Goal: Task Accomplishment & Management: Manage account settings

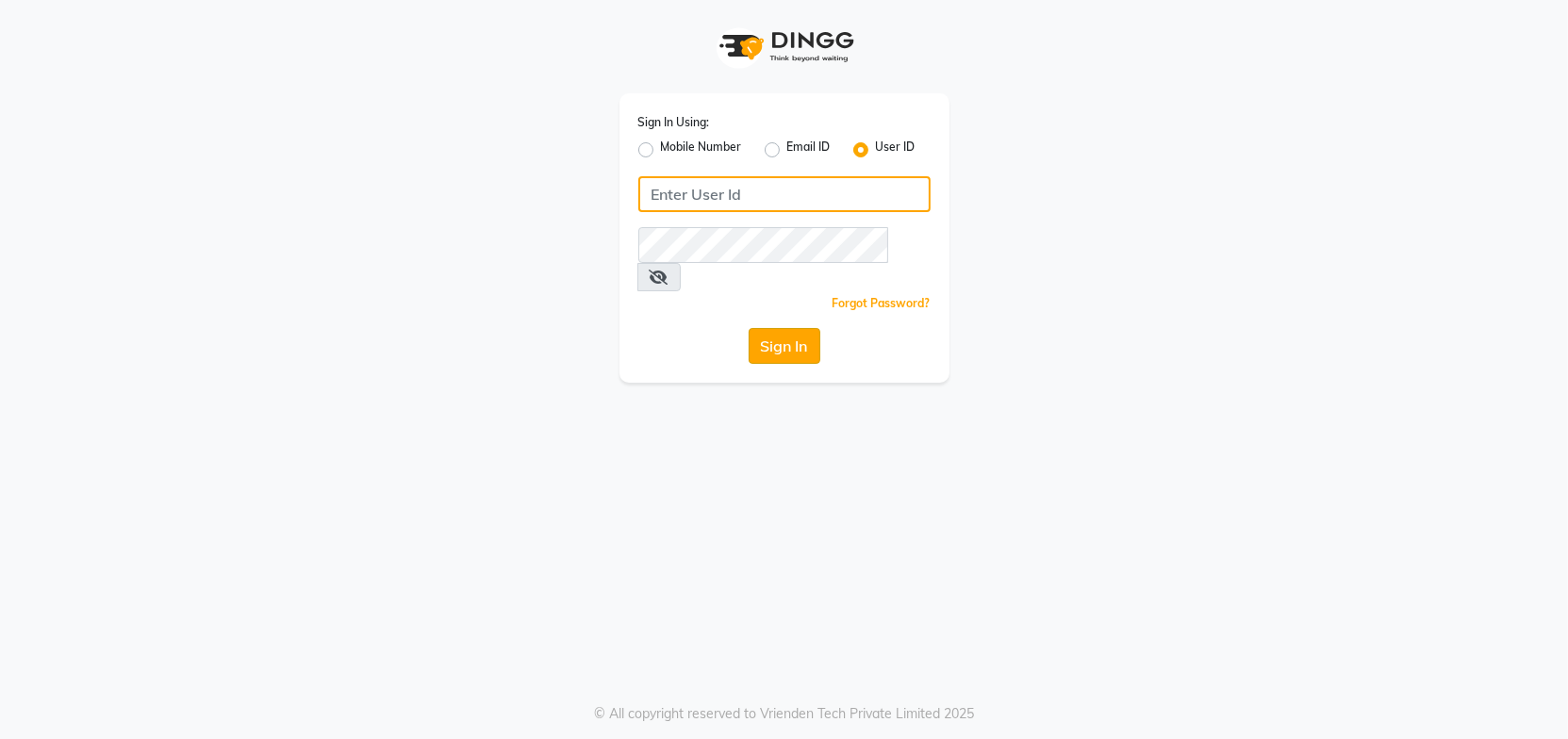
type input "Headmasters"
click at [777, 328] on button "Sign In" at bounding box center [784, 346] width 71 height 36
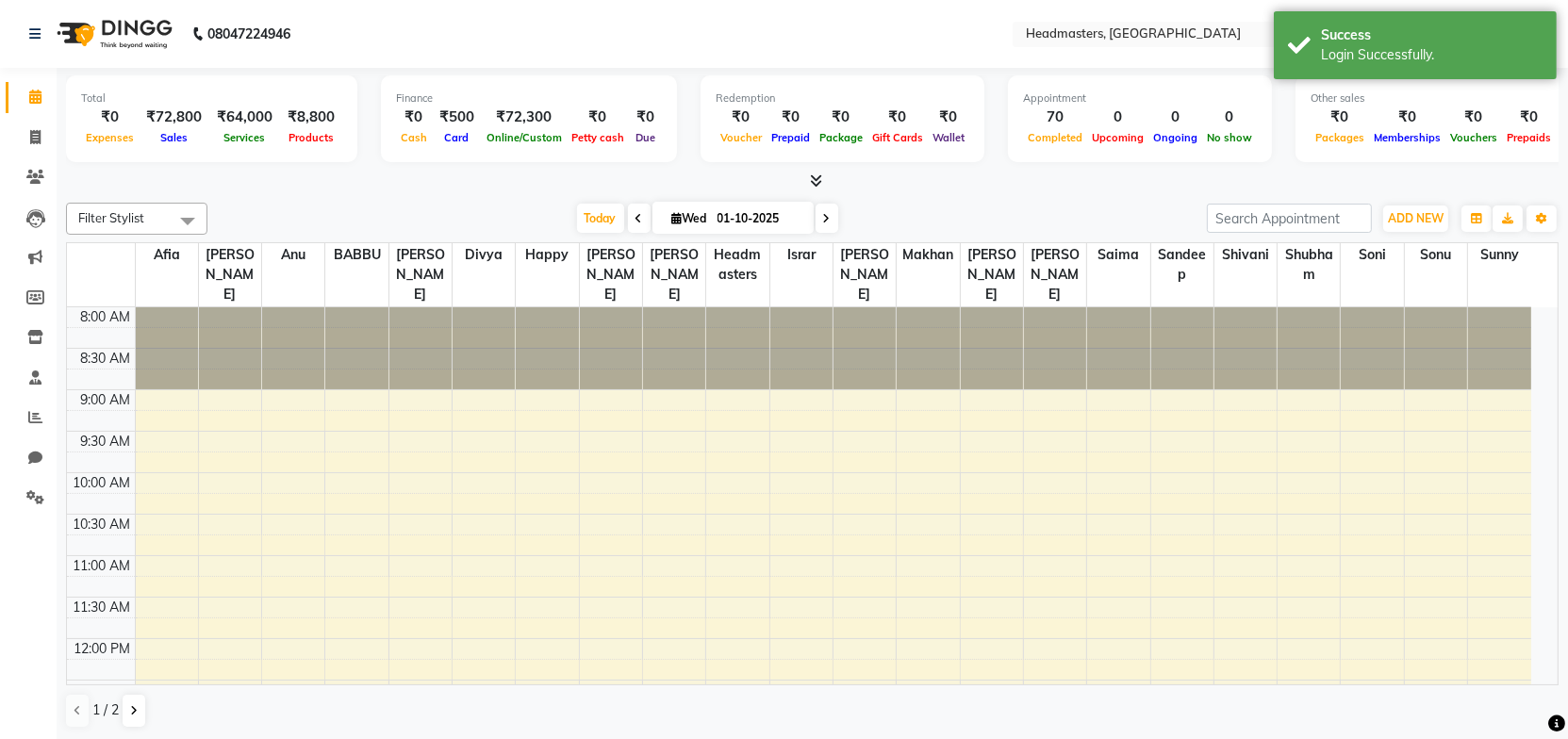
select select "en"
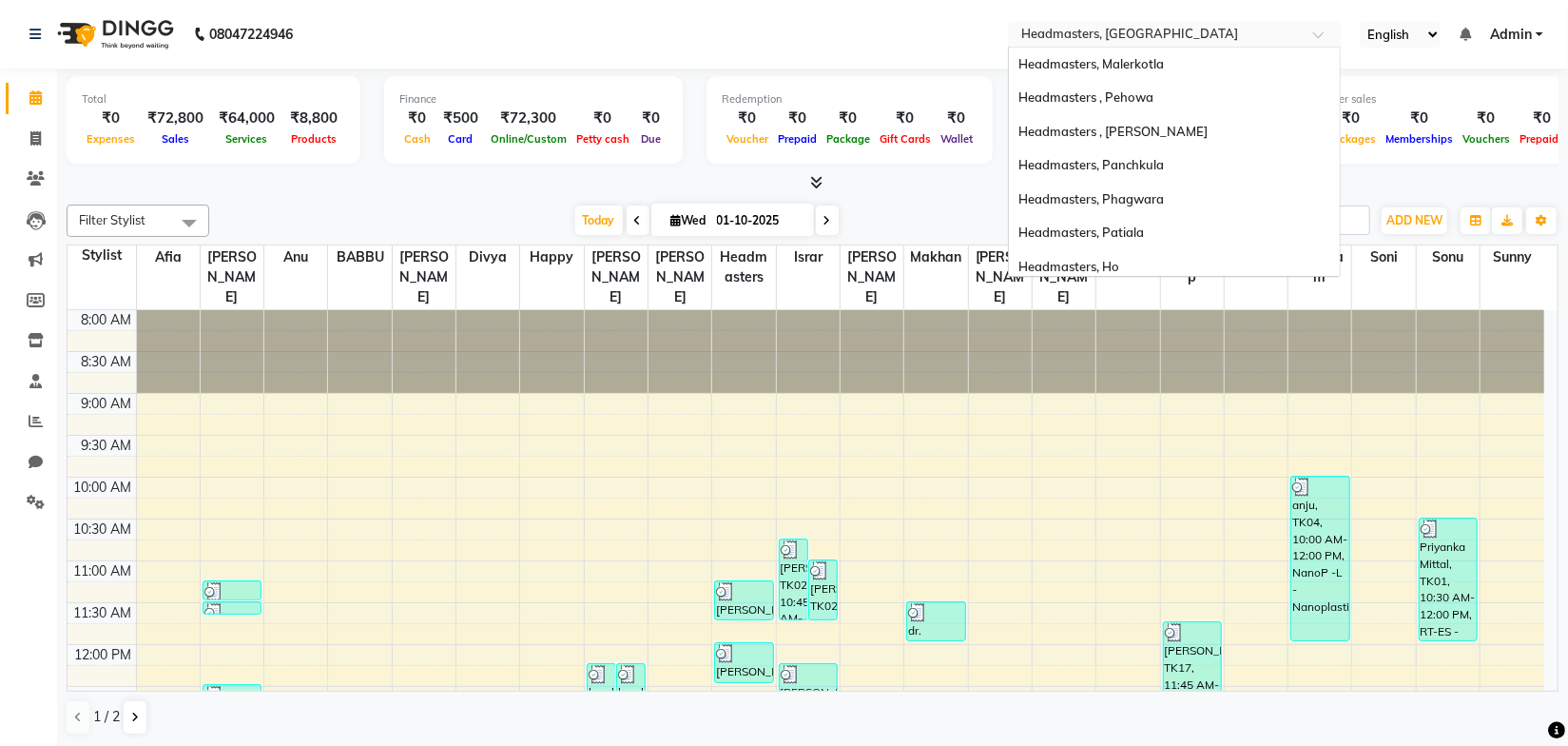
click at [1183, 36] on input "text" at bounding box center [1155, 36] width 276 height 19
click at [1132, 174] on span "Headmasters, Mohali" at bounding box center [1079, 168] width 123 height 15
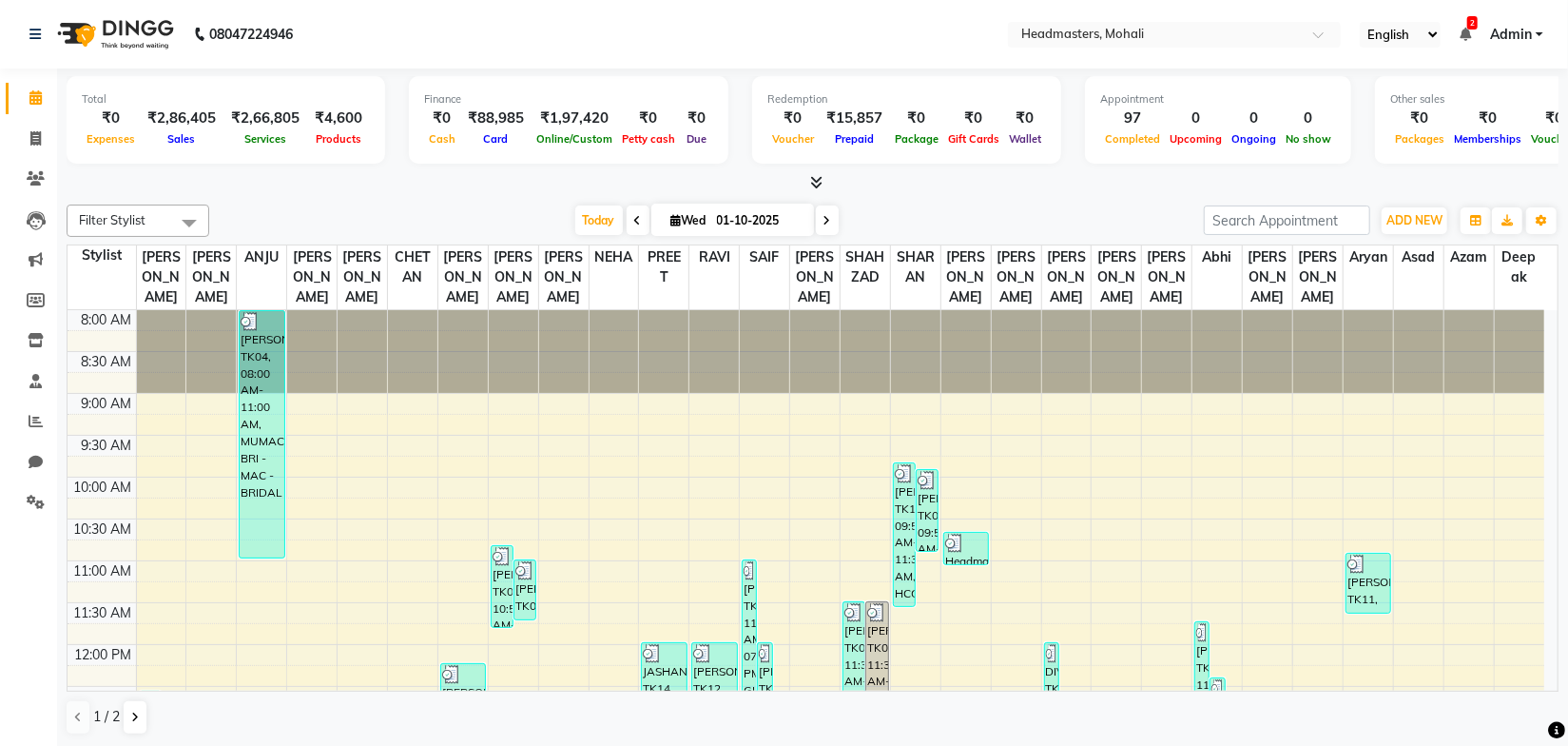
drag, startPoint x: 378, startPoint y: 223, endPoint x: 167, endPoint y: 171, distance: 217.3
click at [378, 223] on div "Today Wed 01-10-2025" at bounding box center [707, 220] width 975 height 29
click at [1408, 225] on span "ADD NEW" at bounding box center [1414, 220] width 56 height 14
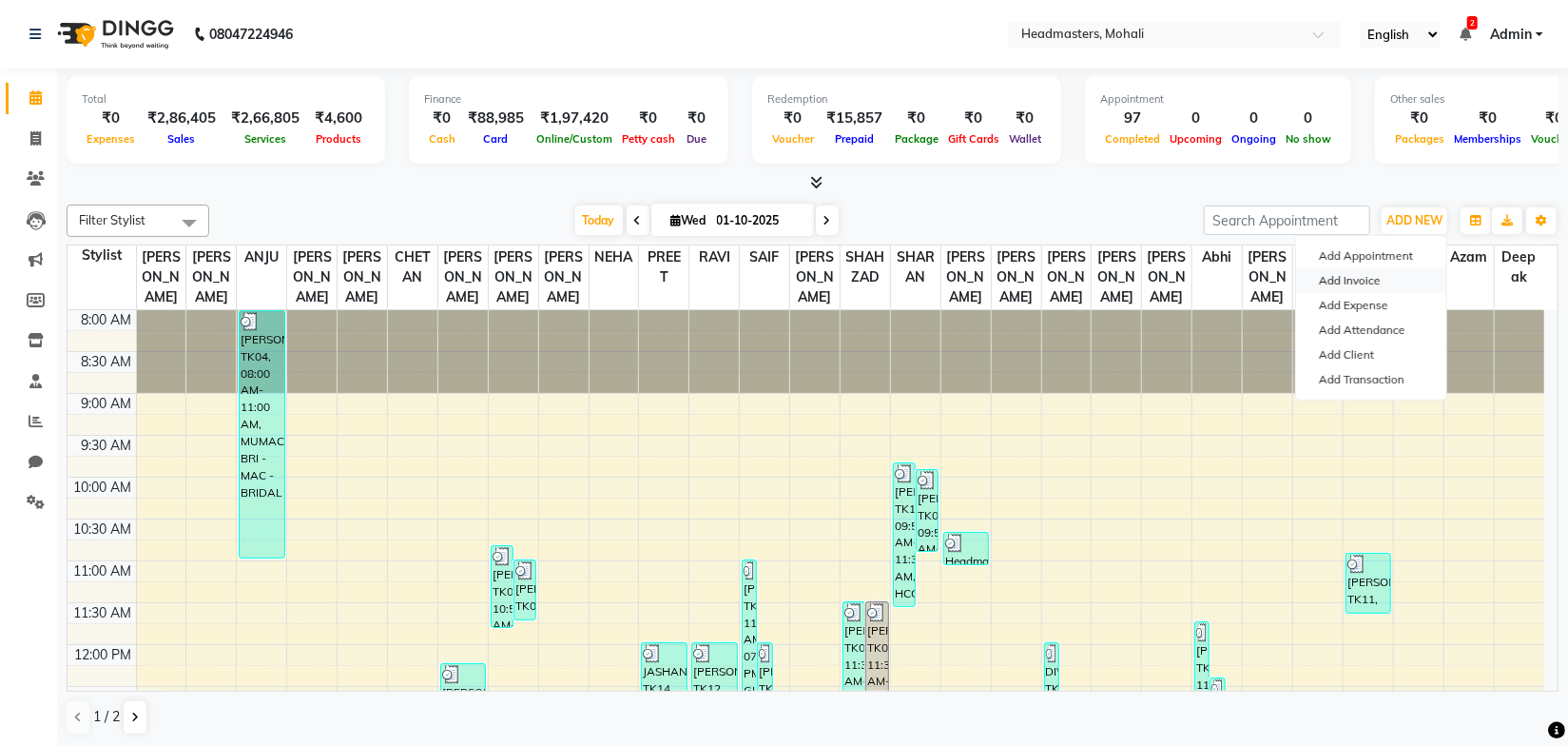
click at [1332, 273] on link "Add Invoice" at bounding box center [1371, 280] width 150 height 25
select select "service"
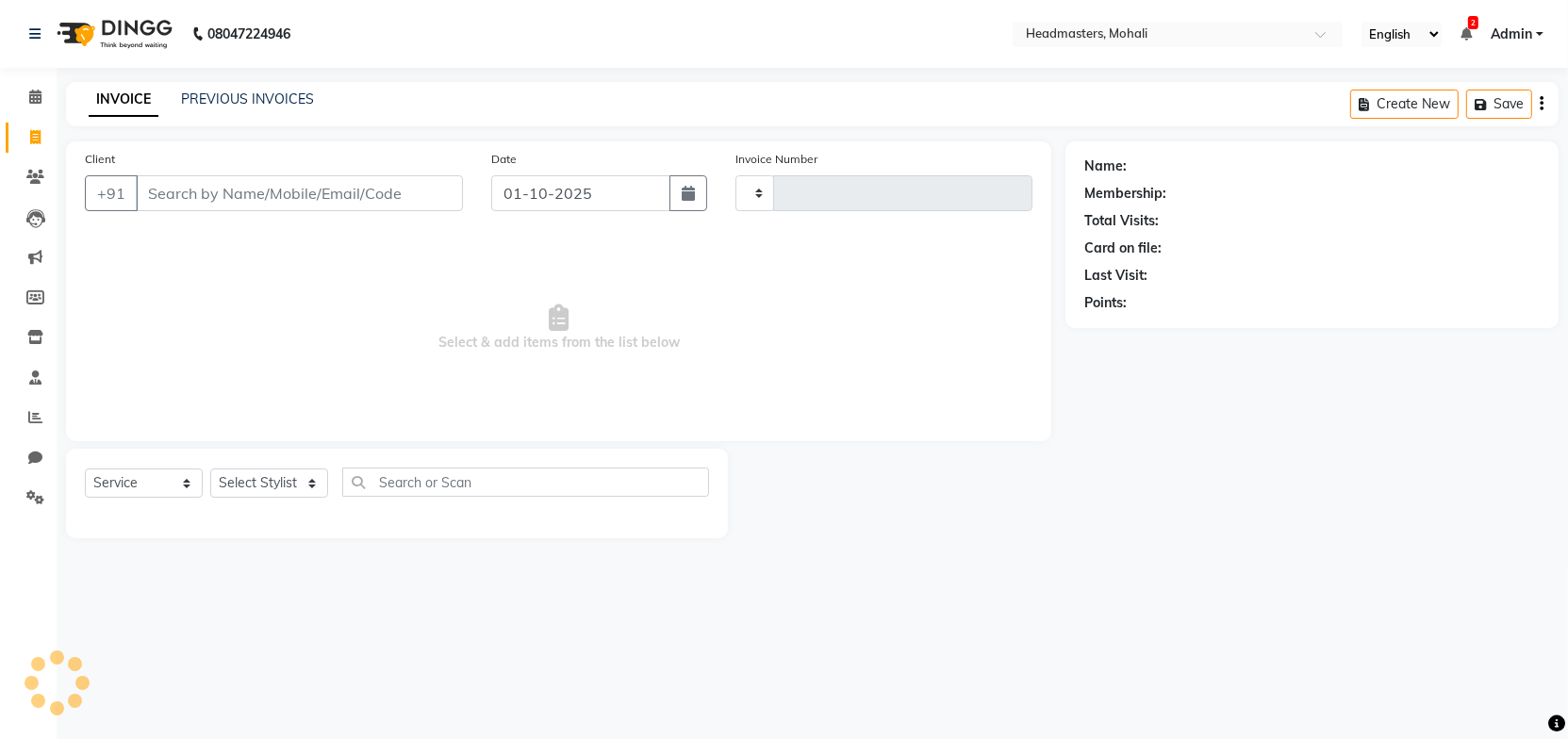
type input "10310"
select select "6604"
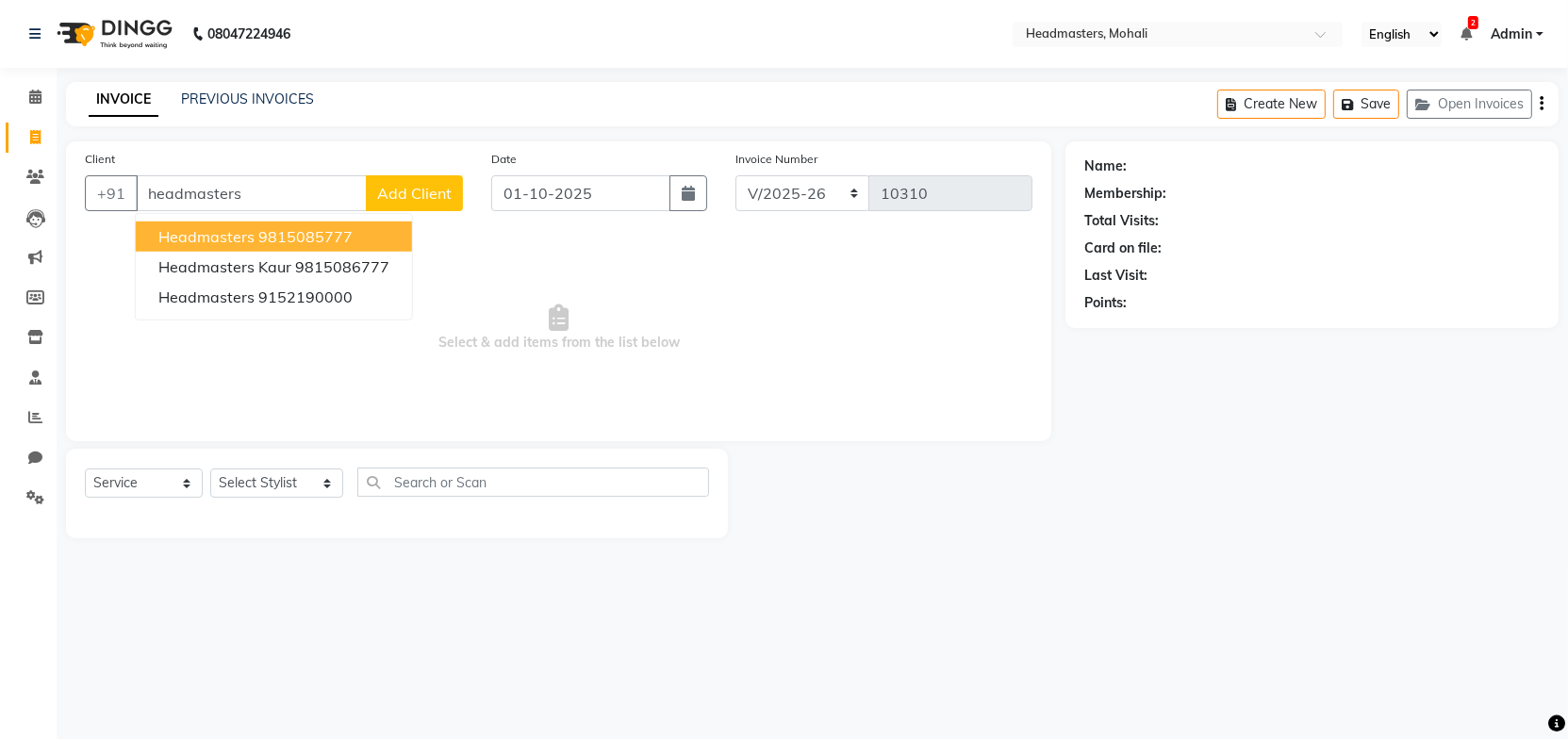
click at [259, 229] on ngb-highlight "9815085777" at bounding box center [305, 236] width 94 height 19
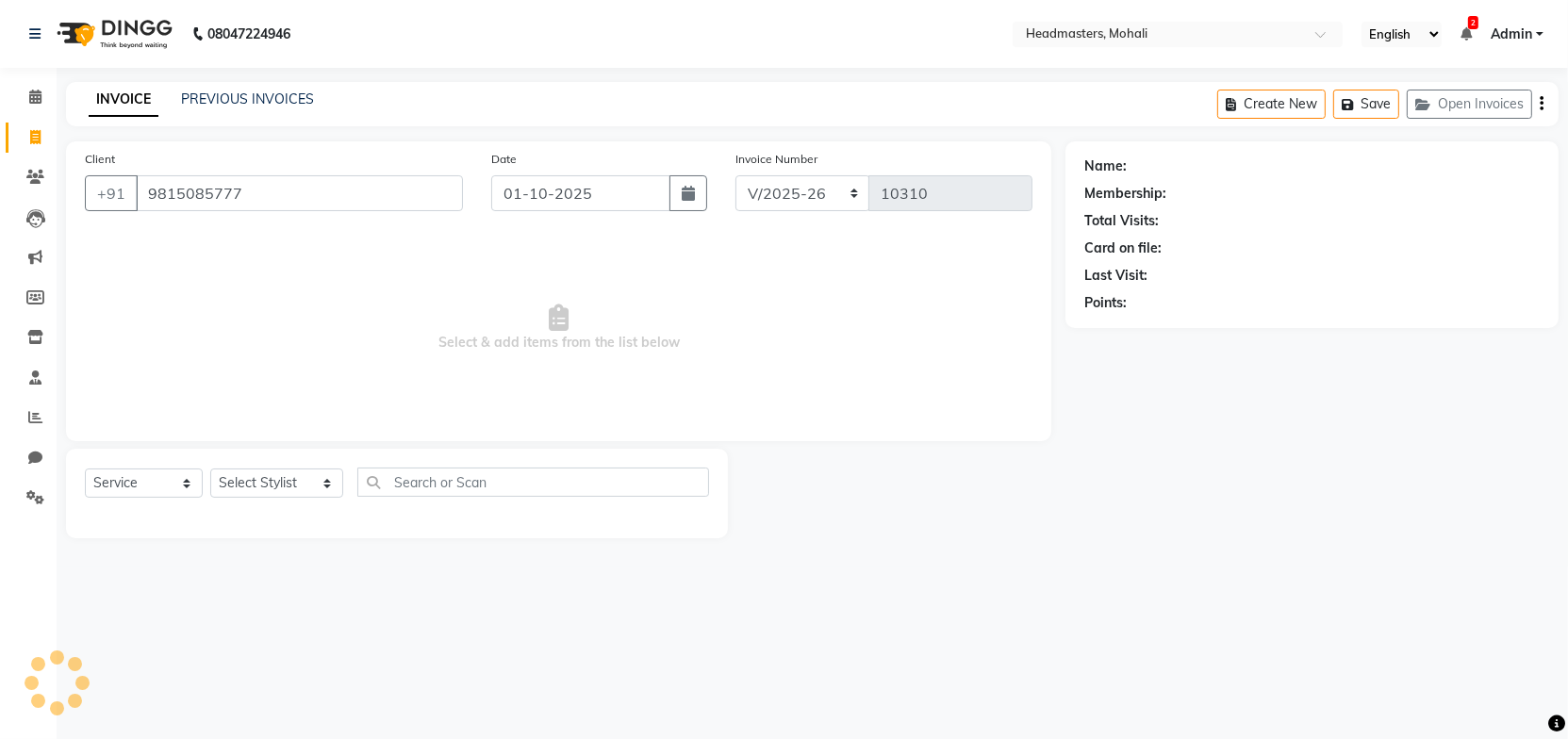
type input "9815085777"
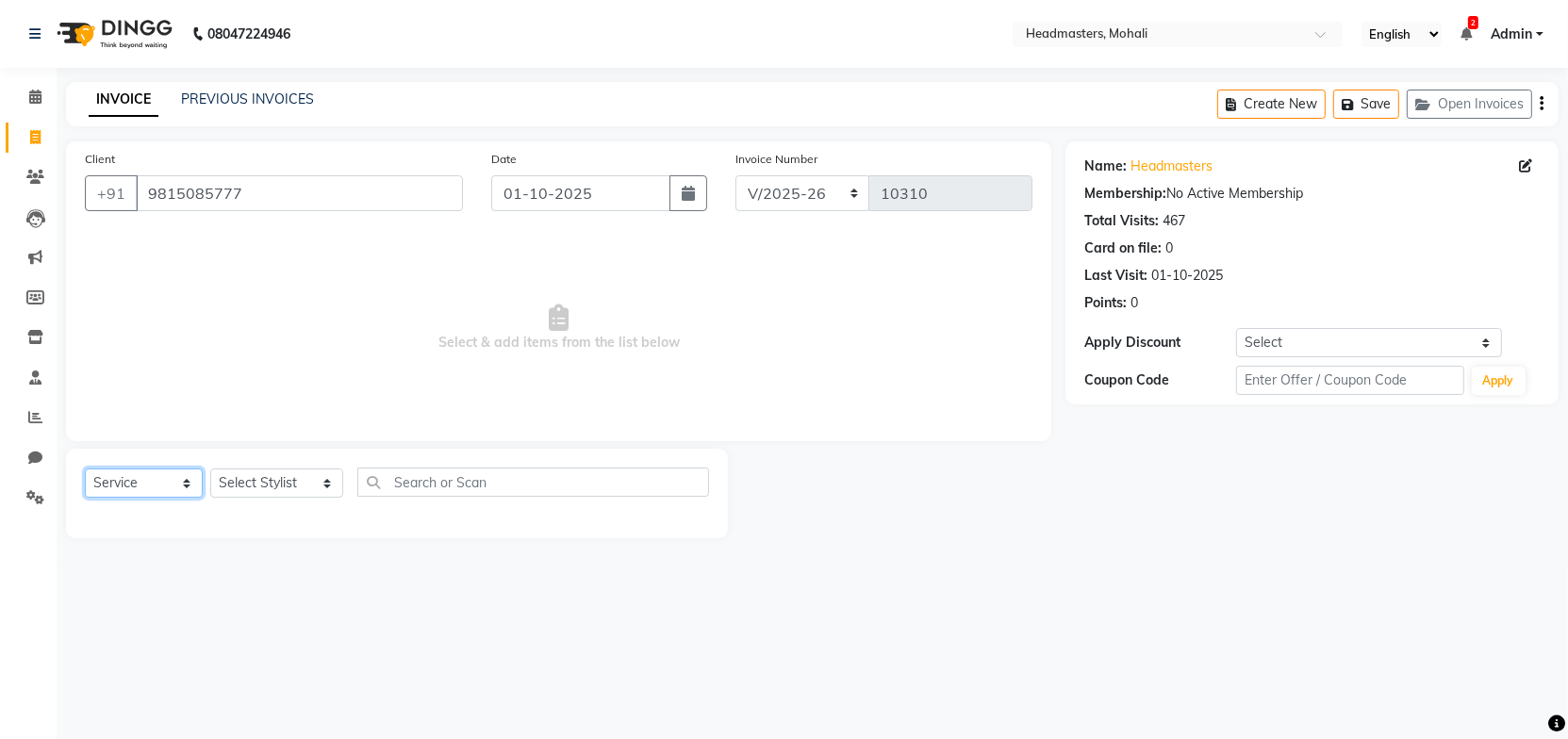
click at [160, 477] on select "Select Service Product Membership Package Voucher Prepaid Gift Card" at bounding box center [144, 482] width 118 height 29
click at [247, 476] on select "Select Stylist AARIF Aarif Ansari Abhi Ali ANJANA ANJU Arshdeep Aryan Asad Azam…" at bounding box center [277, 482] width 133 height 29
select select "51116"
click at [210, 469] on select "Select Stylist AARIF Aarif Ansari Abhi Ali ANJANA ANJU Arshdeep Aryan Asad Azam…" at bounding box center [277, 482] width 133 height 29
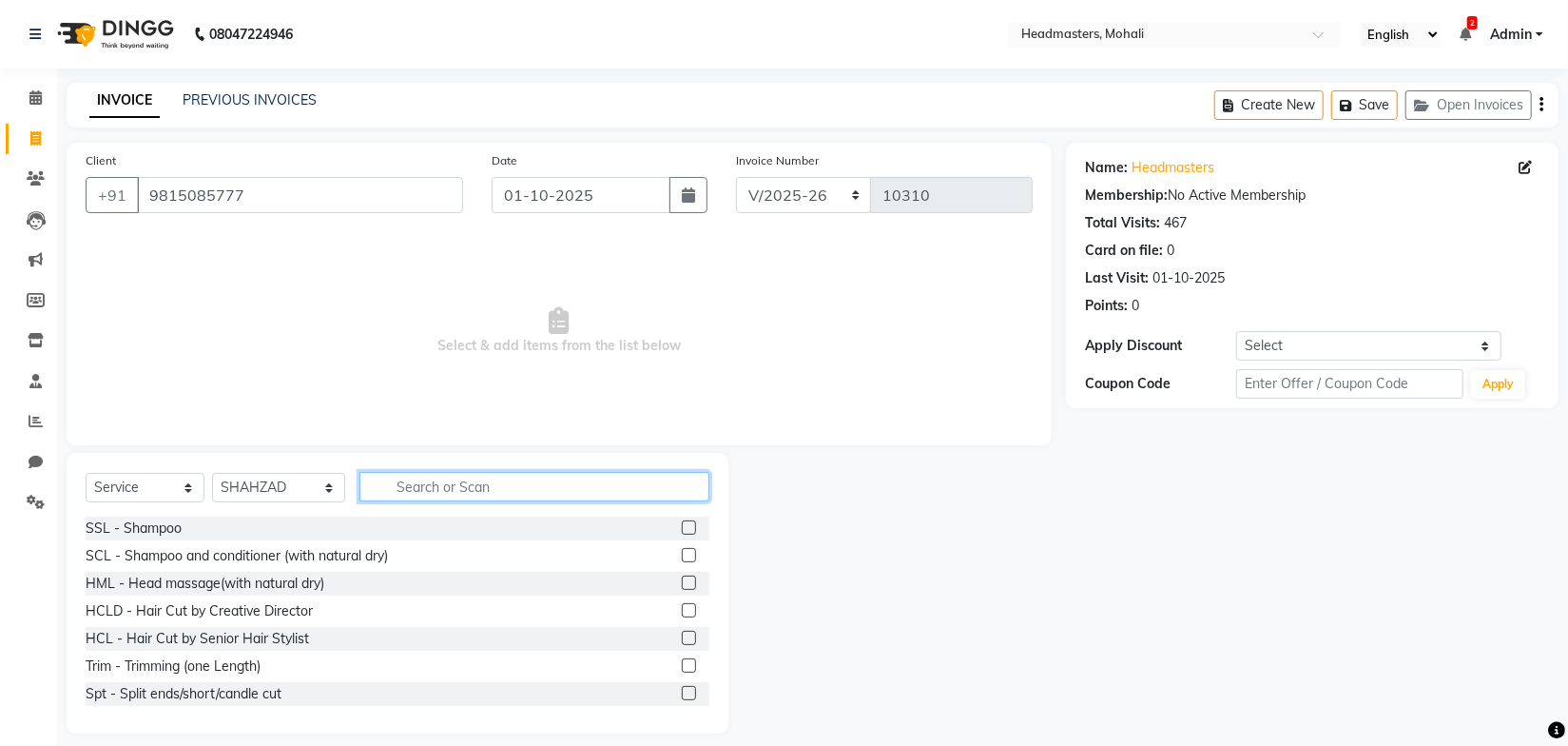
click at [418, 482] on input "text" at bounding box center [534, 486] width 349 height 29
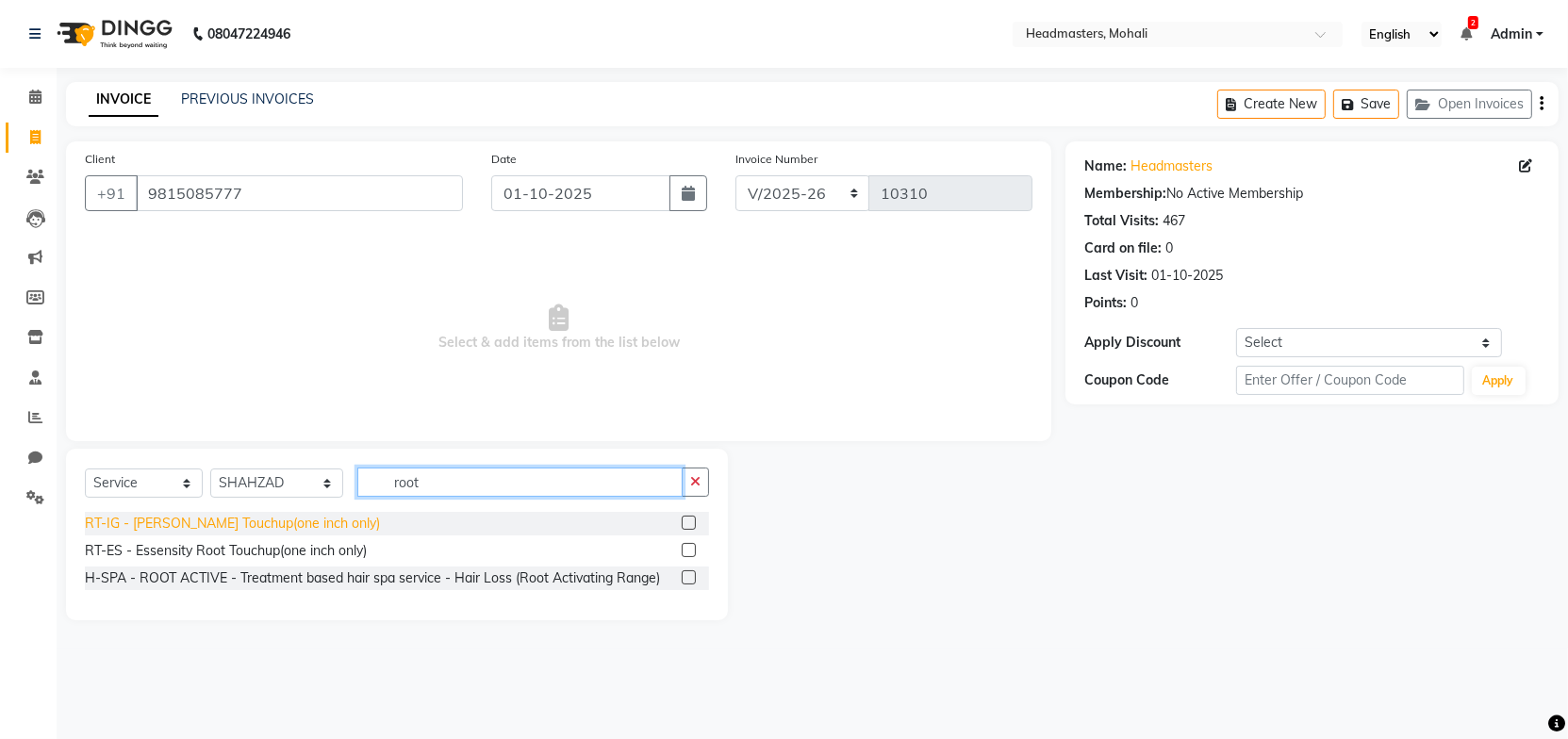
type input "root"
click at [311, 525] on div "RT-IG - Igora Root Touchup(one inch only)" at bounding box center [233, 524] width 295 height 20
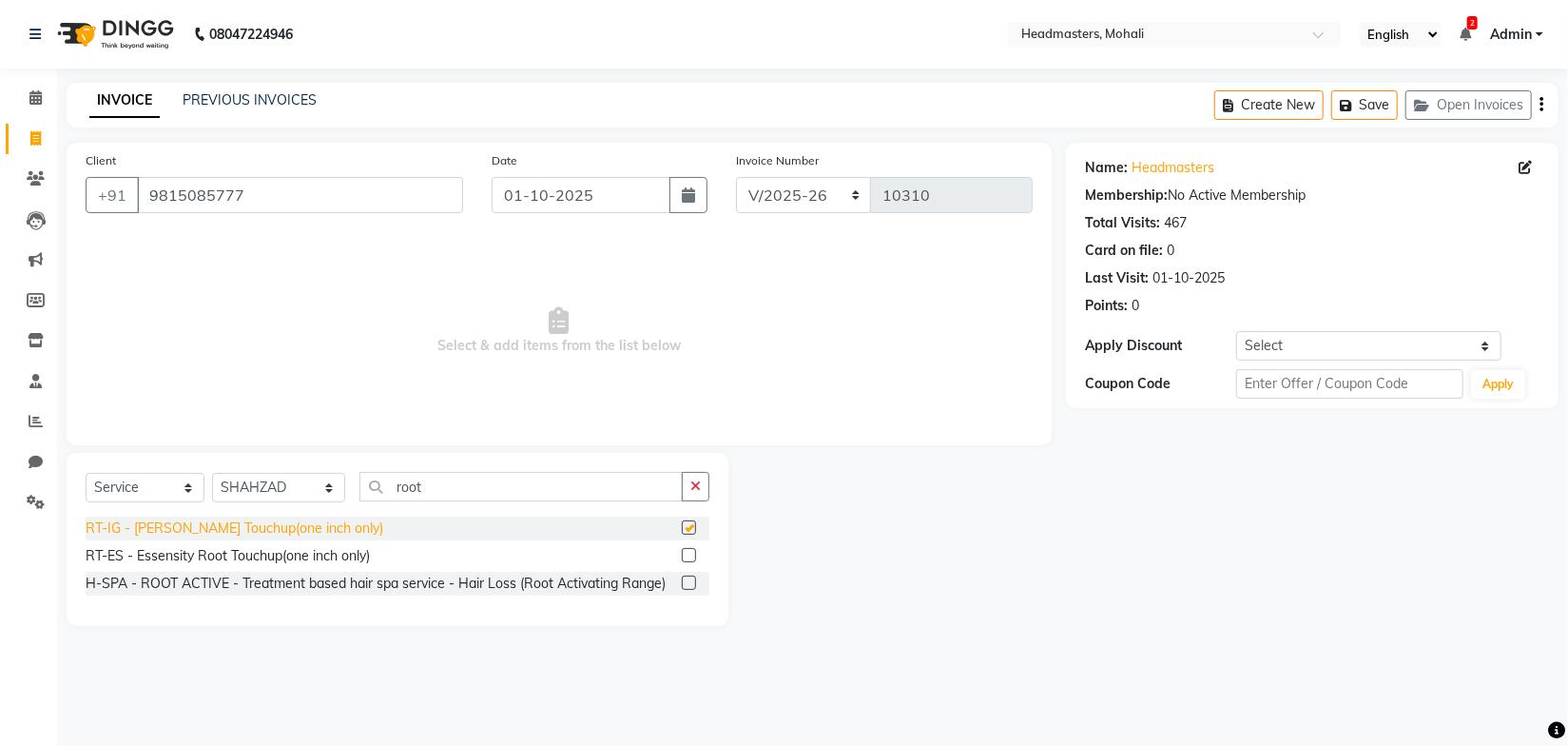
checkbox input "false"
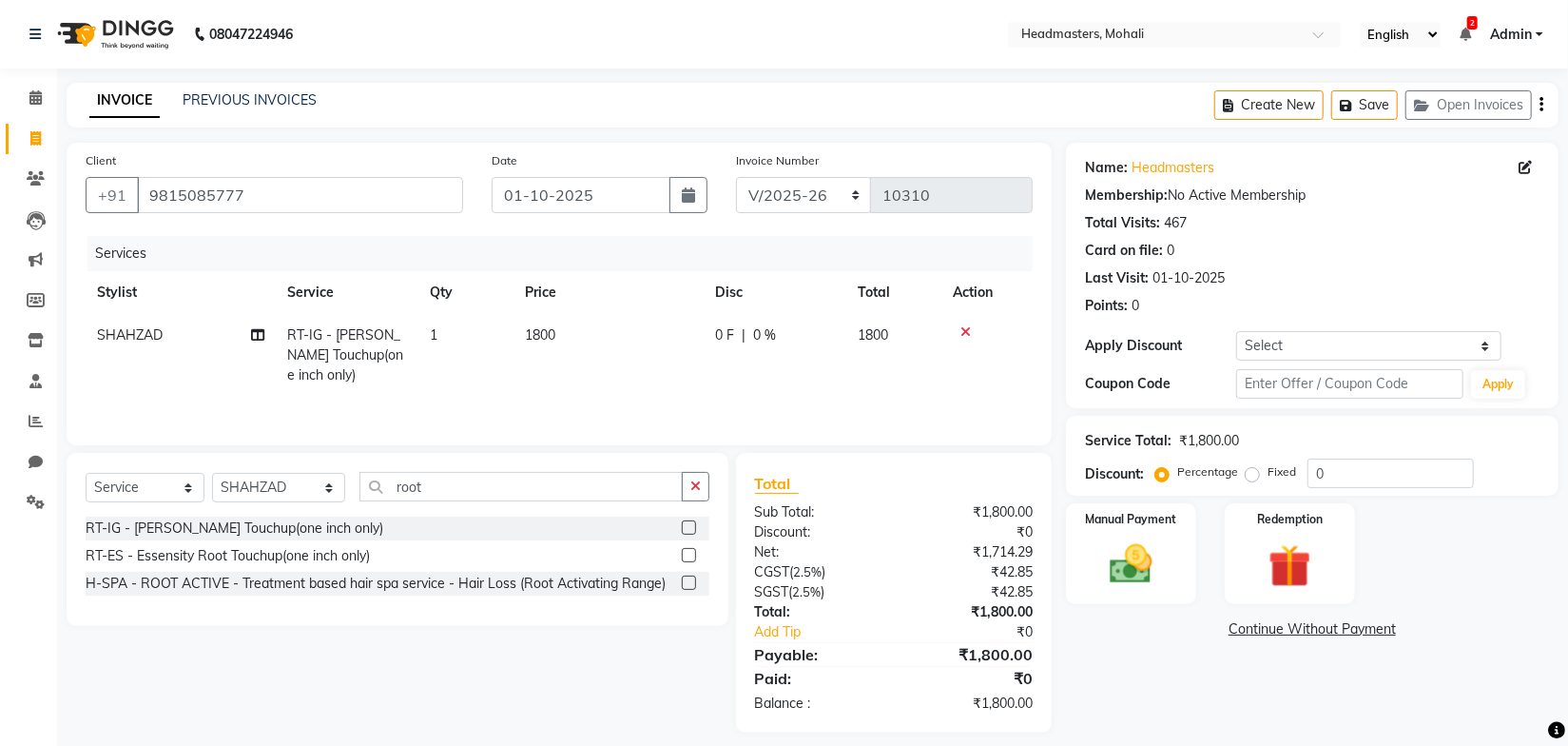
click at [722, 336] on span "0 F" at bounding box center [724, 335] width 19 height 20
select select "51116"
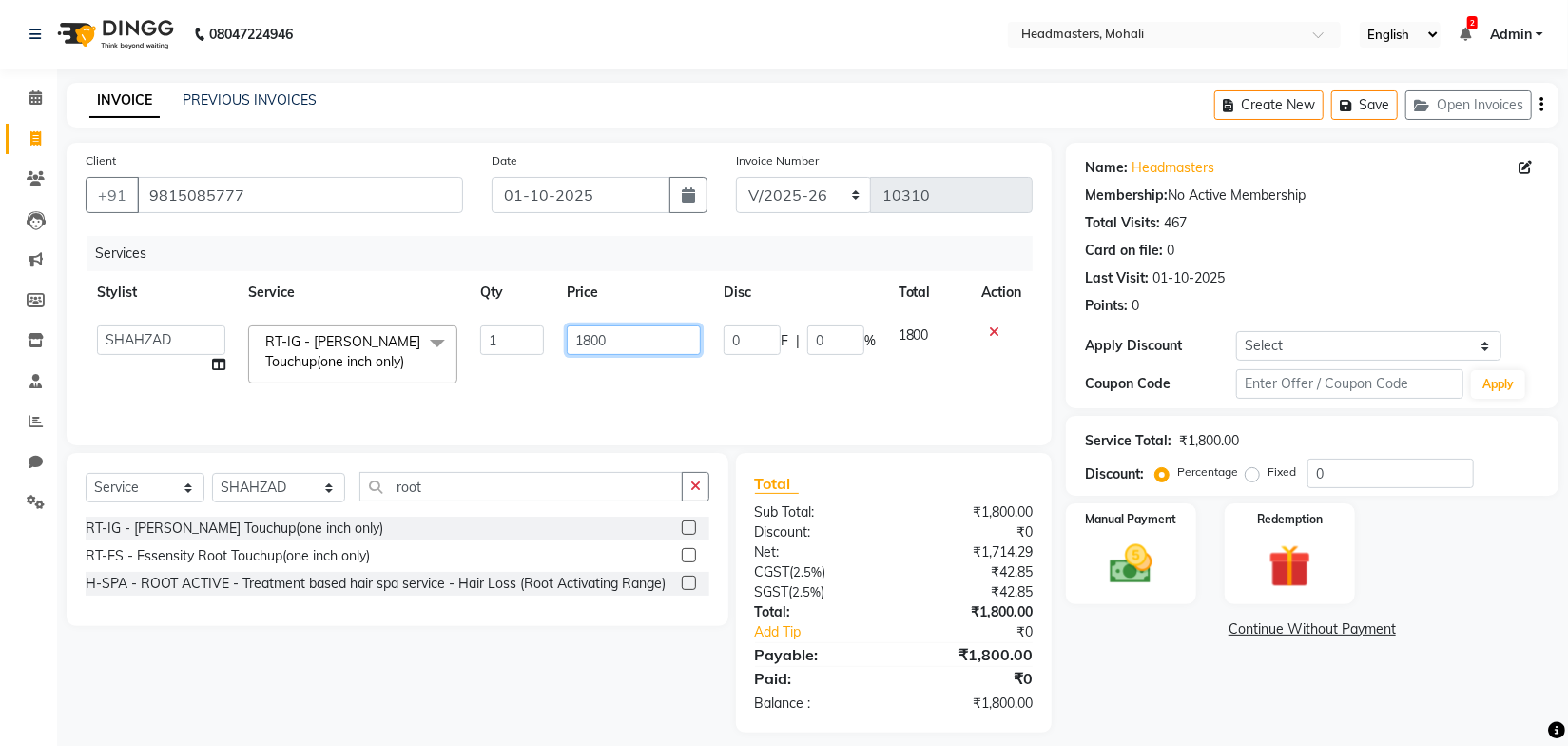
click at [631, 344] on input "1800" at bounding box center [634, 339] width 134 height 29
type input "1"
type input "1400"
click at [710, 380] on tr "AARIF Aarif Ansari Abhi Ali ANJANA ANJU Arshdeep Aryan Asad Azam BALWINDER BIML…" at bounding box center [560, 354] width 947 height 81
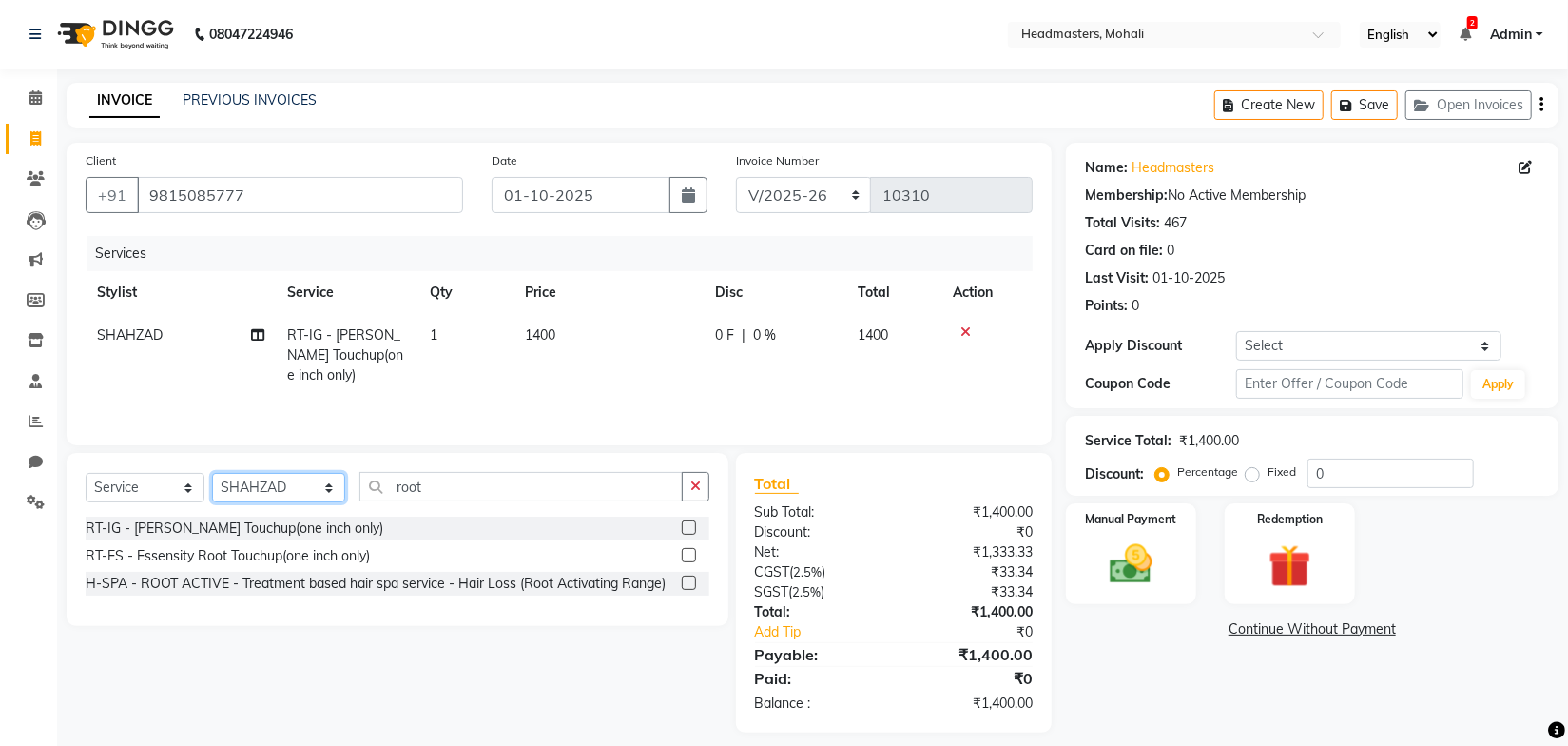
click at [266, 488] on select "Select Stylist AARIF Aarif Ansari Abhi Ali ANJANA ANJU Arshdeep Aryan Asad Azam…" at bounding box center [278, 487] width 133 height 29
select select "68222"
click at [212, 473] on select "Select Stylist AARIF Aarif Ansari Abhi Ali ANJANA ANJU Arshdeep Aryan Asad Azam…" at bounding box center [278, 487] width 133 height 29
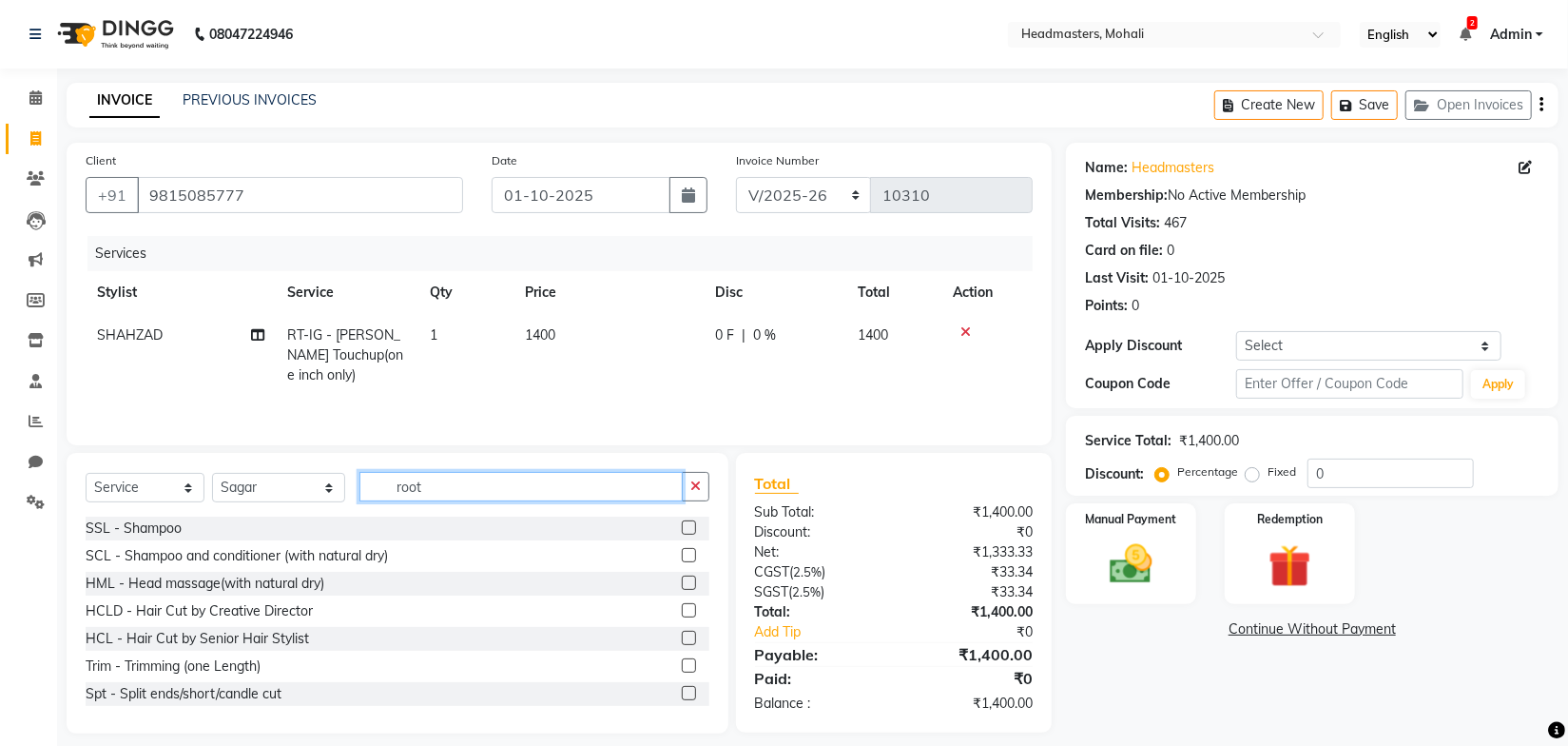
click at [427, 489] on input "root" at bounding box center [521, 486] width 323 height 29
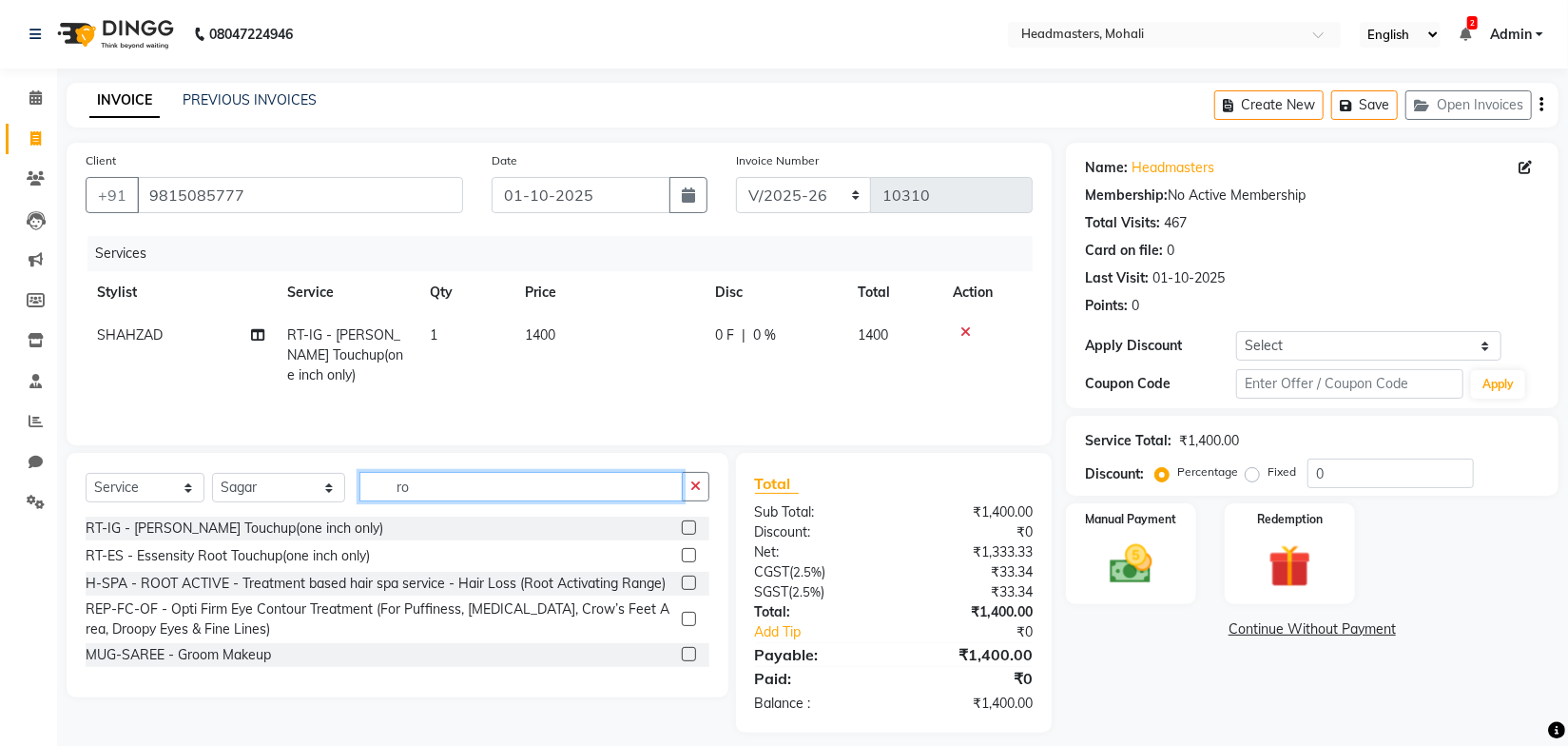
type input "r"
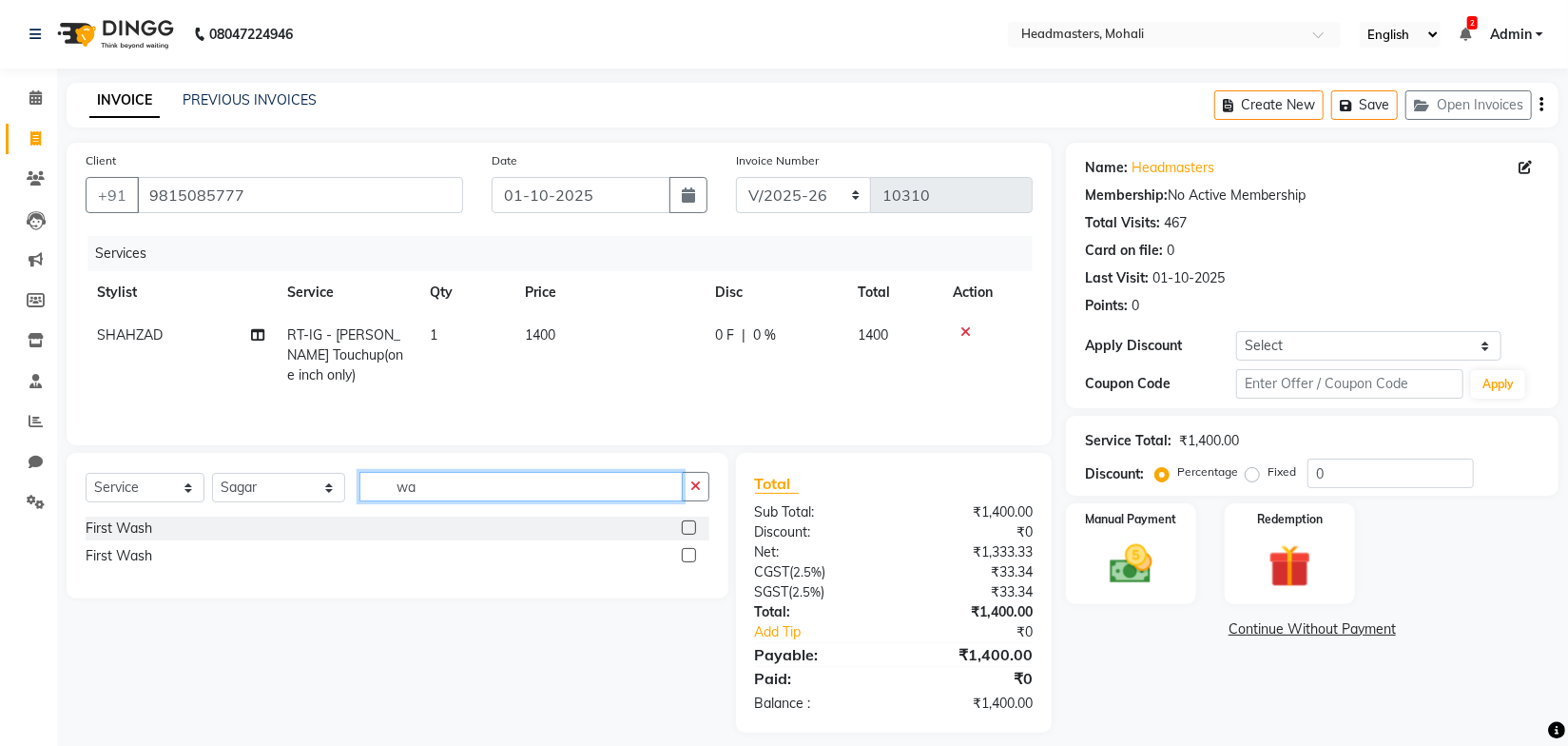
type input "w"
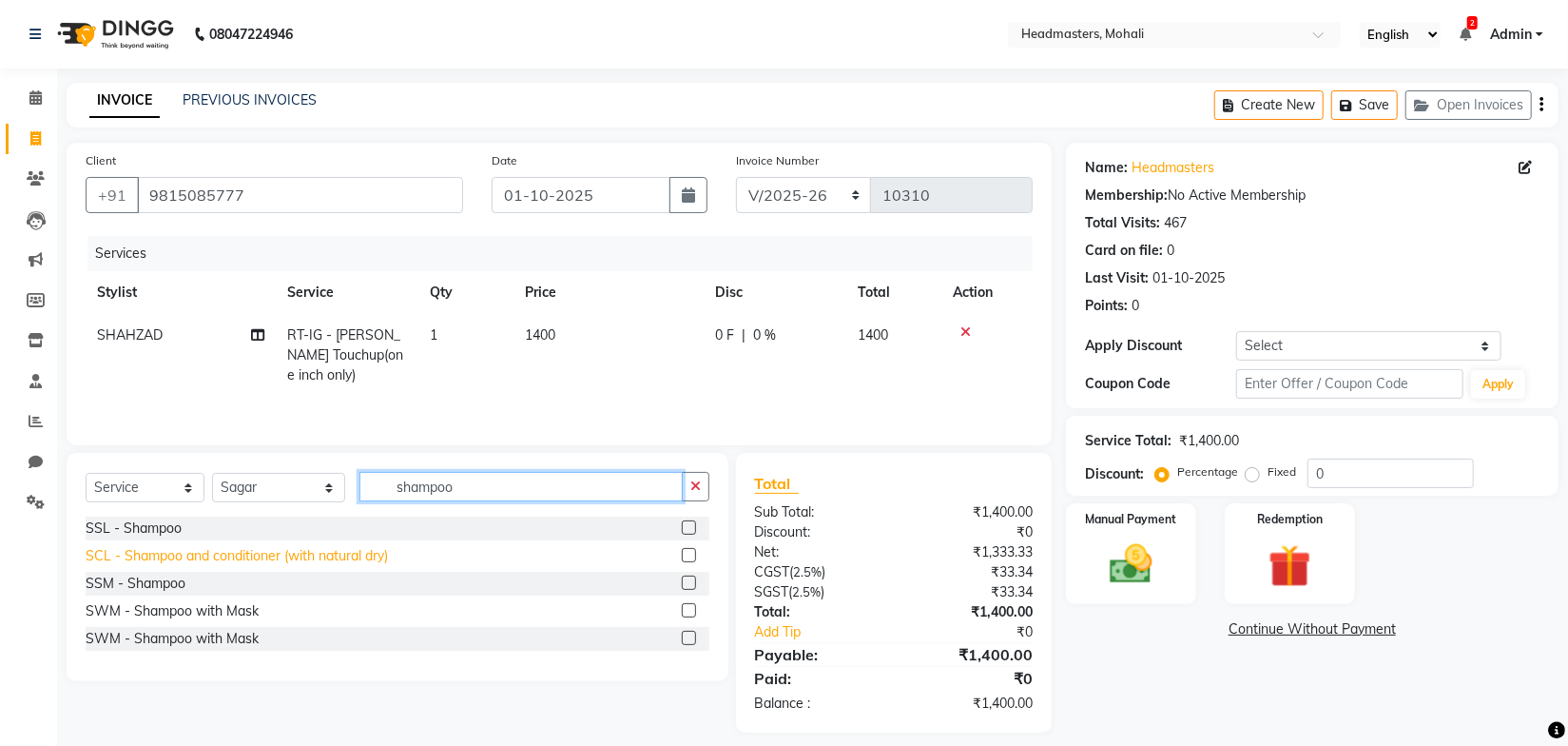
type input "shampoo"
click at [160, 557] on div "SCL - Shampoo and conditioner (with natural dry)" at bounding box center [237, 556] width 303 height 20
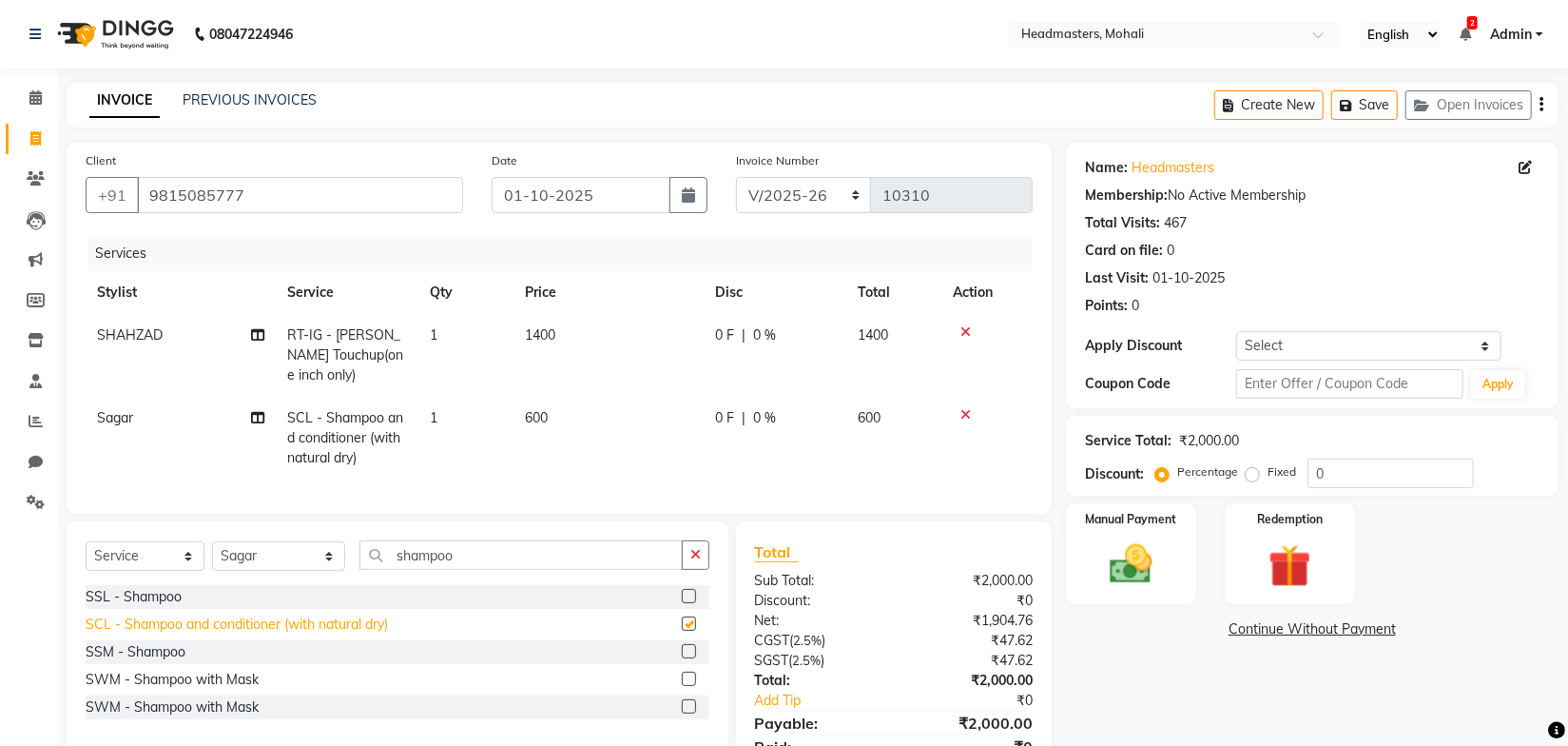
checkbox input "false"
click at [544, 421] on span "600" at bounding box center [536, 417] width 23 height 17
select select "68222"
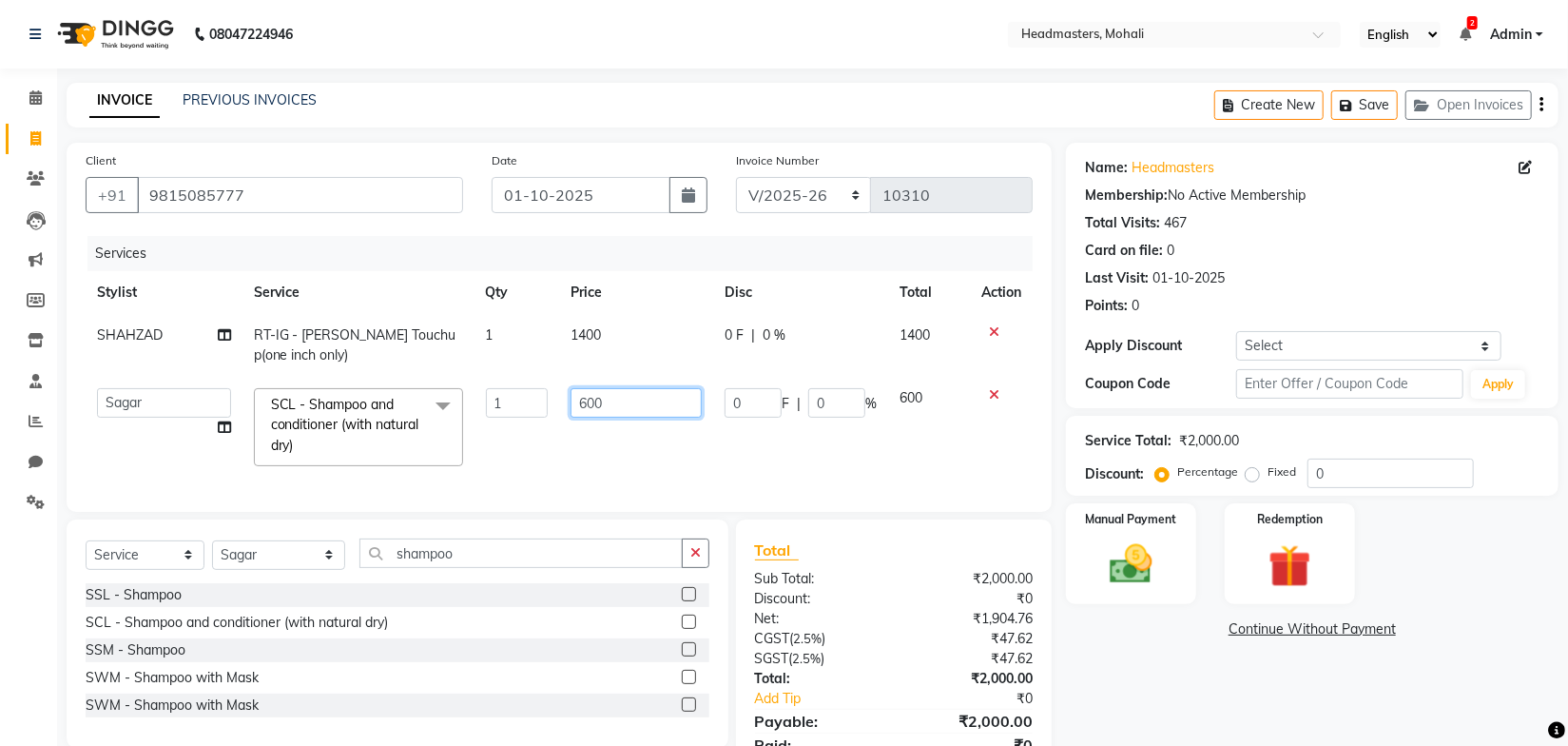
drag, startPoint x: 621, startPoint y: 410, endPoint x: 541, endPoint y: 412, distance: 80.0
click at [541, 412] on tr "AARIF Aarif Ansari Abhi Ali ANJANA ANJU Arshdeep Aryan Asad Azam BALWINDER BIML…" at bounding box center [560, 427] width 947 height 101
type input "400"
click at [771, 445] on td "0 F | 0 %" at bounding box center [800, 427] width 175 height 101
select select "68222"
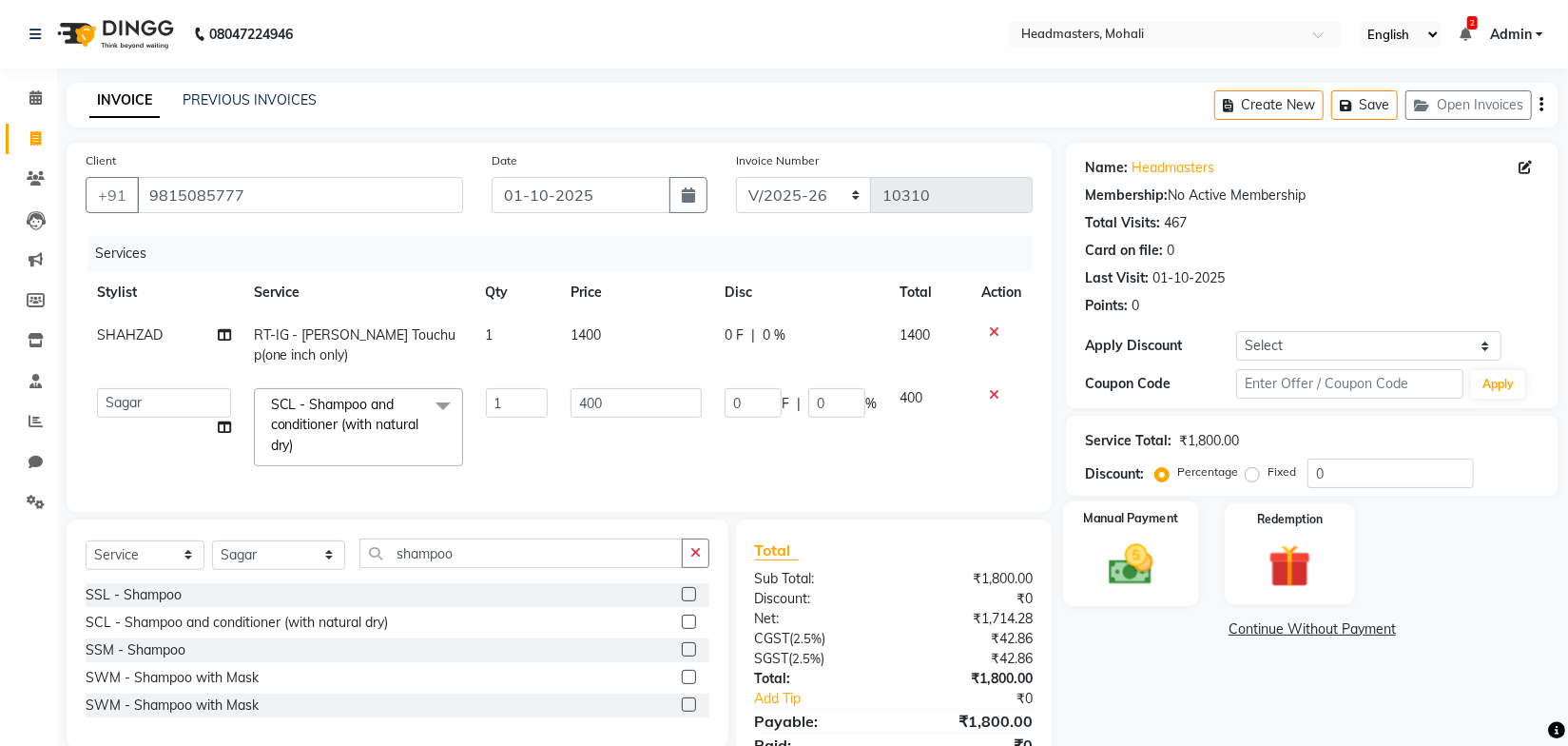
click at [1141, 549] on img at bounding box center [1131, 564] width 72 height 51
click at [1272, 623] on span "CARD" at bounding box center [1261, 630] width 41 height 22
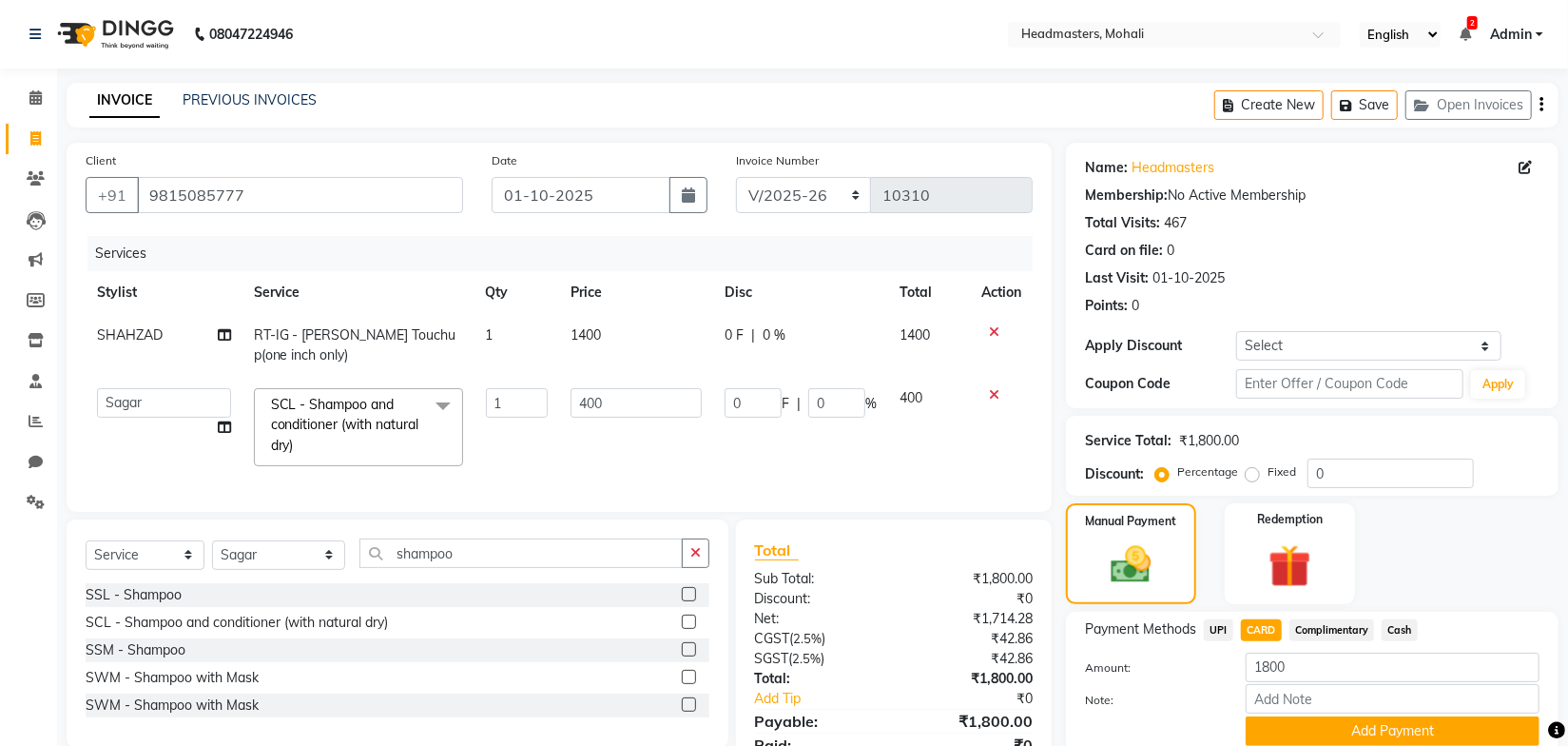
scroll to position [94, 0]
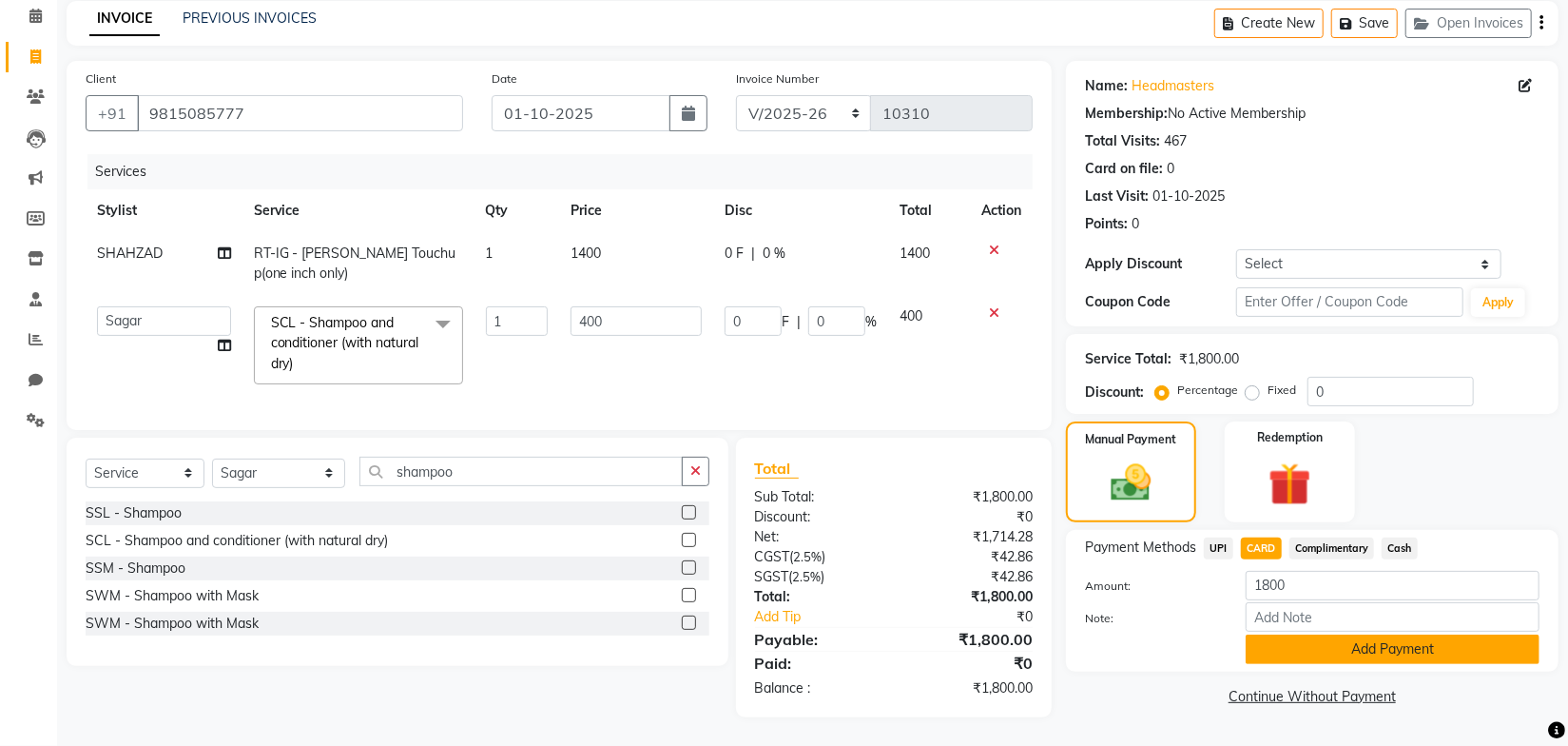
click at [1424, 644] on button "Add Payment" at bounding box center [1392, 649] width 294 height 29
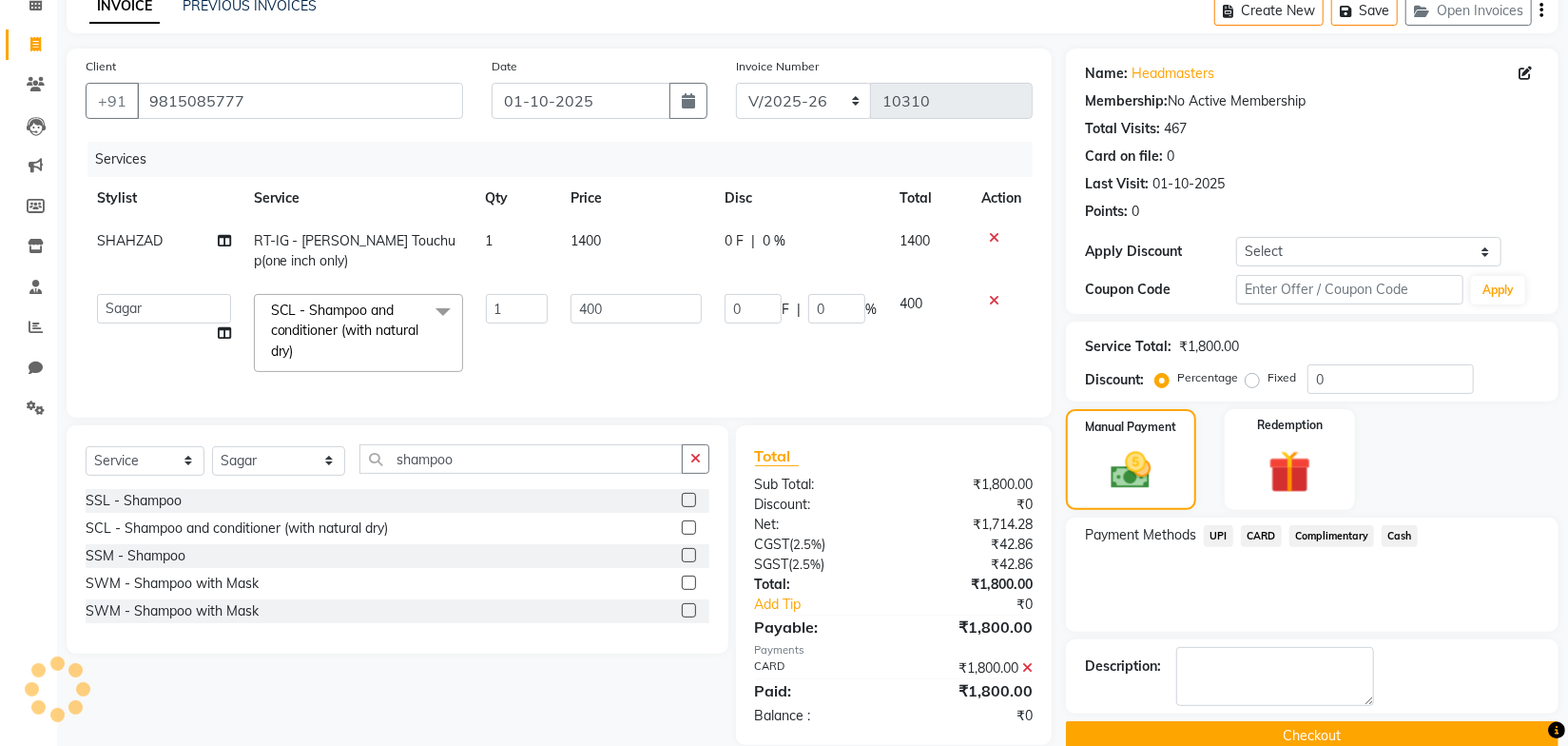
scroll to position [134, 0]
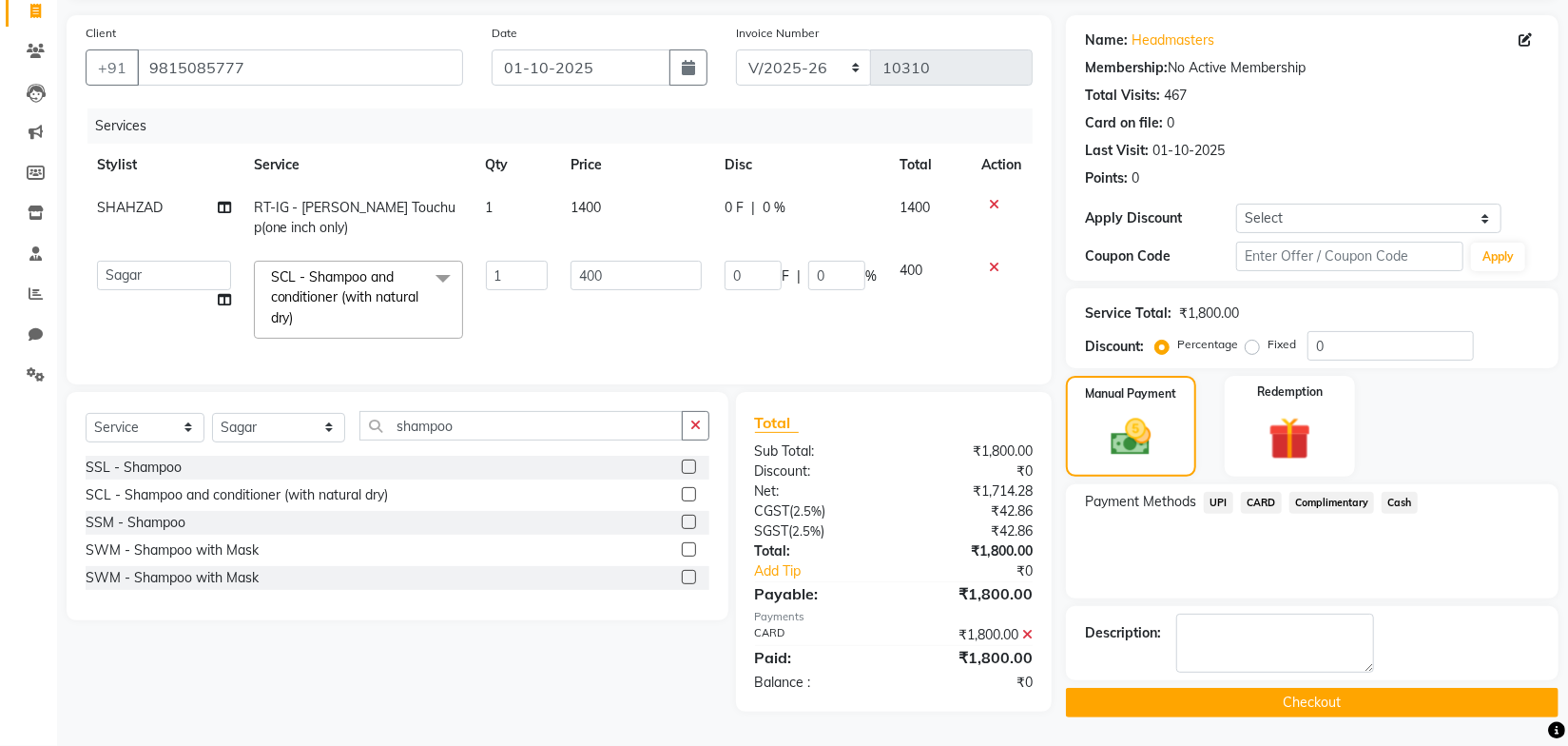
click at [858, 341] on td "0 F | 0 %" at bounding box center [800, 299] width 175 height 101
click at [630, 210] on td "1400" at bounding box center [636, 217] width 154 height 63
select select "51116"
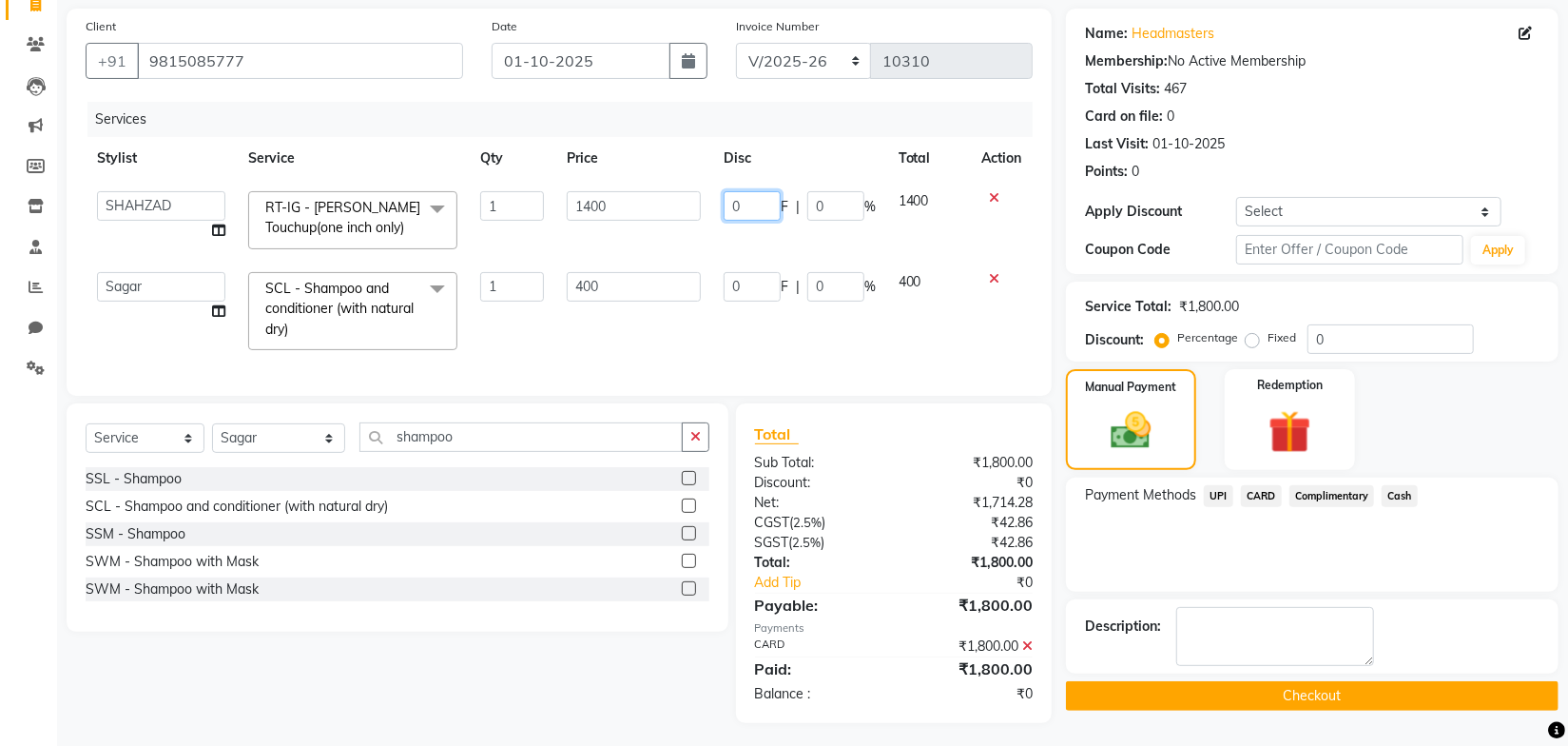
click at [754, 206] on input "0" at bounding box center [752, 205] width 57 height 29
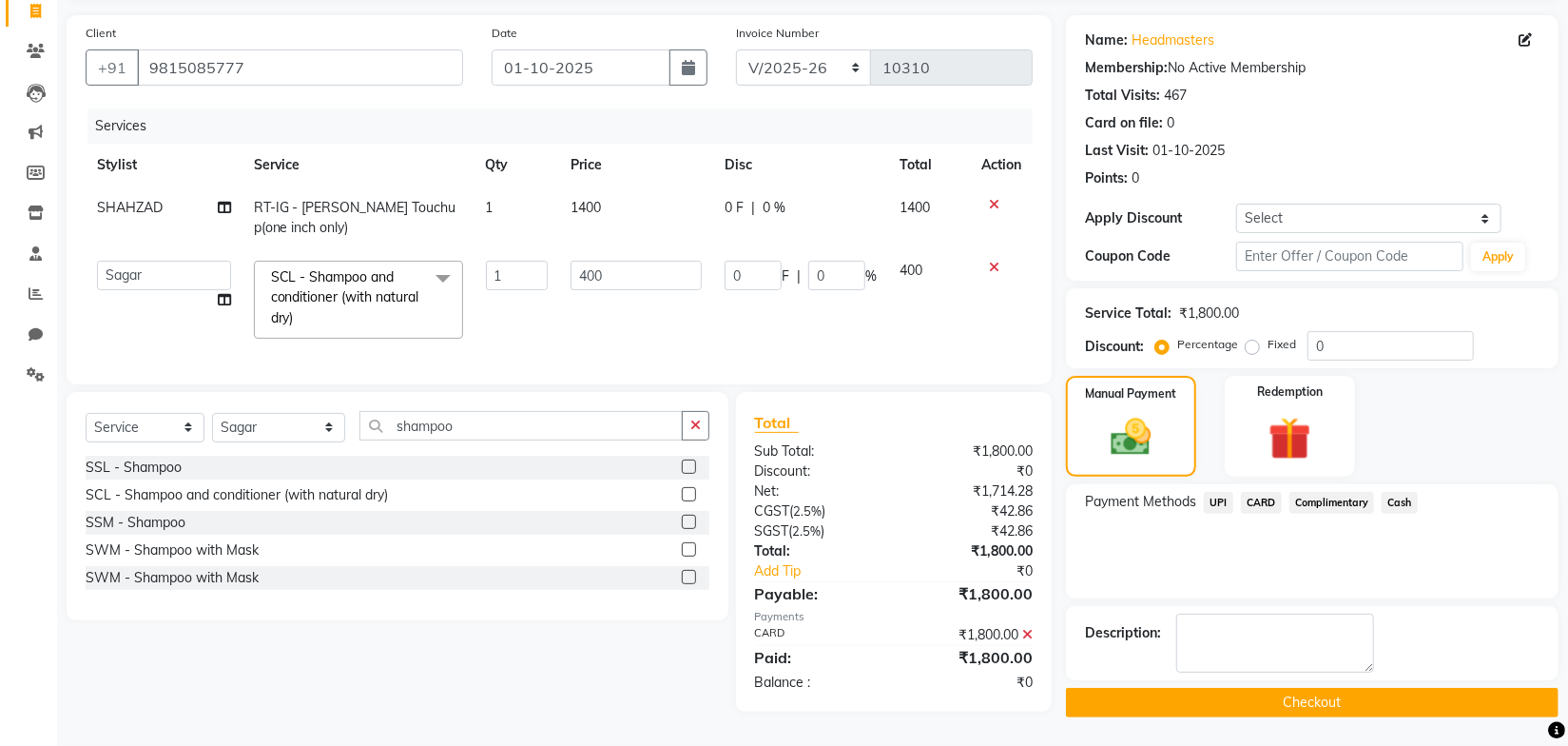
click at [647, 196] on td "1400" at bounding box center [636, 217] width 154 height 63
select select "51116"
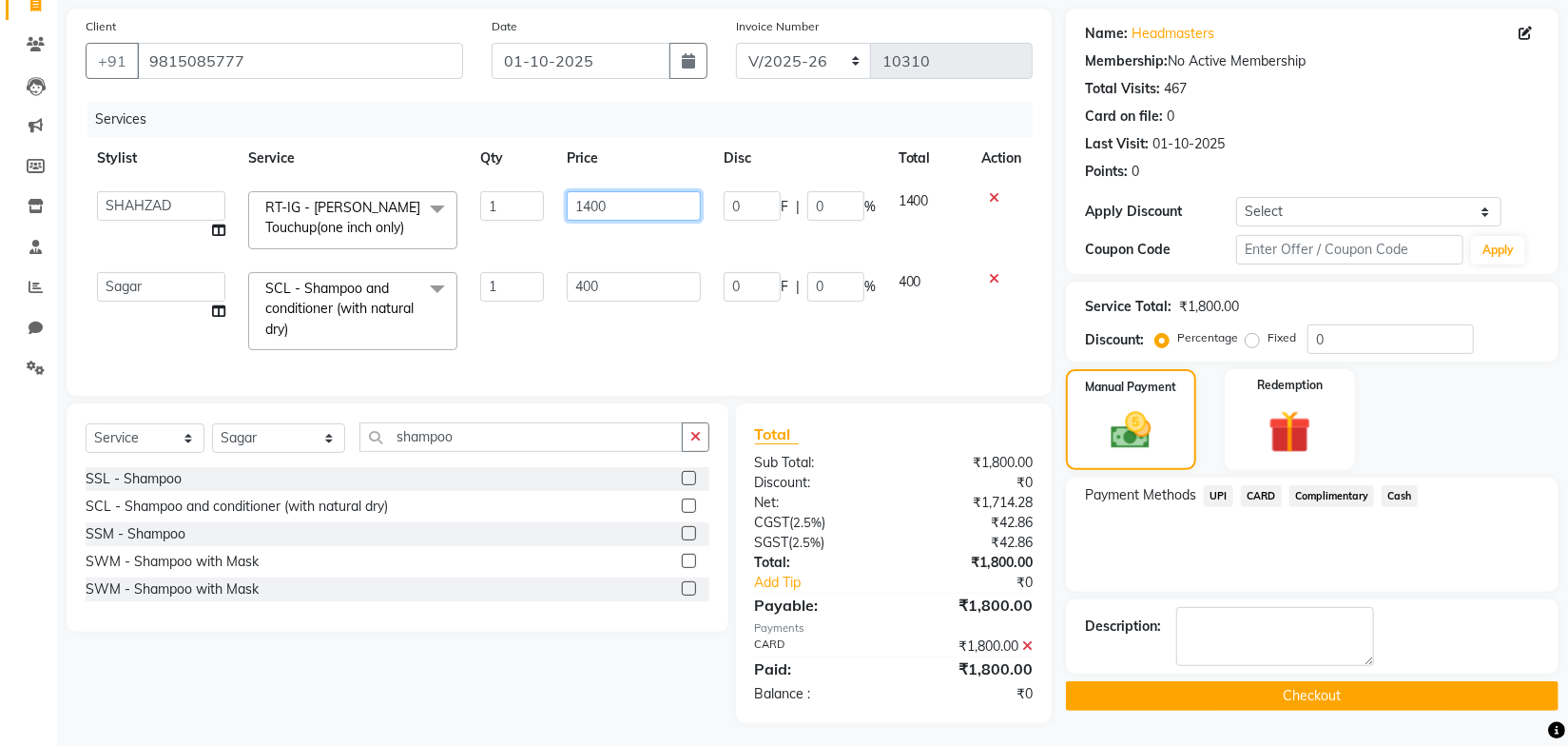
click at [639, 207] on input "1400" at bounding box center [634, 205] width 134 height 29
type input "1000"
click at [595, 334] on td "400" at bounding box center [634, 311] width 157 height 101
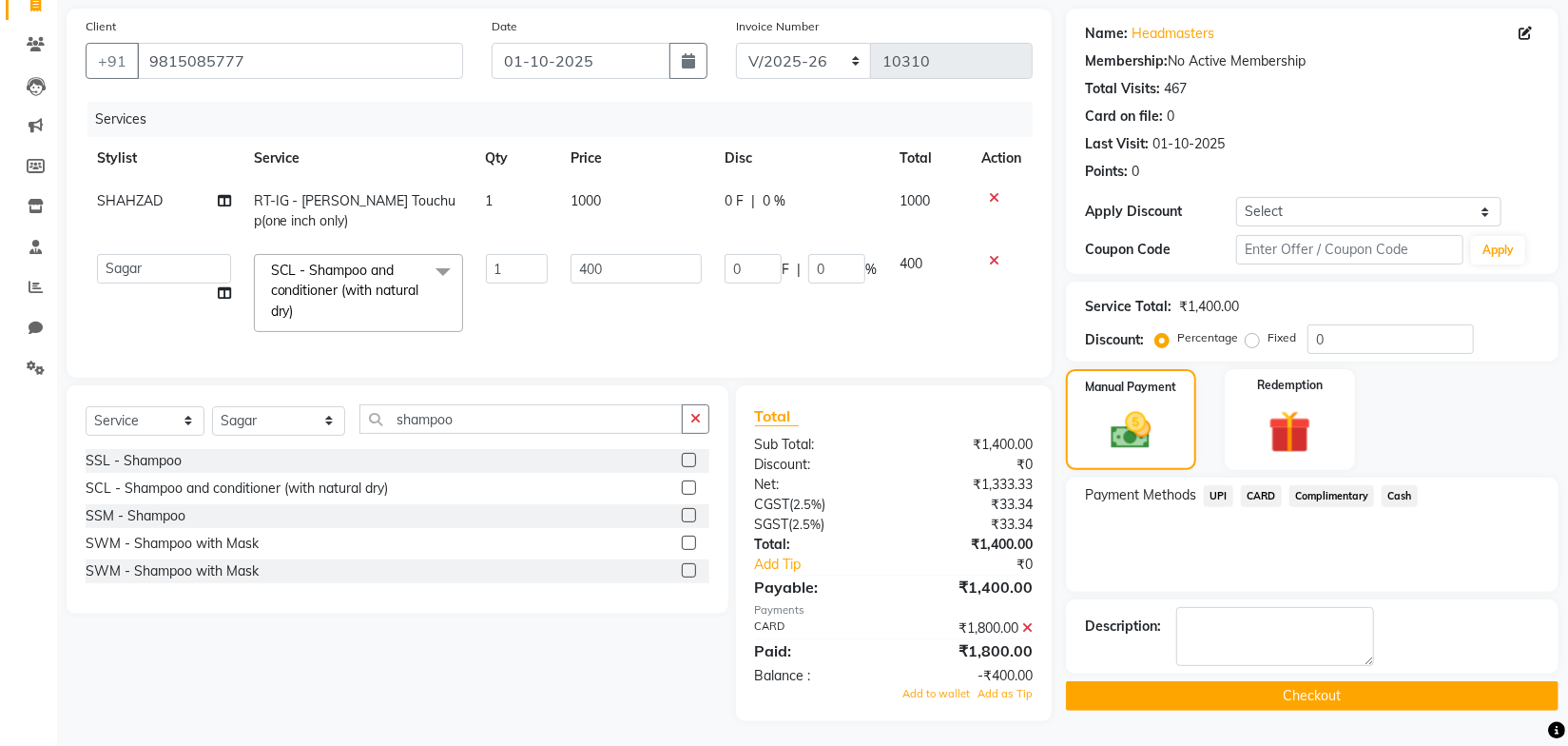
click at [1030, 635] on icon at bounding box center [1027, 627] width 10 height 13
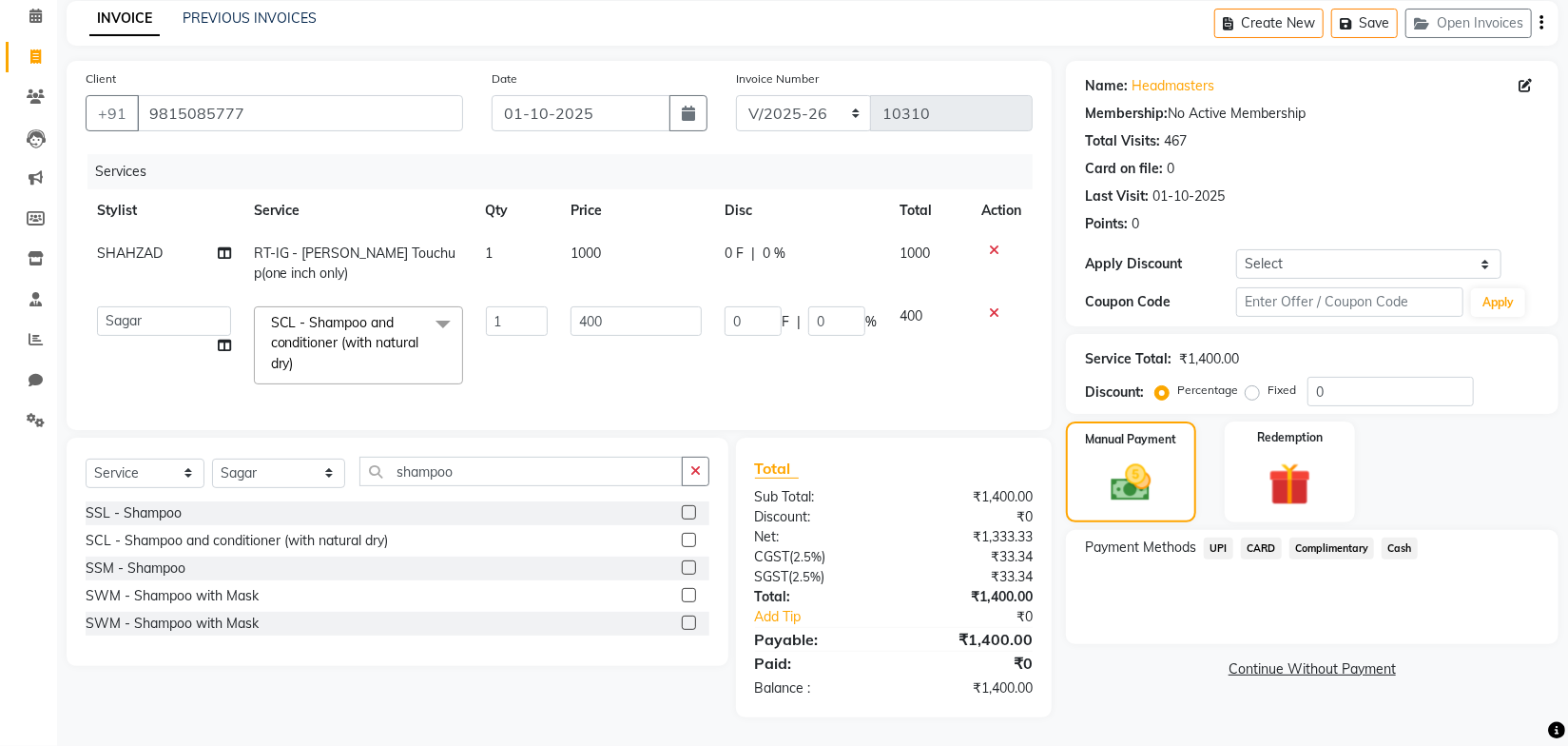
scroll to position [94, 0]
click at [1257, 538] on span "CARD" at bounding box center [1261, 549] width 41 height 22
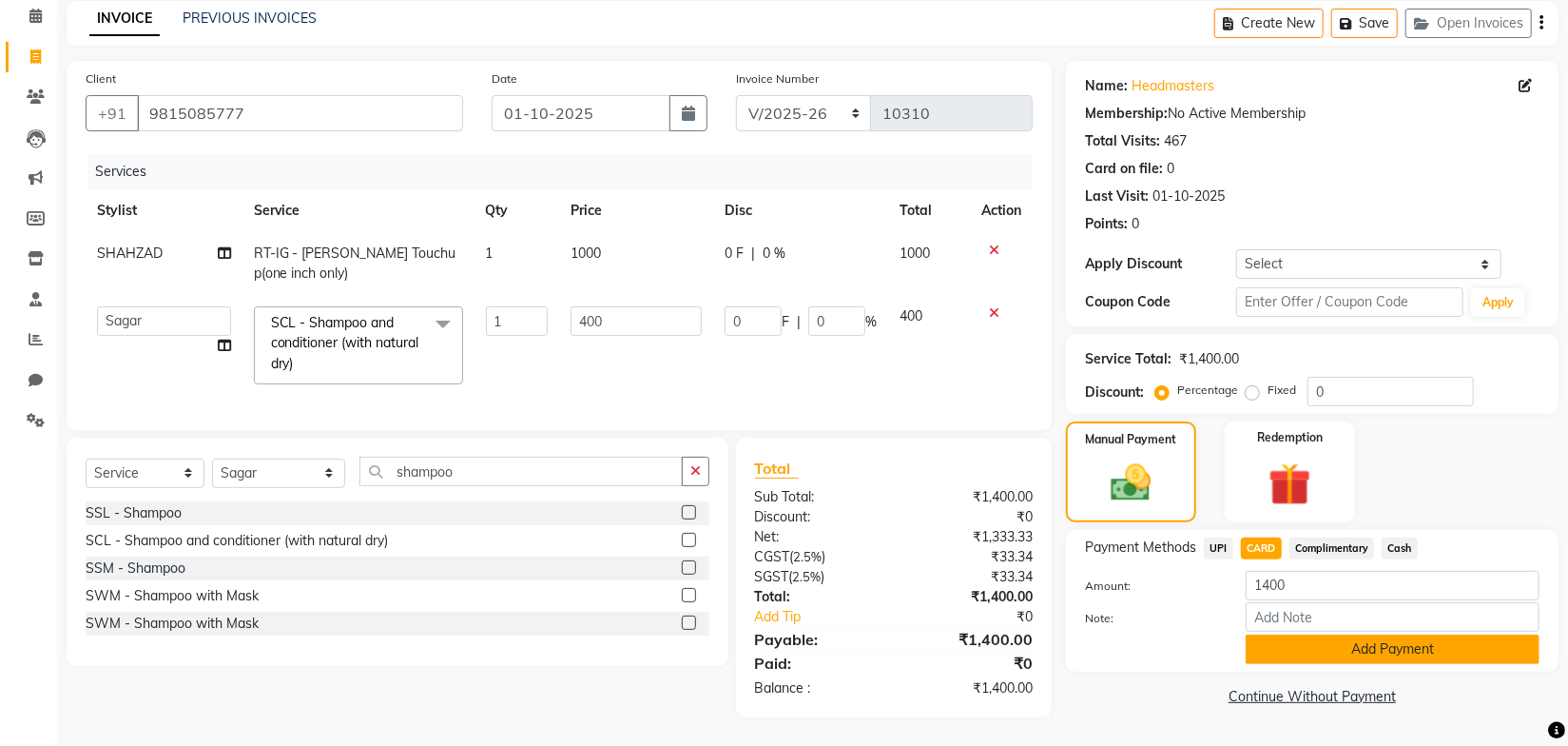
click at [1313, 635] on button "Add Payment" at bounding box center [1392, 649] width 294 height 29
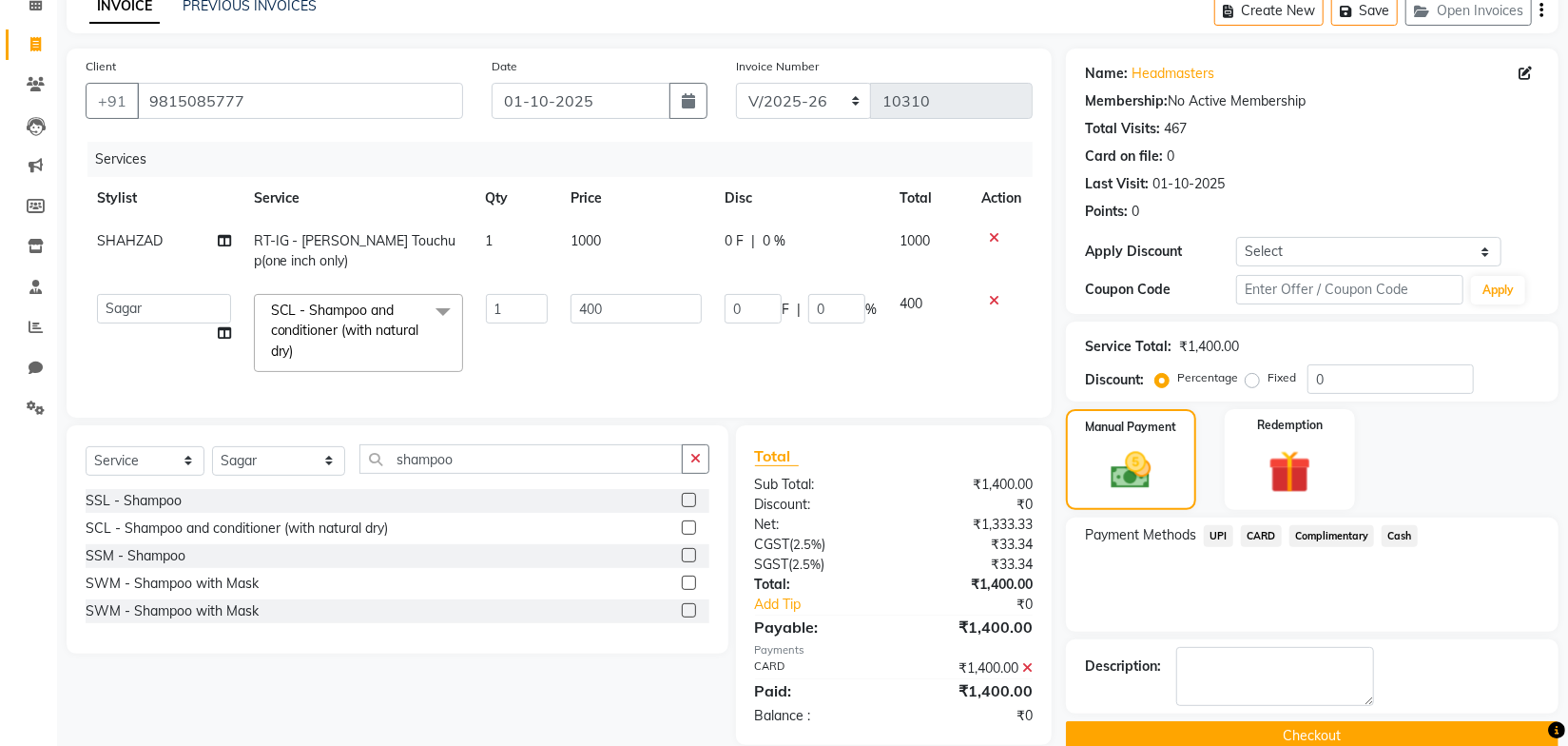
click at [1317, 725] on button "Checkout" at bounding box center [1312, 735] width 493 height 29
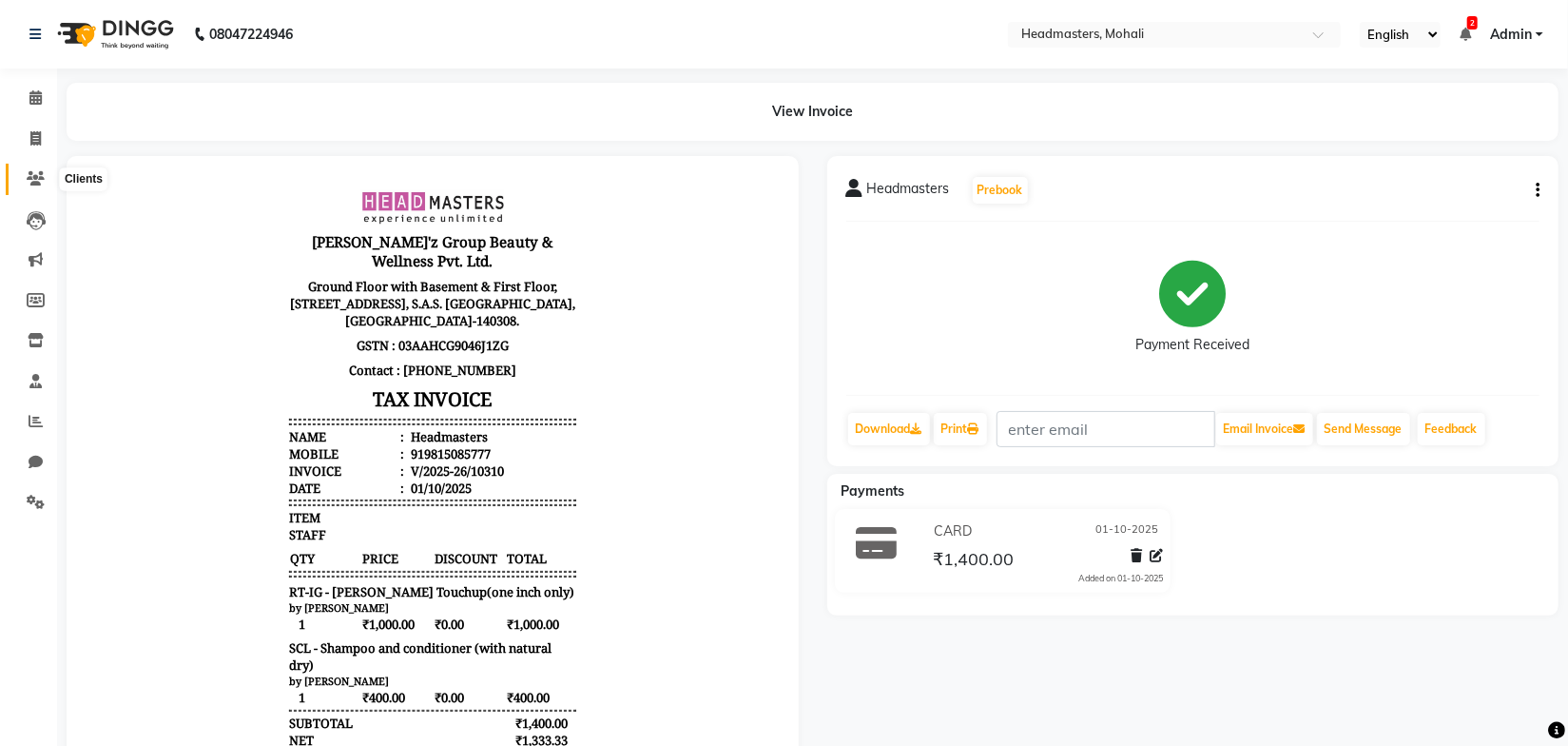
click at [37, 175] on icon at bounding box center [36, 178] width 18 height 14
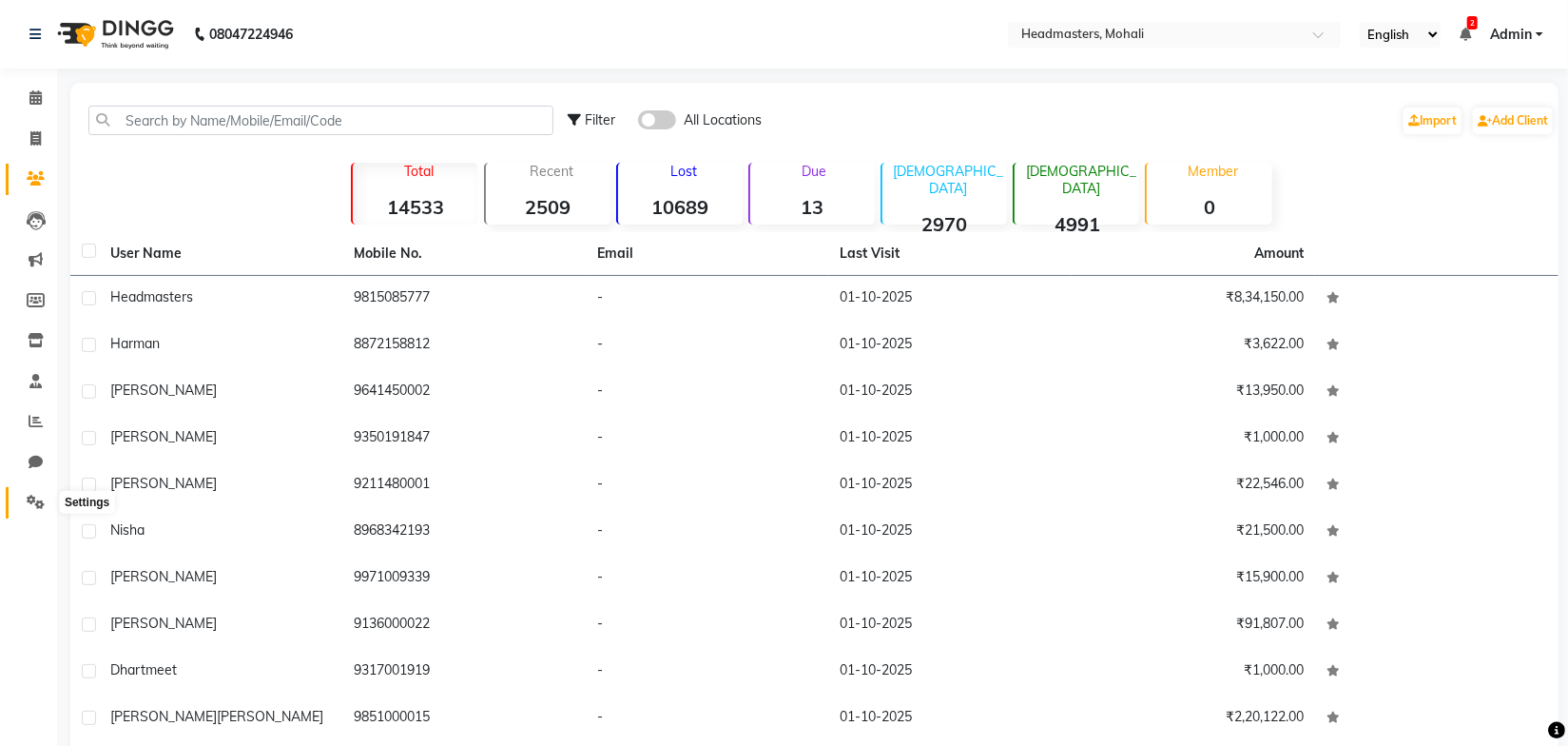
click at [36, 496] on icon at bounding box center [36, 502] width 18 height 14
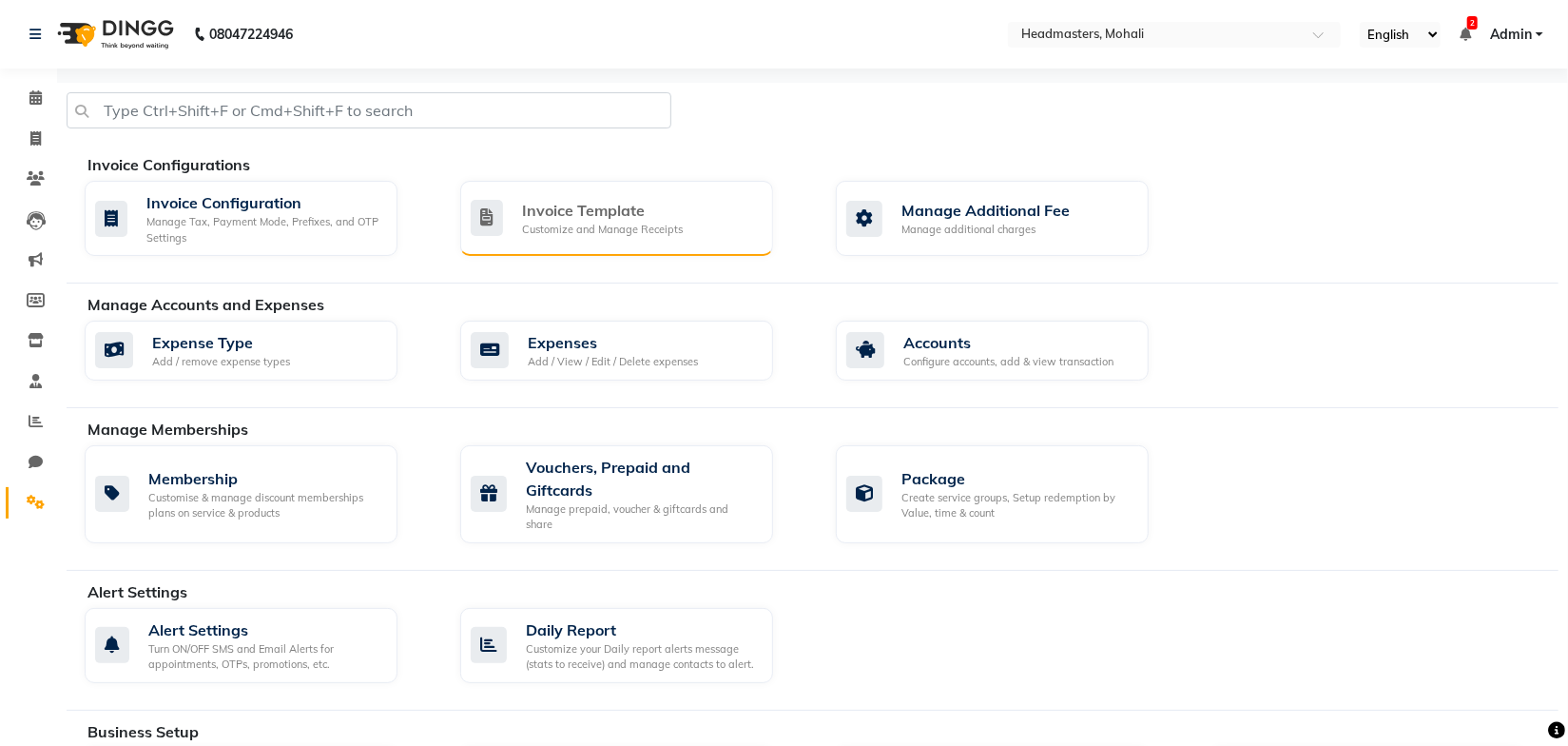
click at [526, 208] on div "Invoice Template" at bounding box center [602, 210] width 161 height 23
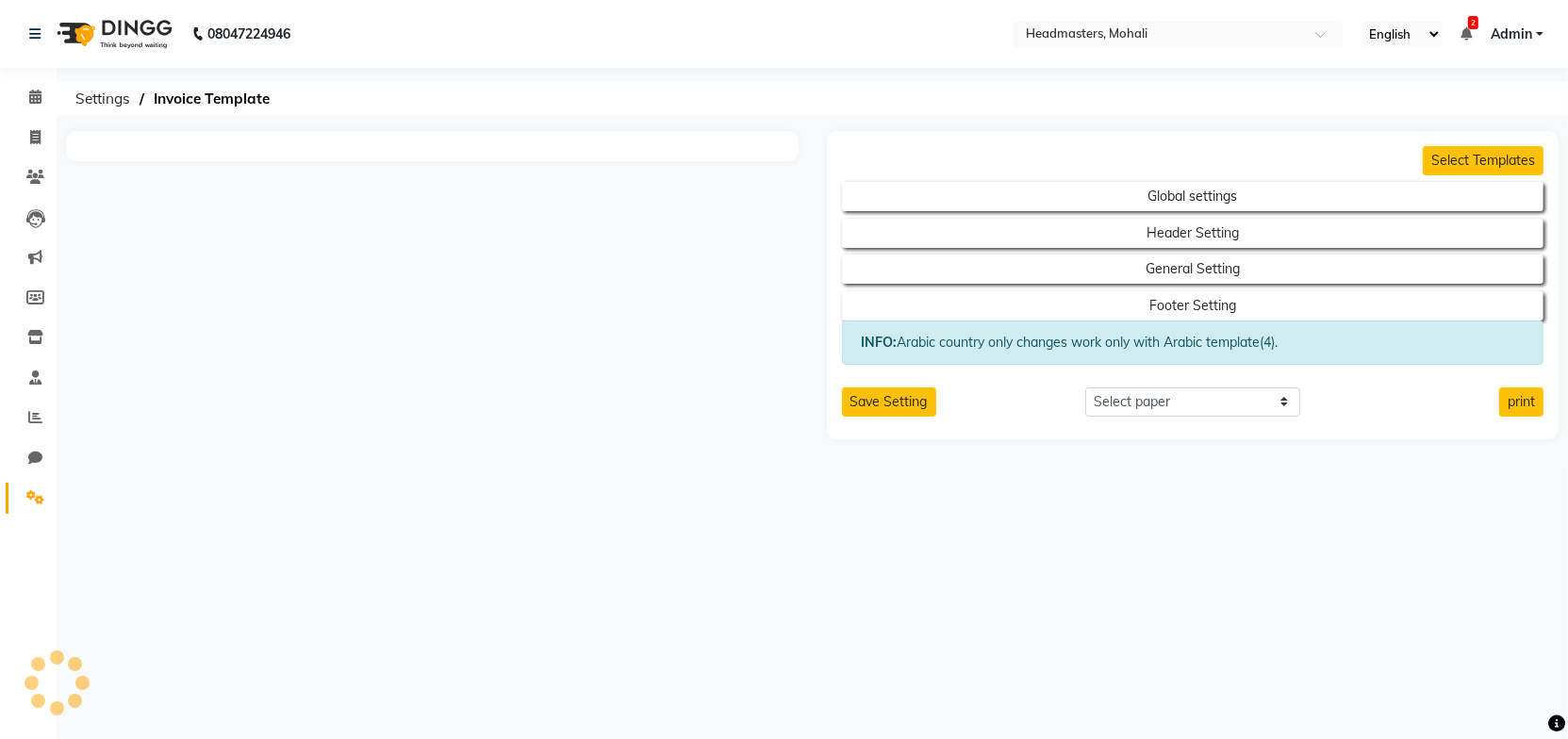
select select "thermal"
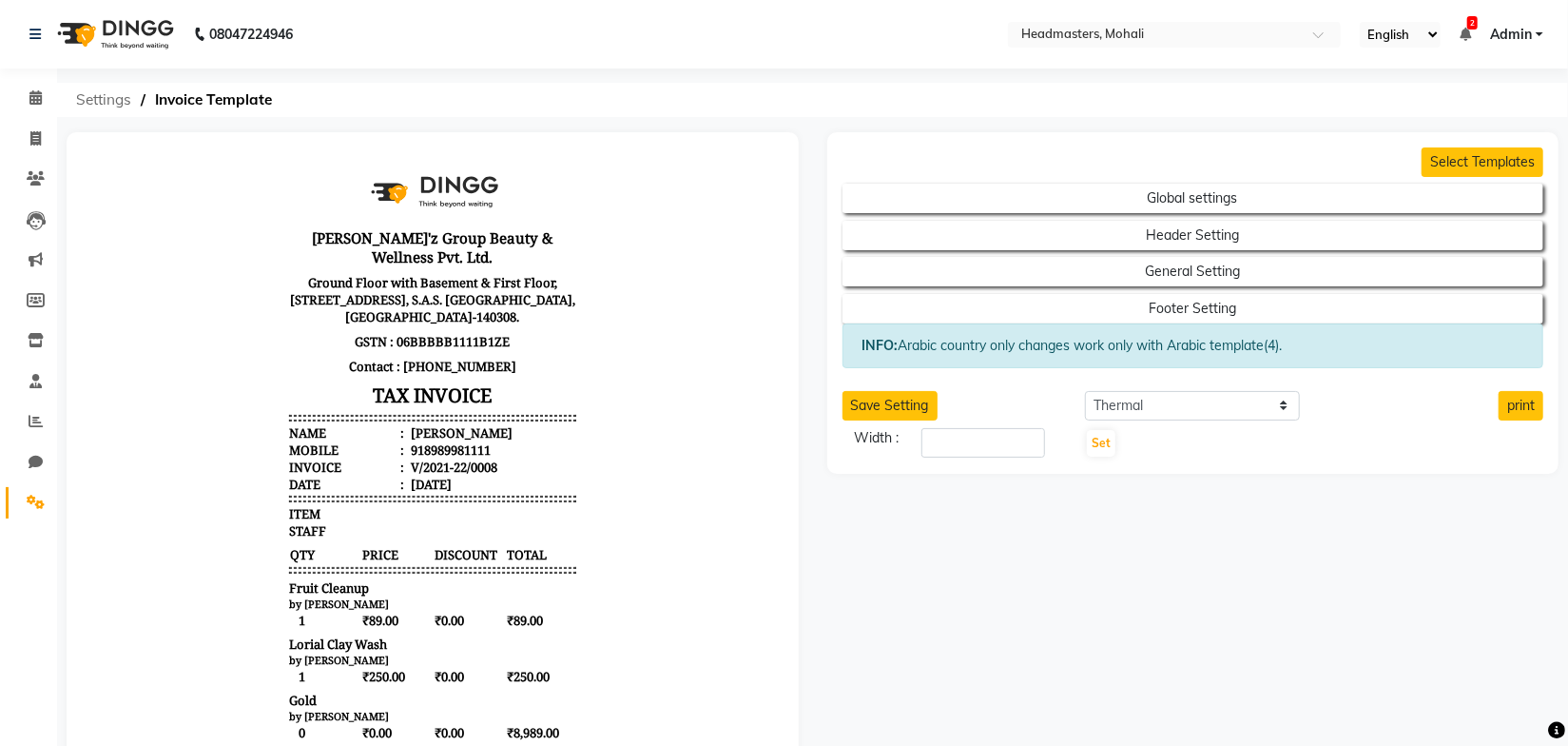
click at [102, 94] on span "Settings" at bounding box center [104, 100] width 74 height 34
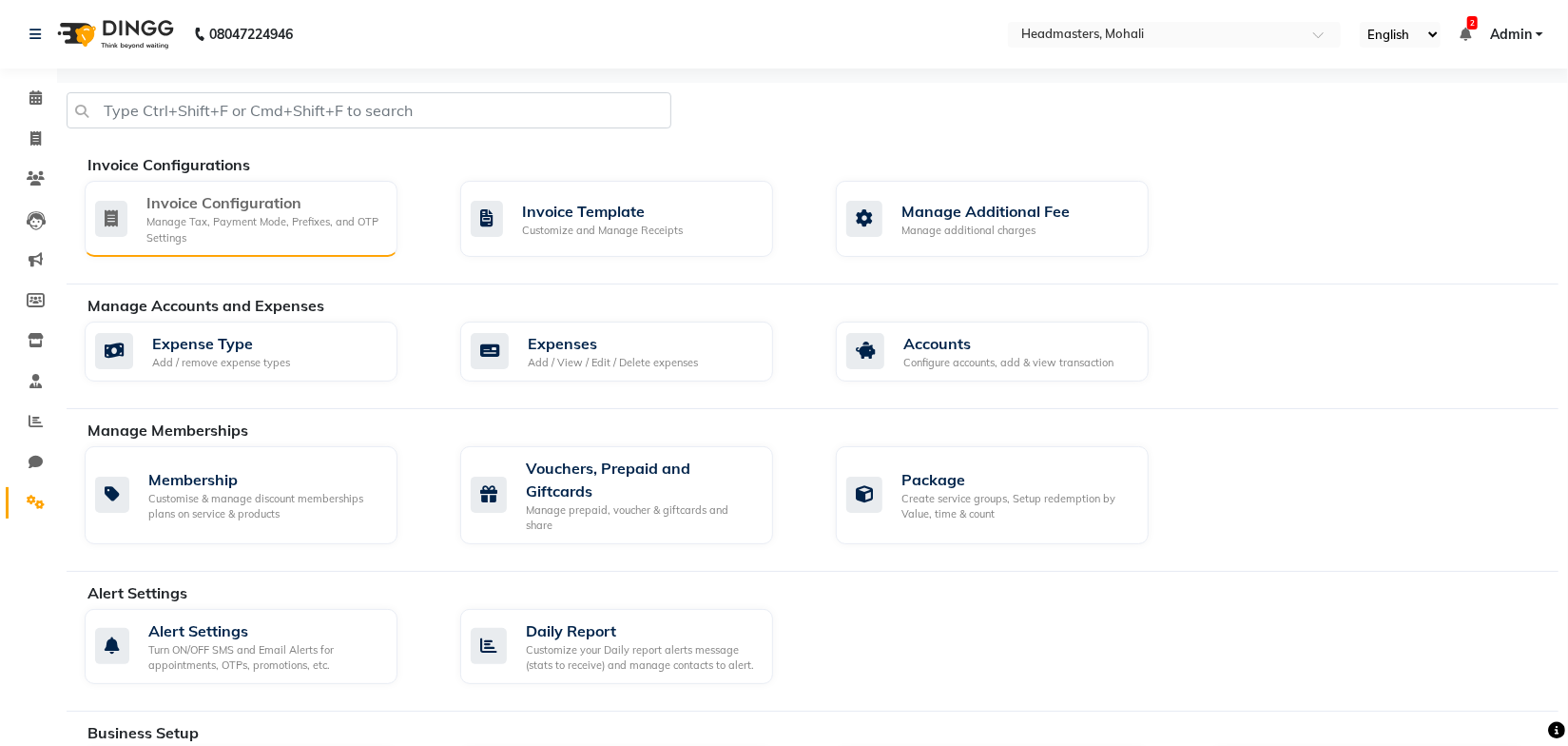
click at [336, 218] on div "Manage Tax, Payment Mode, Prefixes, and OTP Settings" at bounding box center [265, 229] width 236 height 31
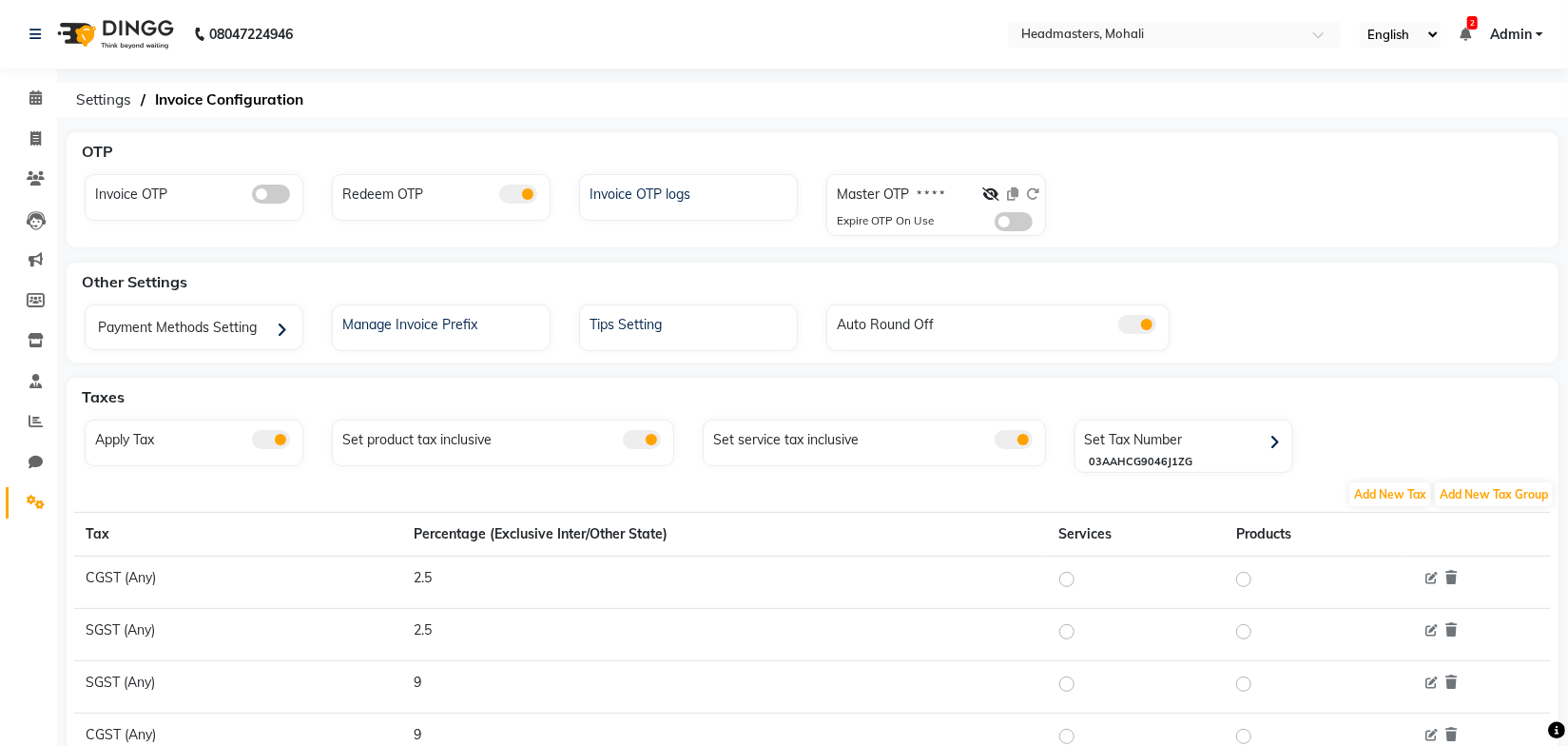
scroll to position [229, 0]
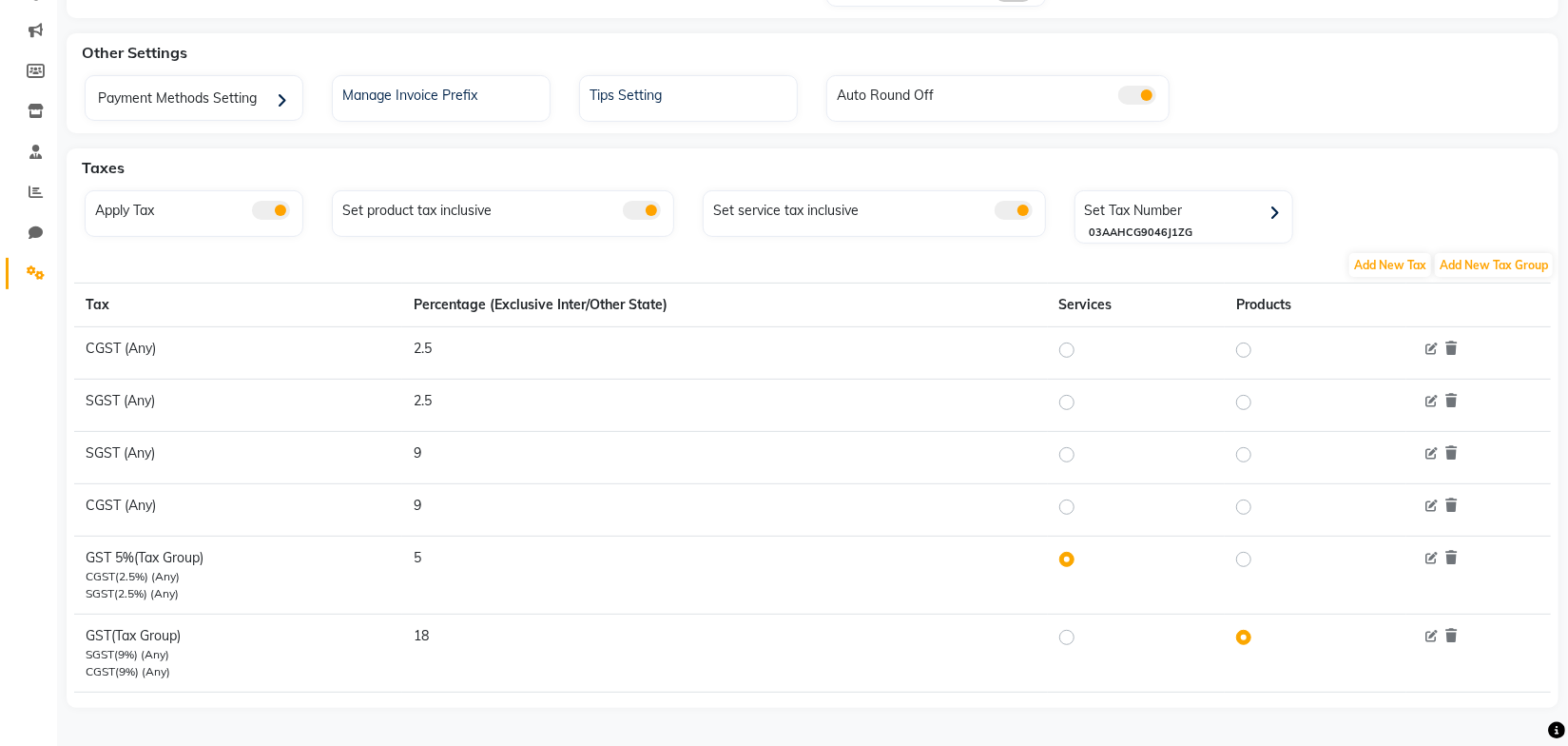
click at [1082, 632] on label at bounding box center [1082, 637] width 0 height 23
click at [1067, 632] on input "radio" at bounding box center [1069, 636] width 13 height 13
radio input "true"
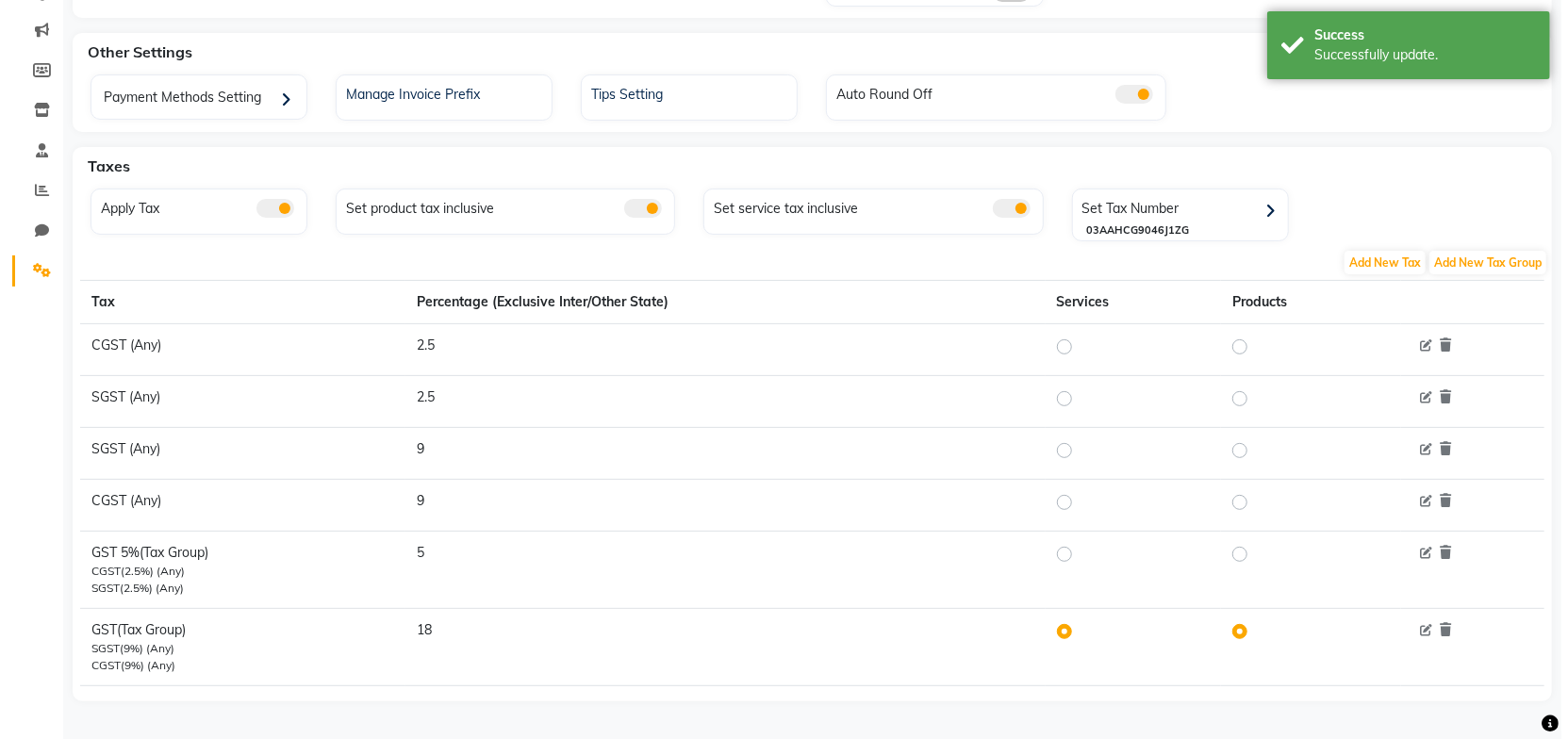
scroll to position [0, 0]
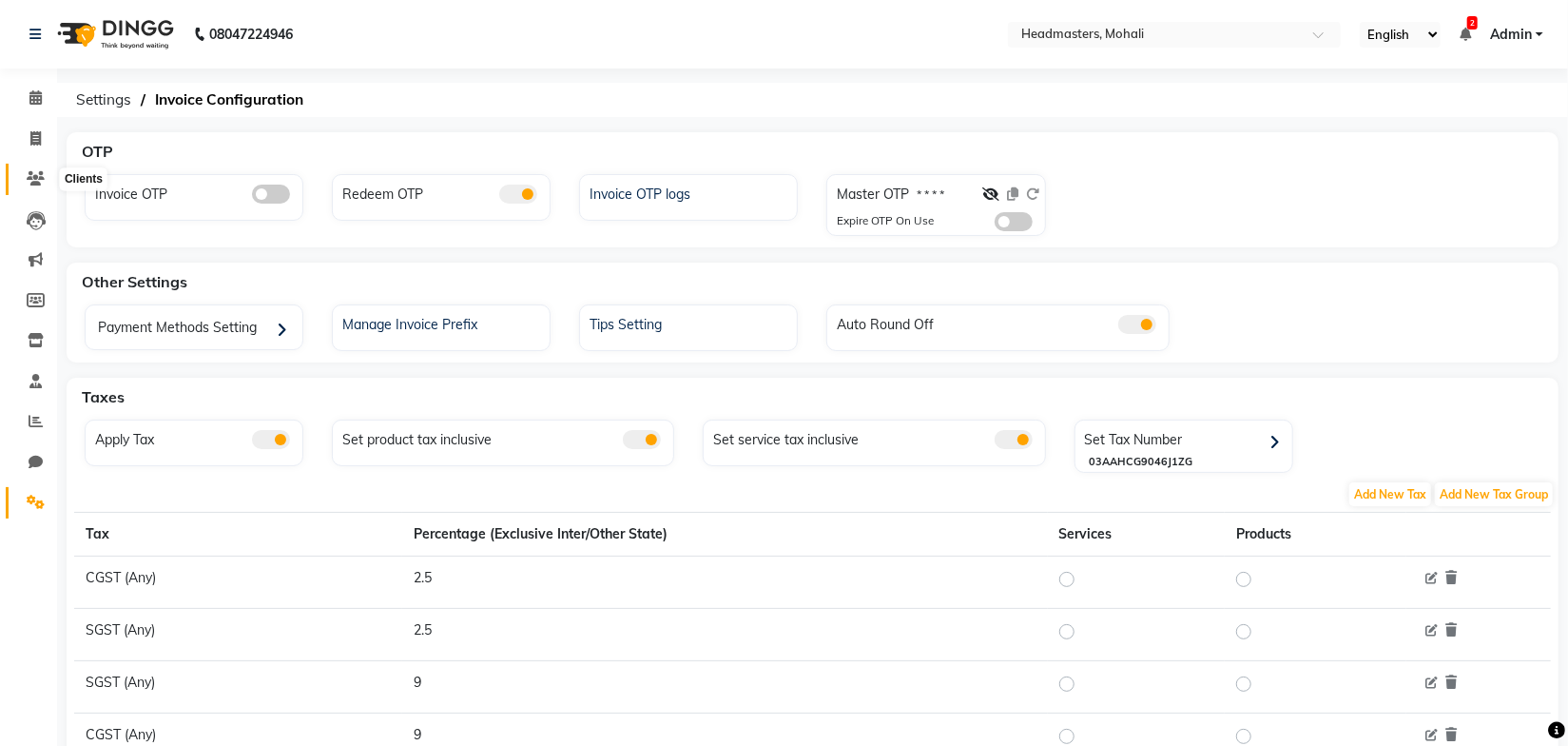
click at [36, 184] on icon at bounding box center [36, 178] width 18 height 14
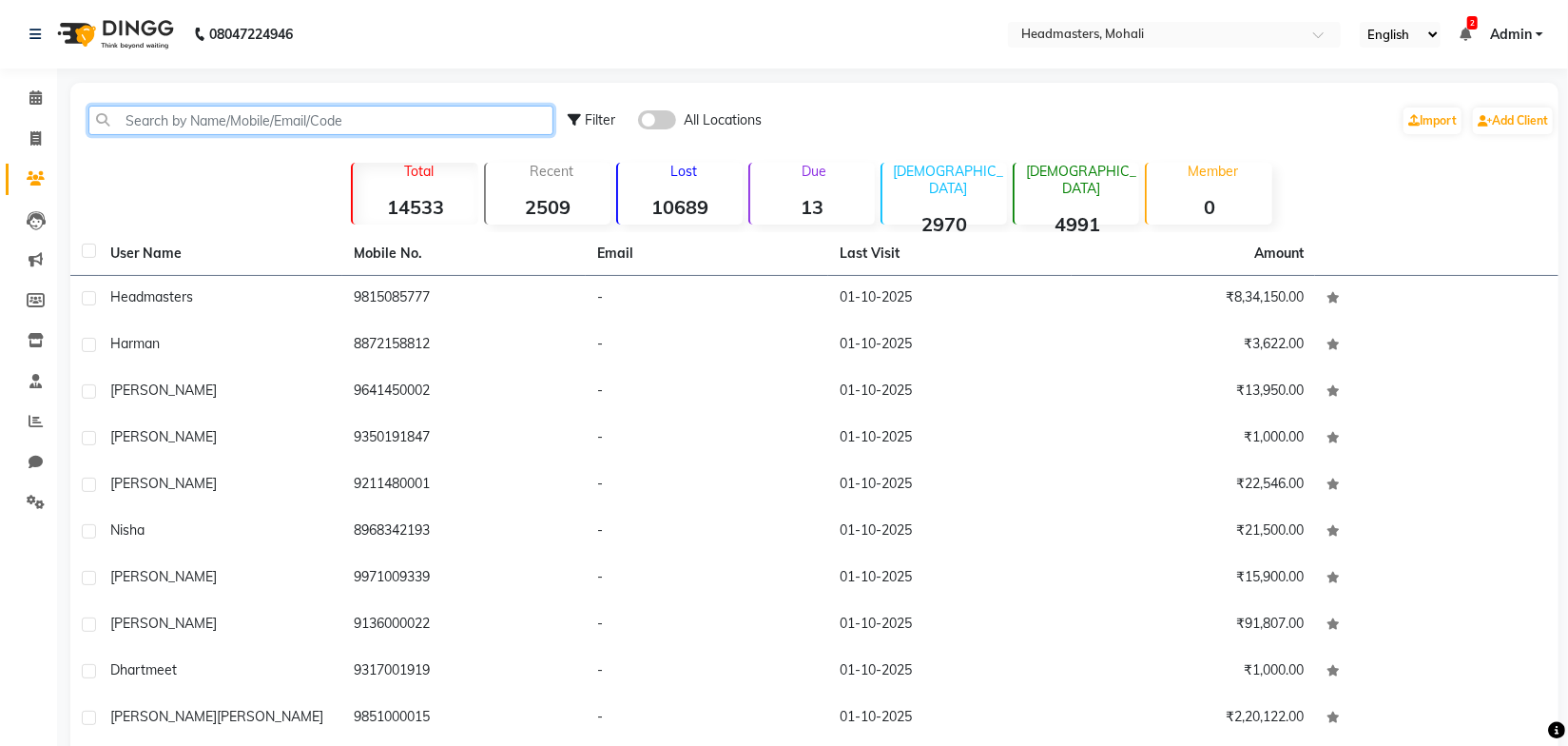
click at [199, 122] on input "text" at bounding box center [320, 120] width 465 height 29
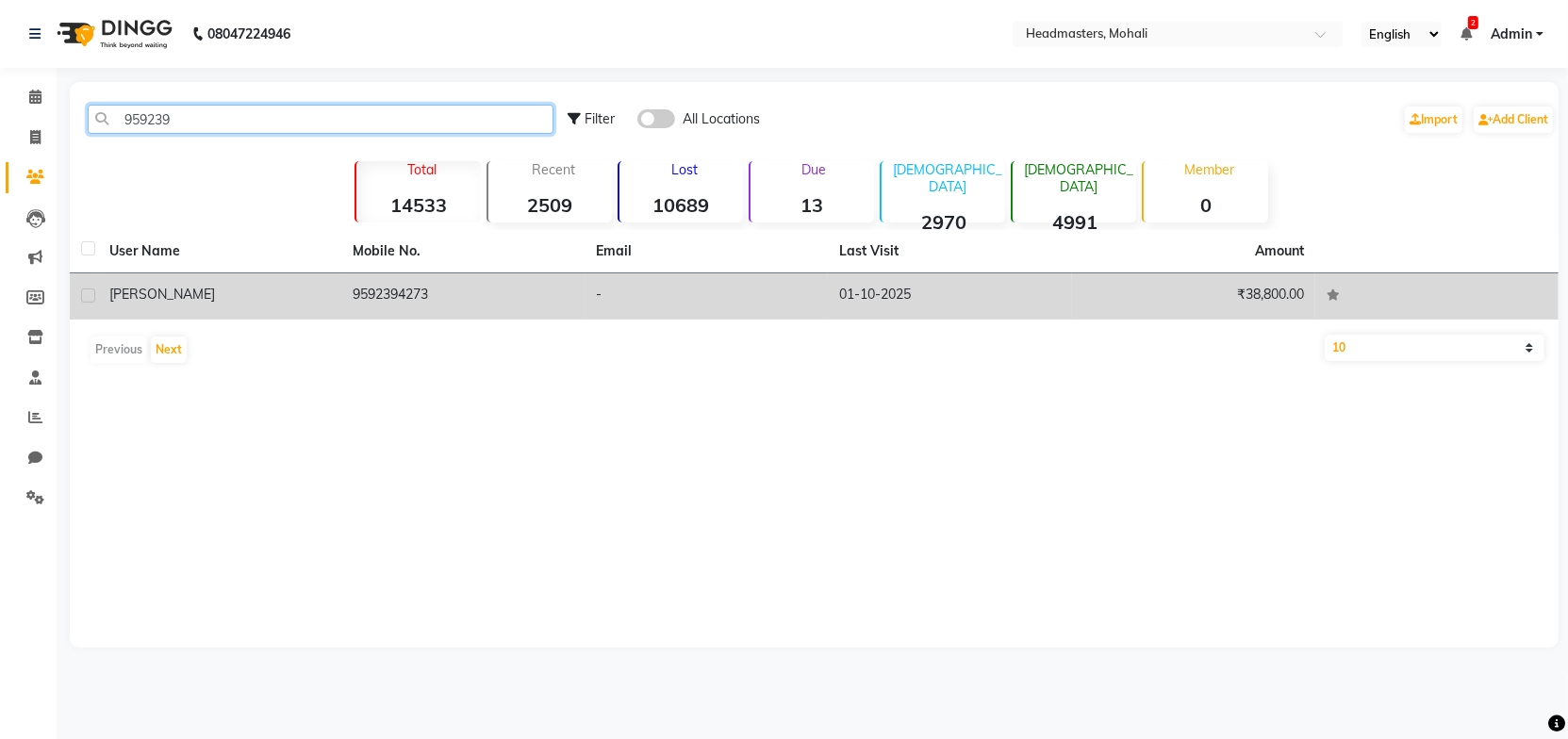
type input "959239"
click at [397, 296] on td "9592394273" at bounding box center [462, 296] width 243 height 47
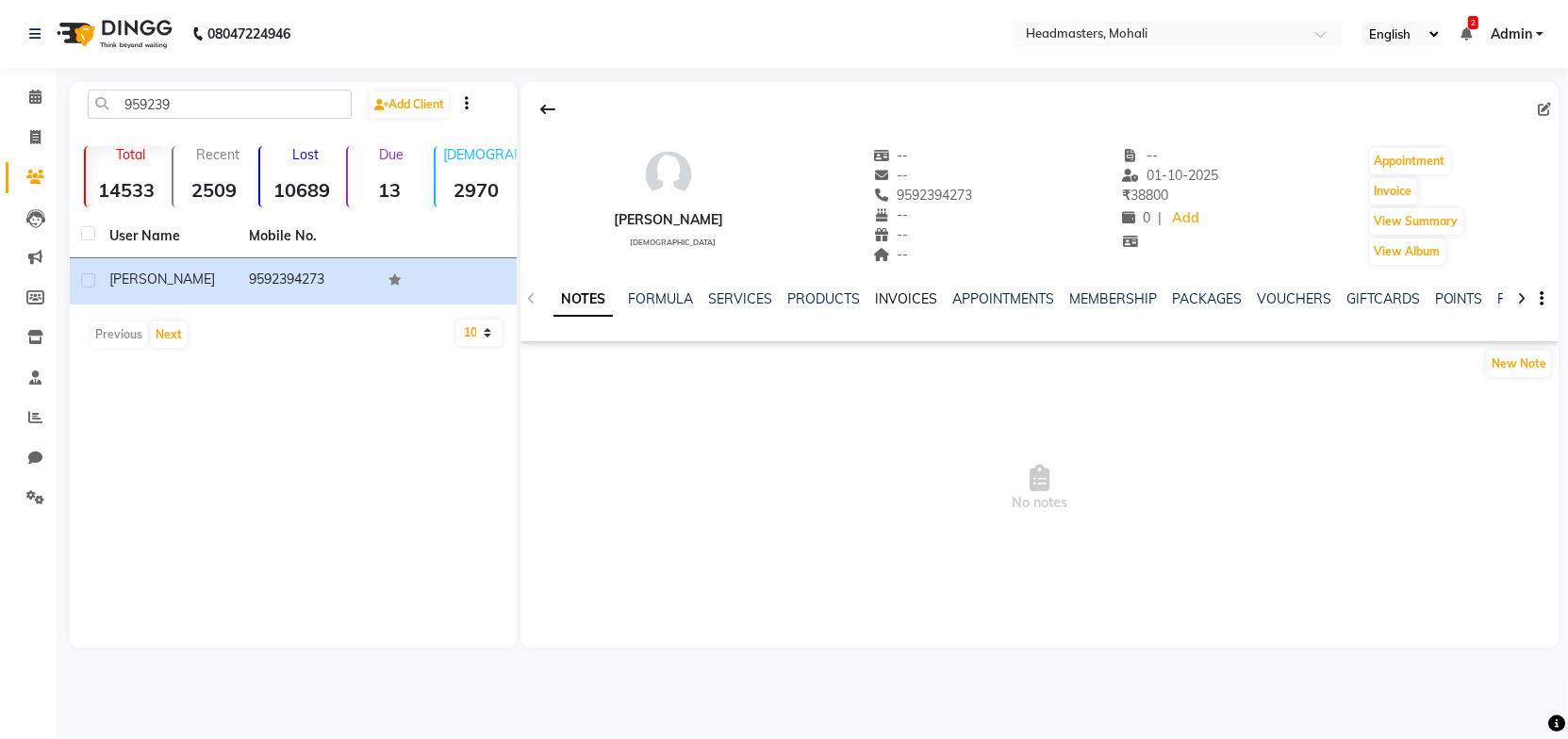
click at [902, 298] on link "INVOICES" at bounding box center [906, 298] width 62 height 17
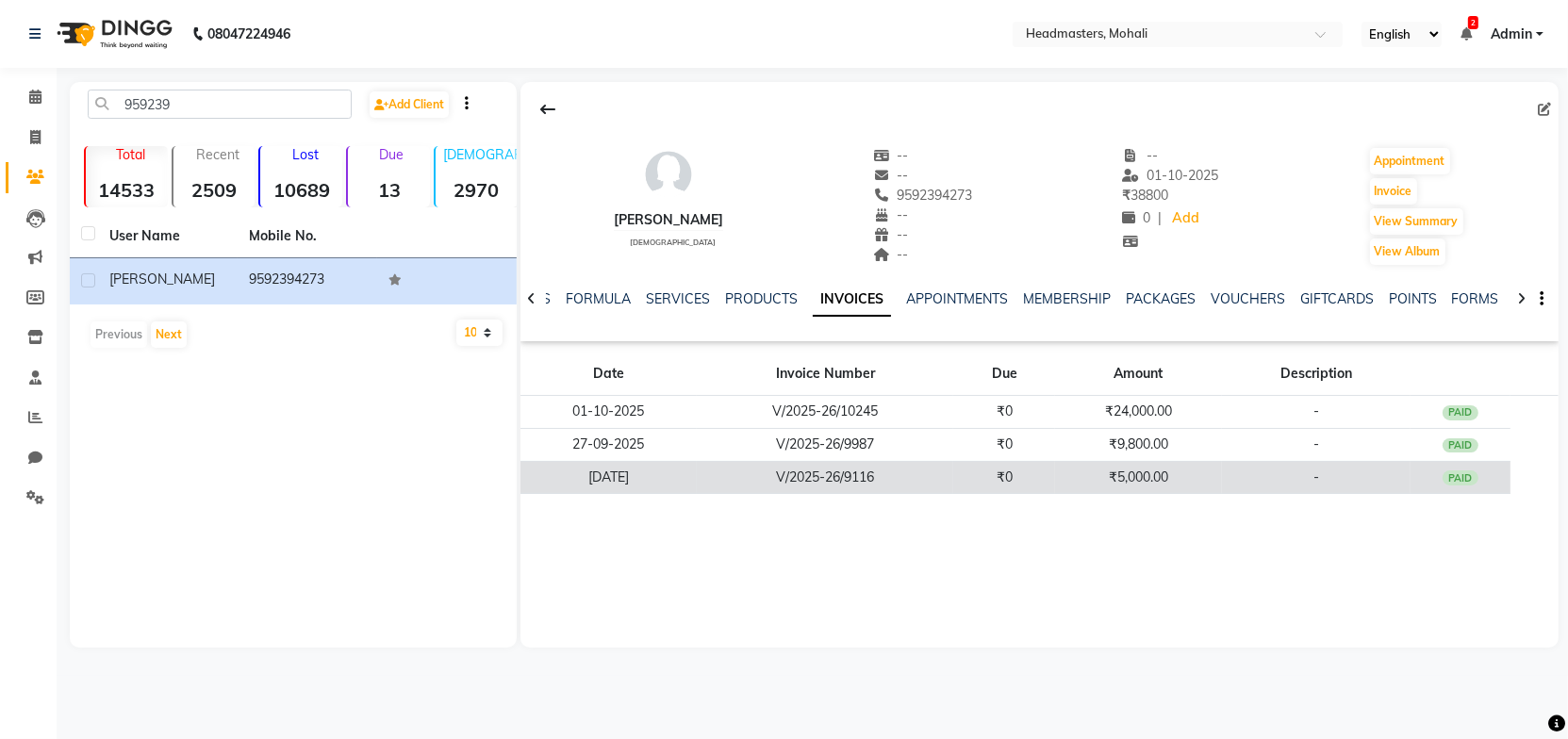
click at [901, 479] on td "V/2025-26/9116" at bounding box center [825, 476] width 257 height 33
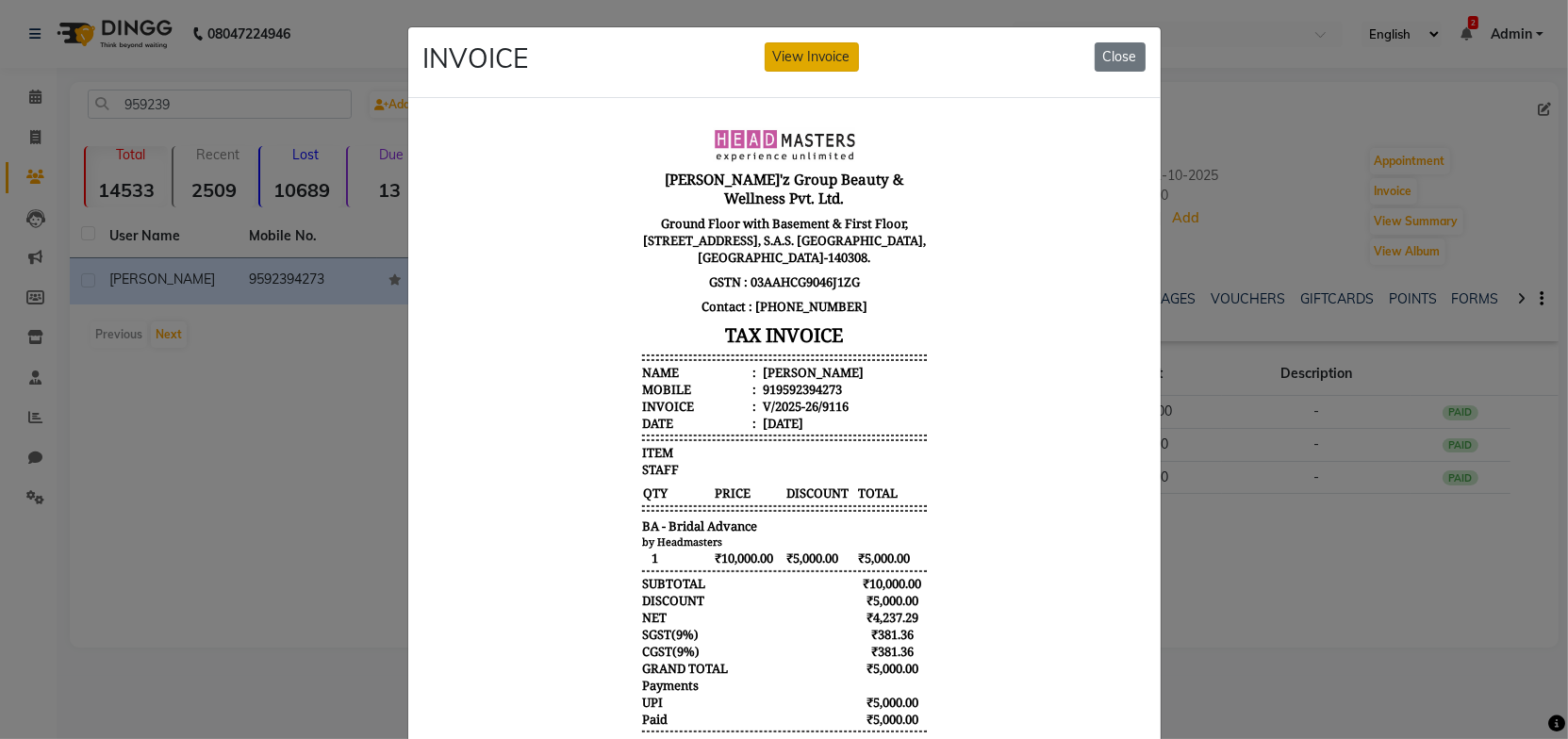
click at [785, 55] on button "View Invoice" at bounding box center [812, 56] width 94 height 29
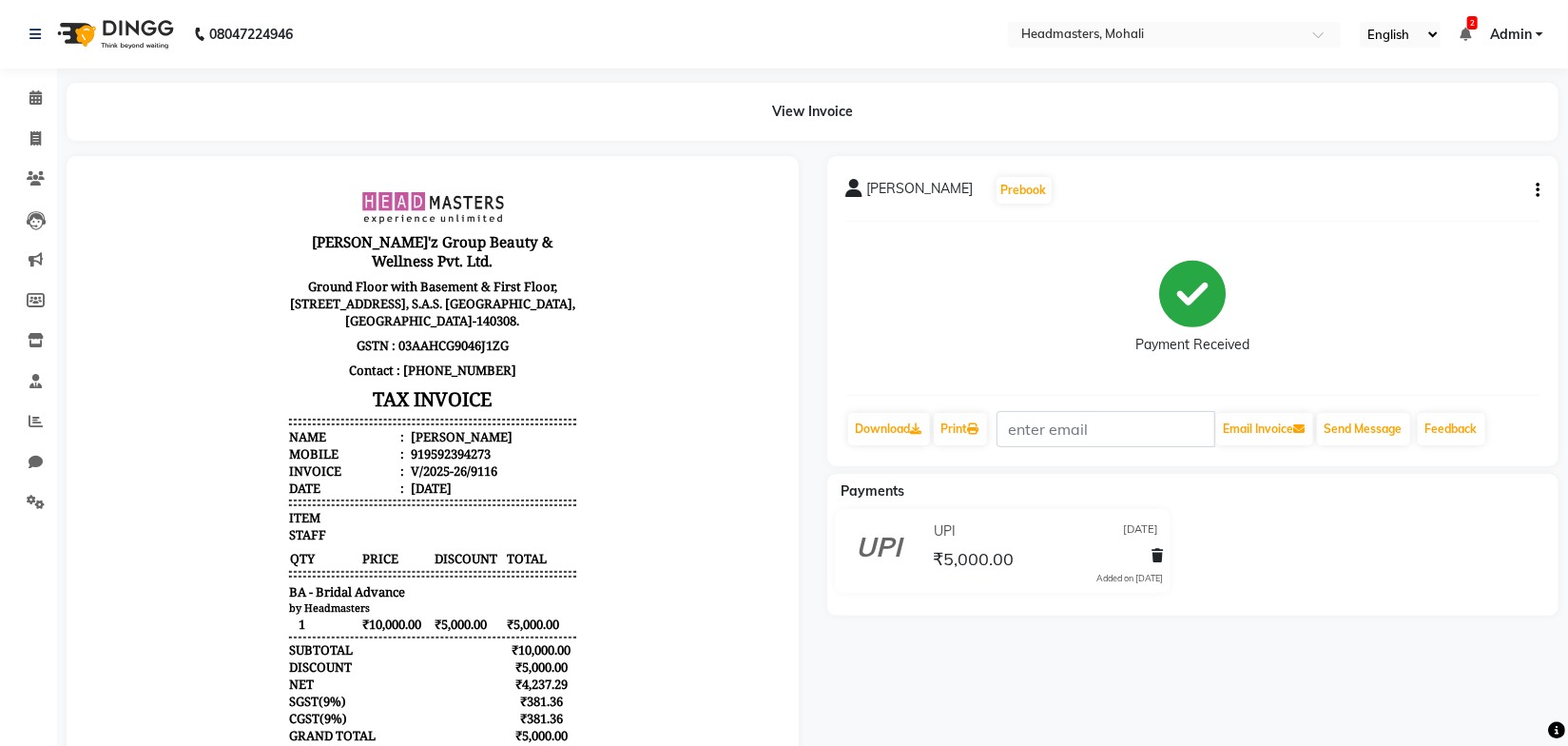
click at [1538, 190] on icon "button" at bounding box center [1538, 190] width 4 height 1
click at [1438, 214] on div "Edit Invoice" at bounding box center [1443, 215] width 130 height 24
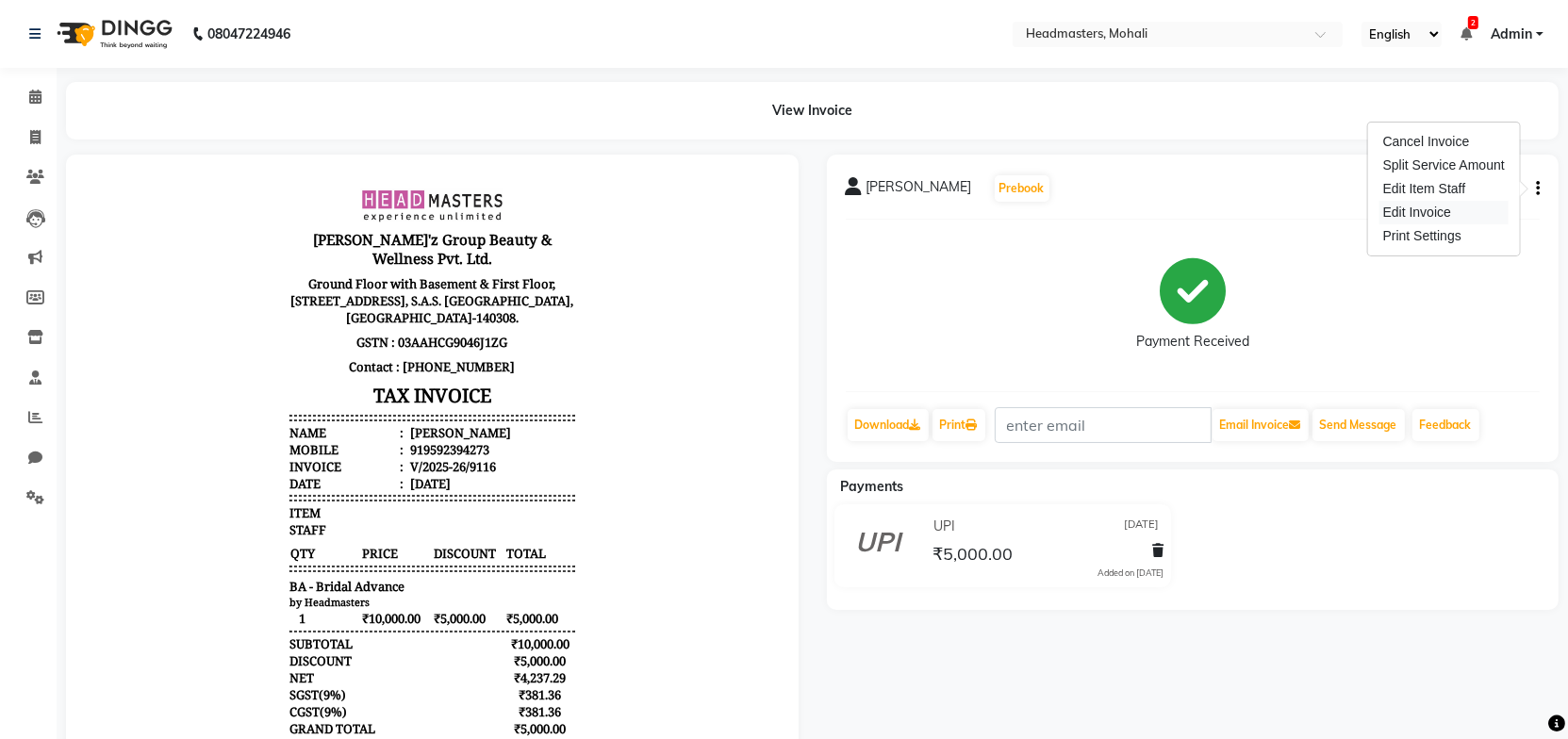
select select "service"
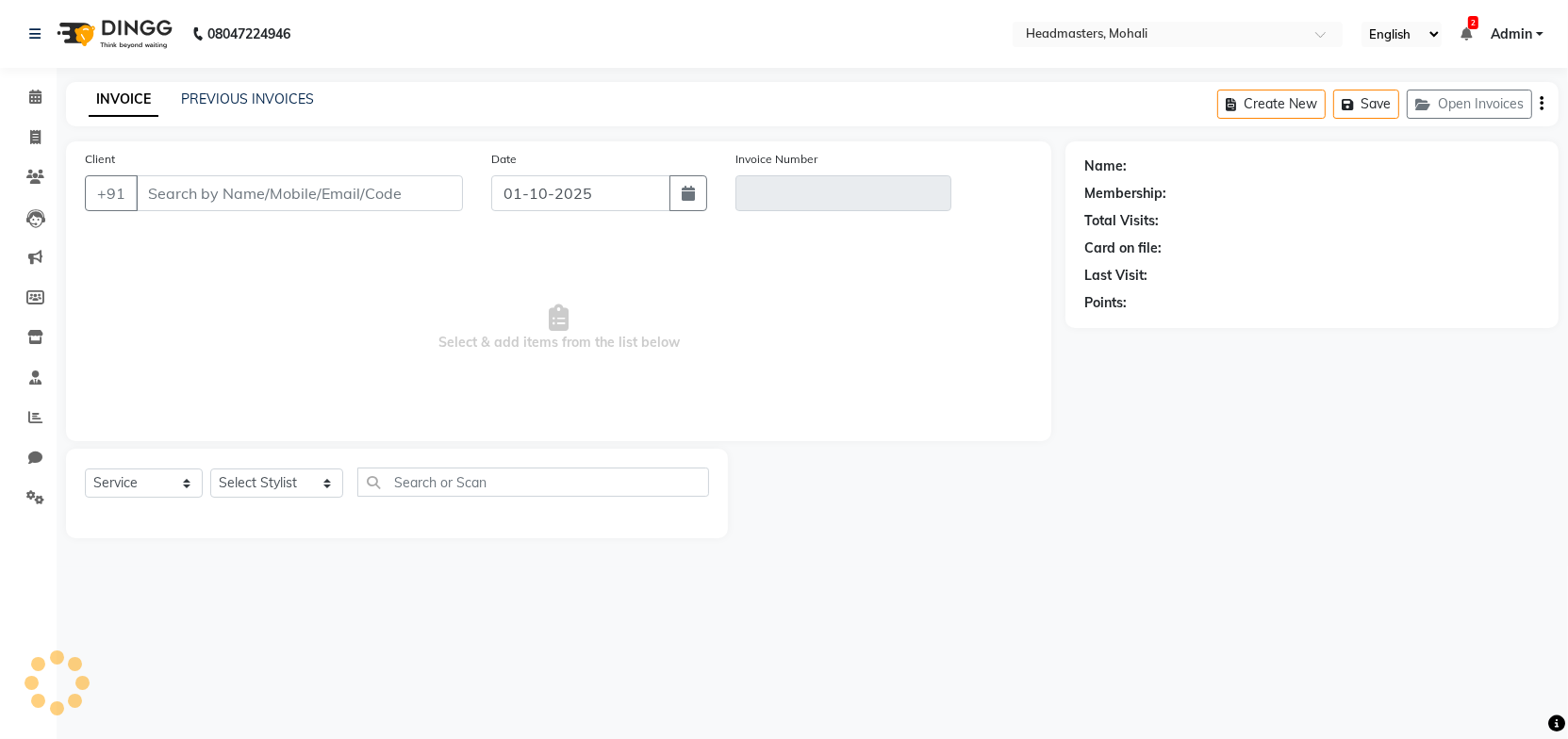
type input "9592394273"
type input "V/2025-26/9116"
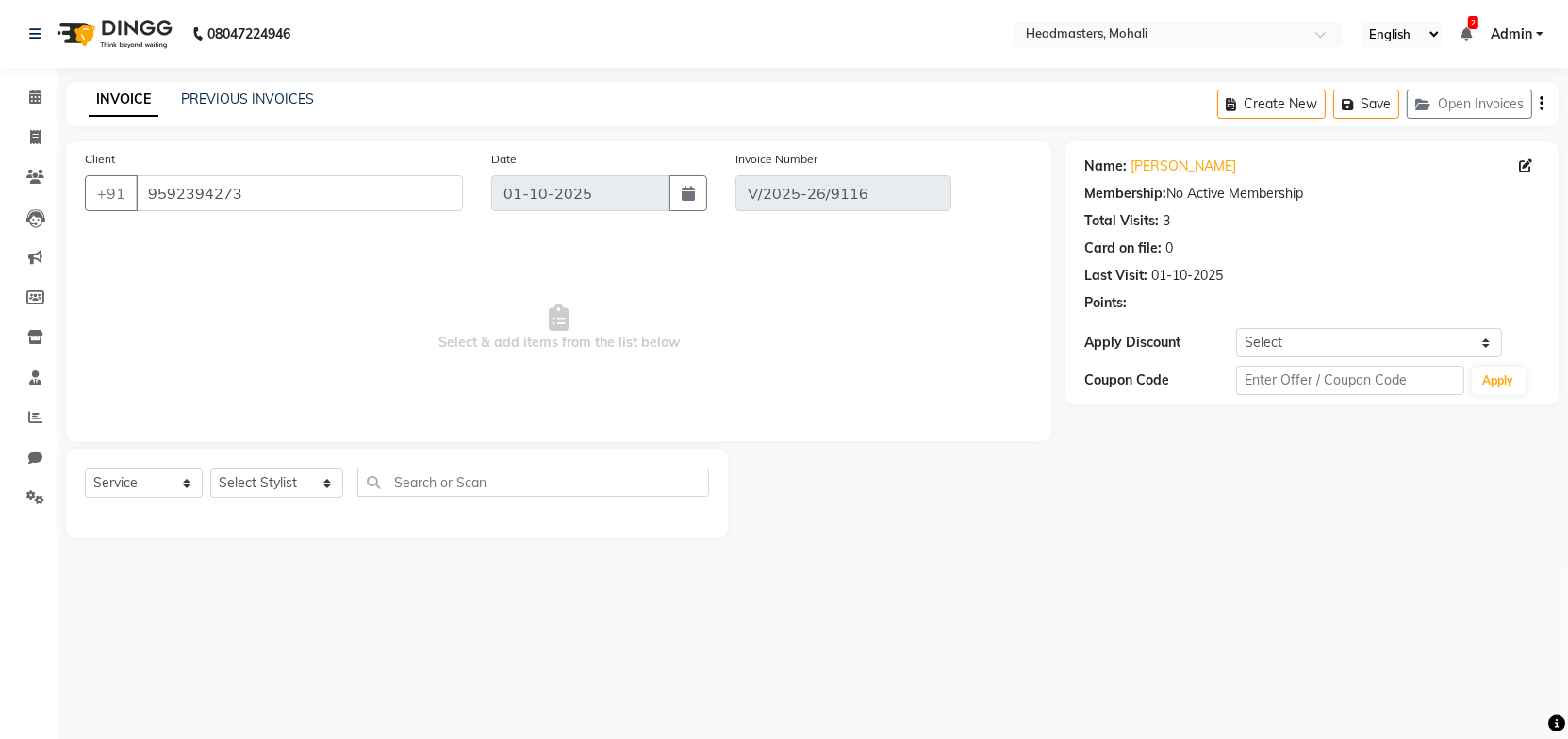
type input "12-09-2025"
select select "select"
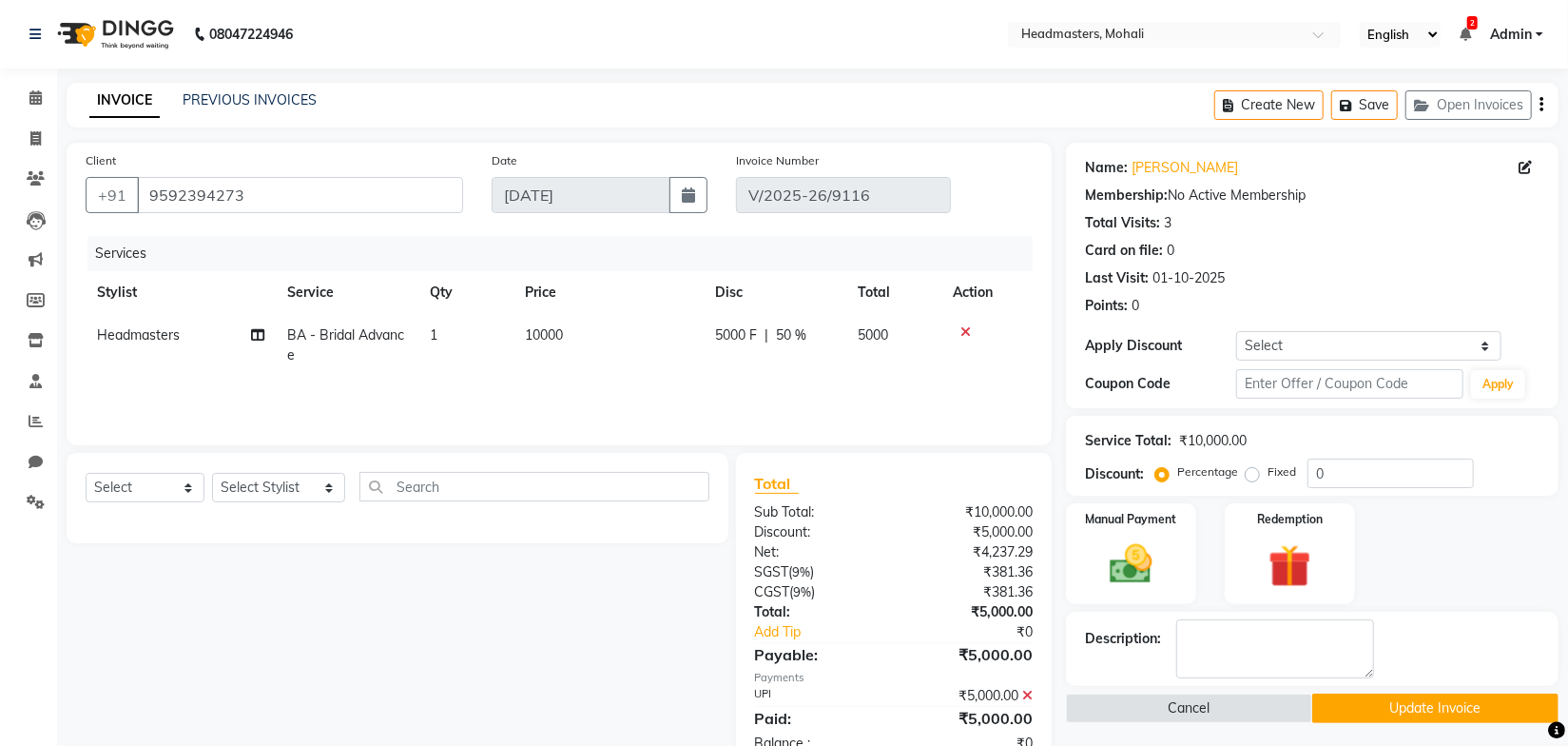
scroll to position [55, 0]
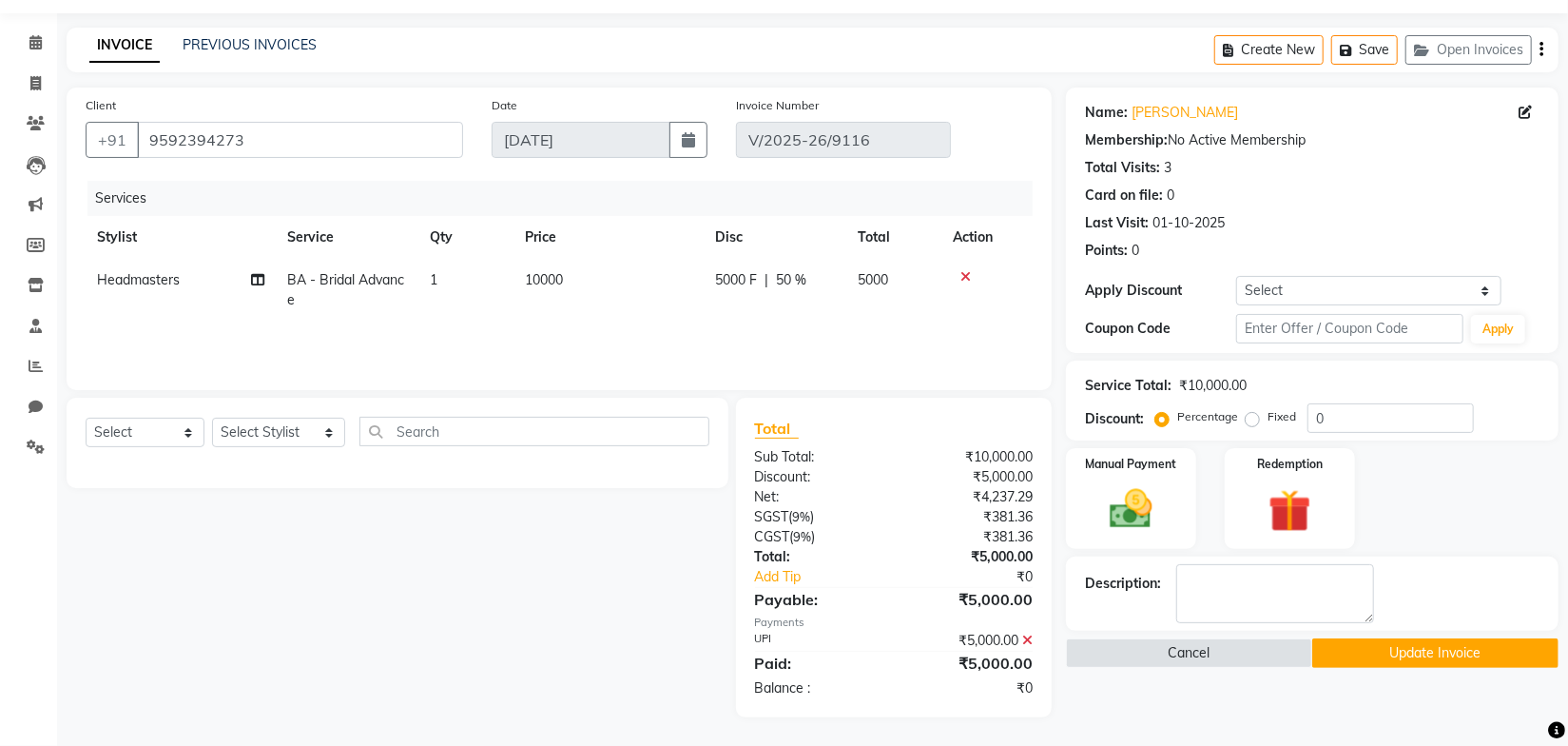
click at [165, 287] on span "Headmasters" at bounding box center [138, 279] width 83 height 17
select select "61208"
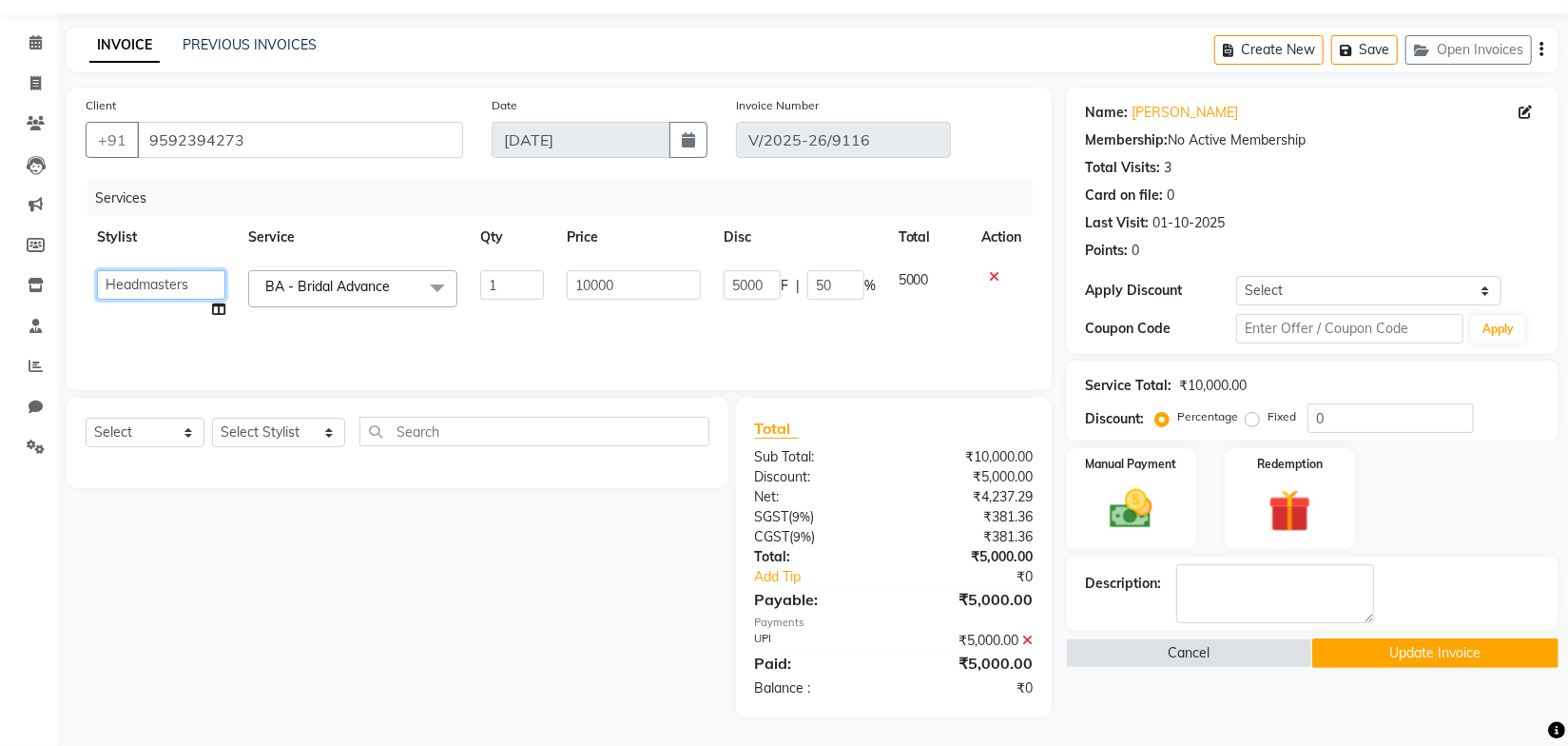
click at [165, 287] on select "AARIF Aarif Ansari Abhi Ali ANJANA ANJU Arshdeep Aryan Asad Azam BALWINDER BIML…" at bounding box center [161, 284] width 128 height 29
select select "51113"
click at [1442, 644] on button "Update Invoice" at bounding box center [1435, 652] width 246 height 29
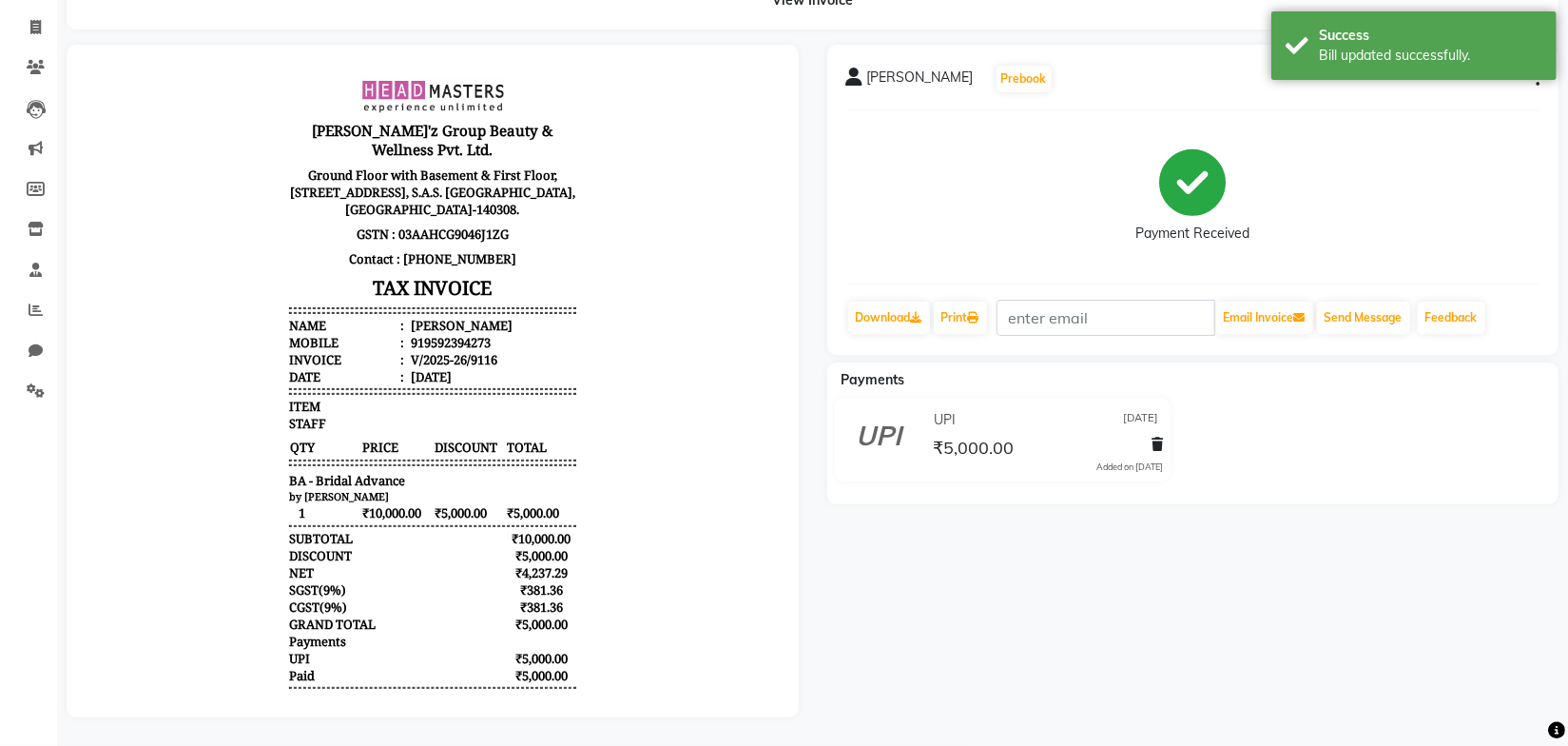
scroll to position [123, 0]
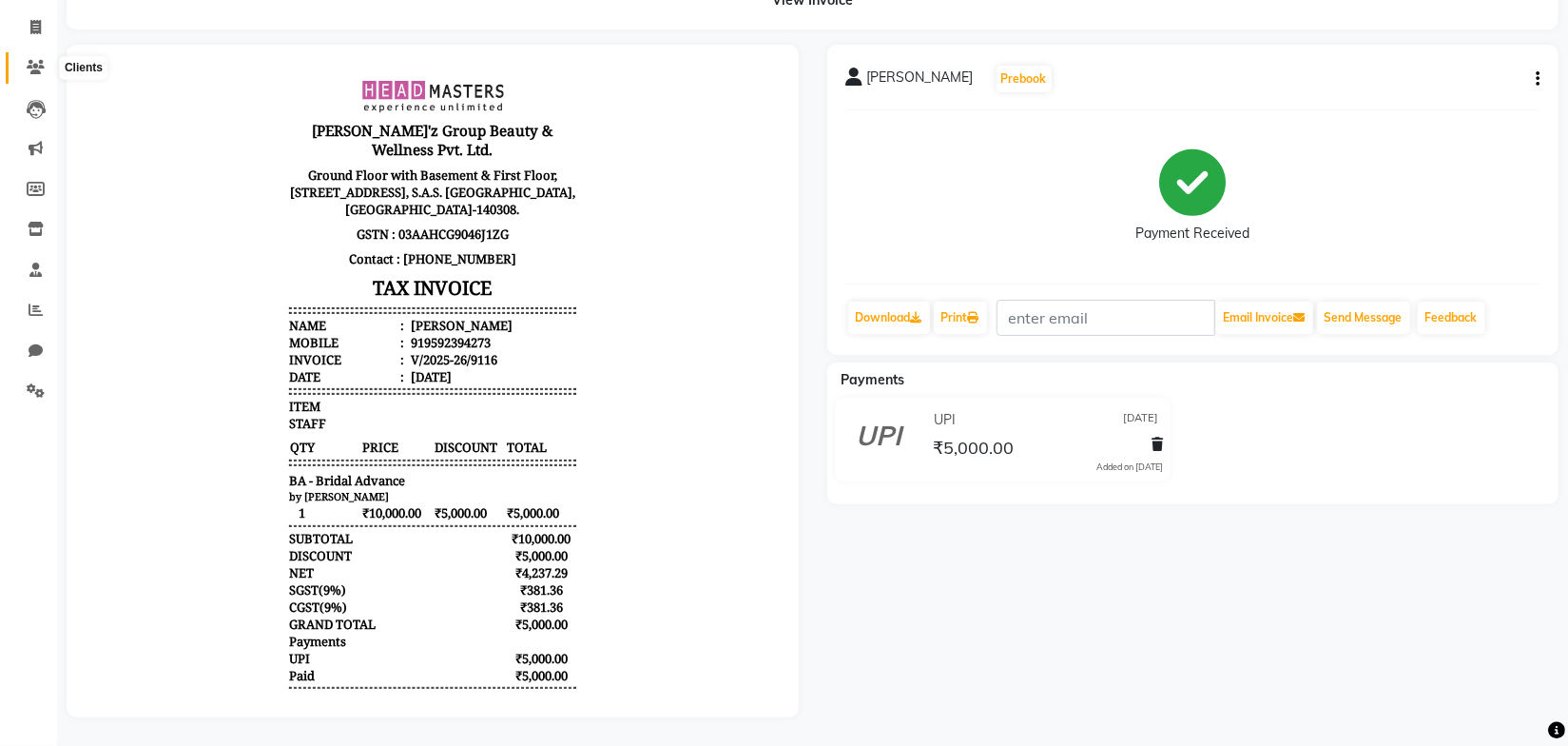
click at [39, 60] on icon at bounding box center [36, 67] width 18 height 14
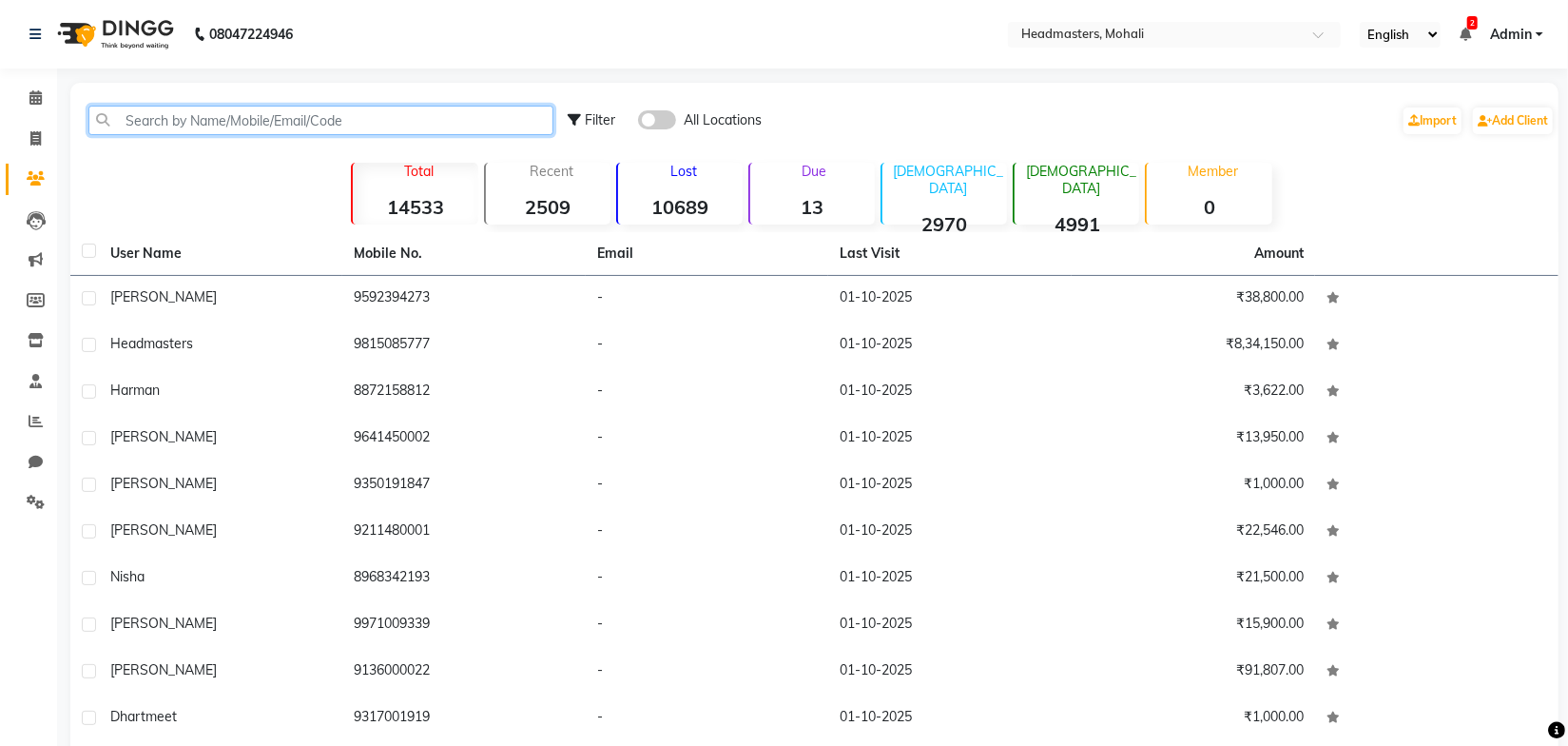
click at [260, 118] on input "text" at bounding box center [320, 120] width 465 height 29
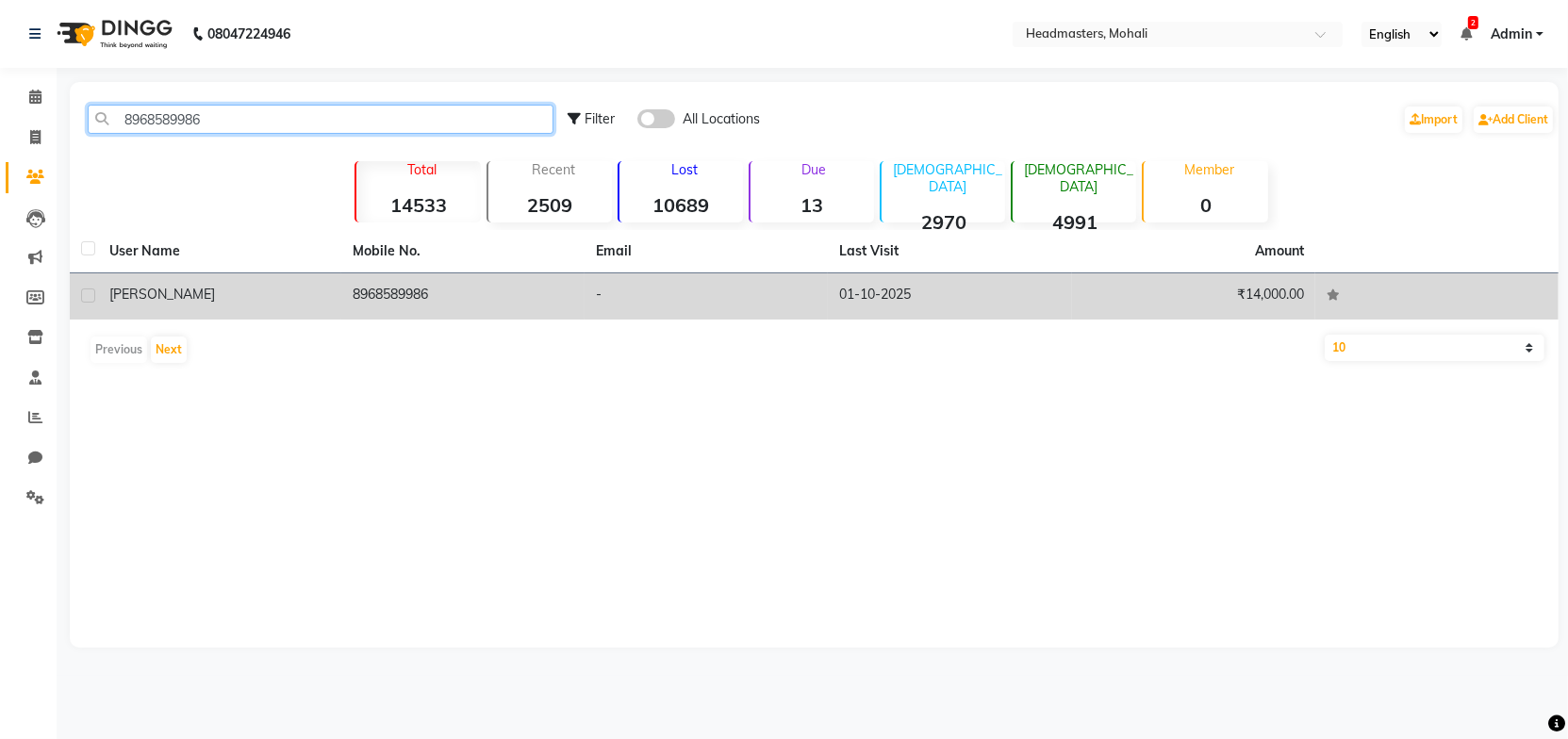
type input "8968589986"
click at [378, 312] on td "8968589986" at bounding box center [462, 296] width 243 height 47
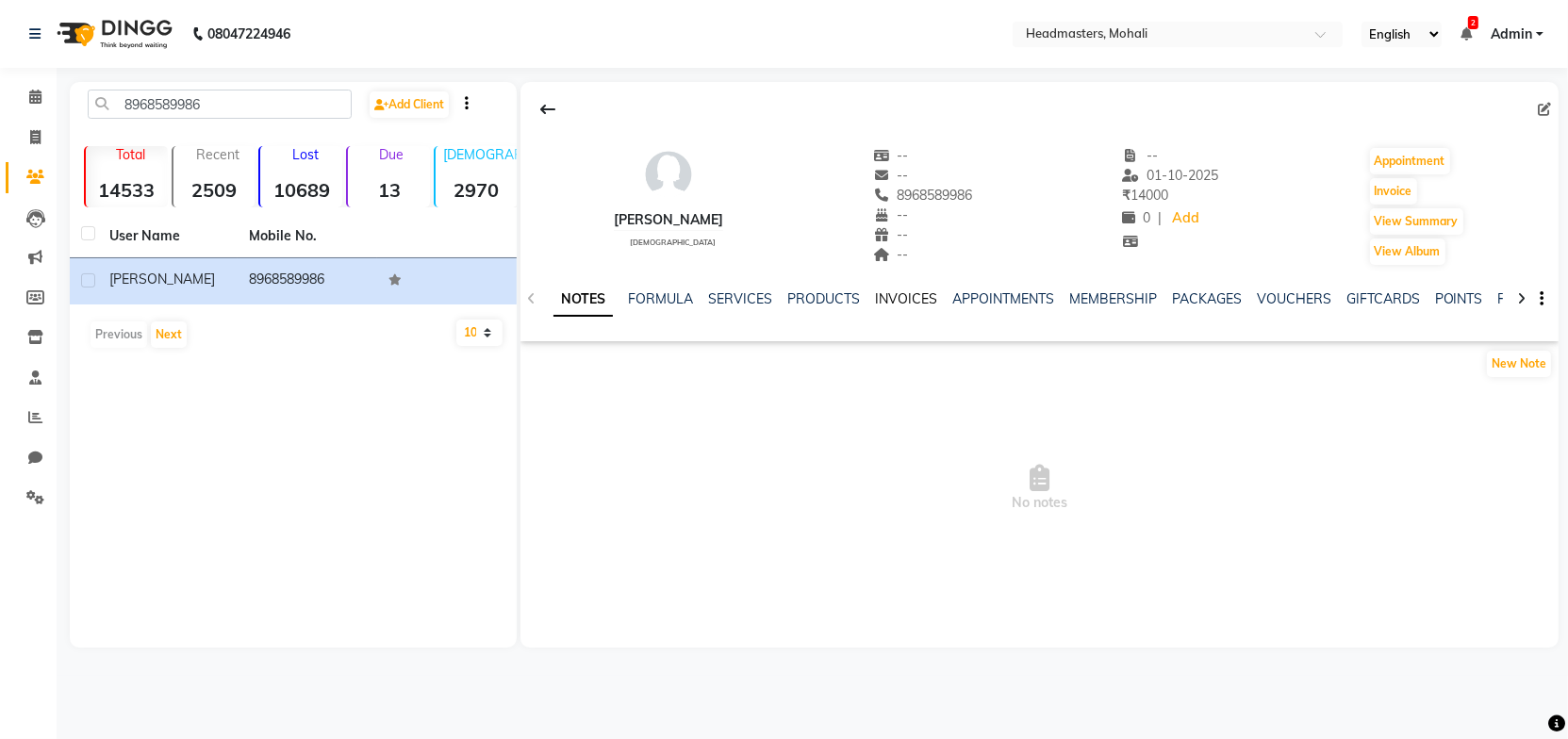
click at [888, 299] on link "INVOICES" at bounding box center [906, 298] width 62 height 17
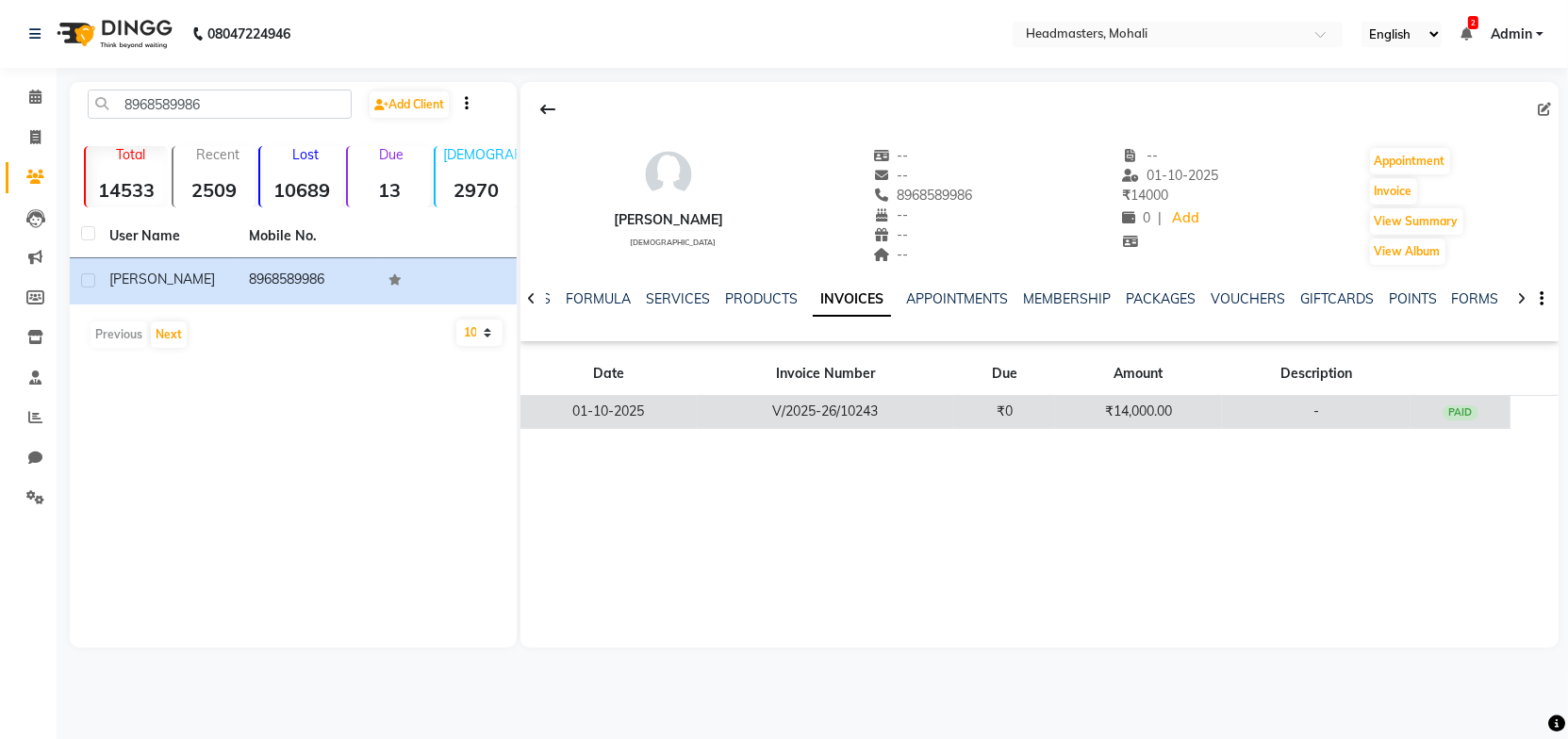
click at [886, 418] on td "V/2025-26/10243" at bounding box center [825, 412] width 257 height 33
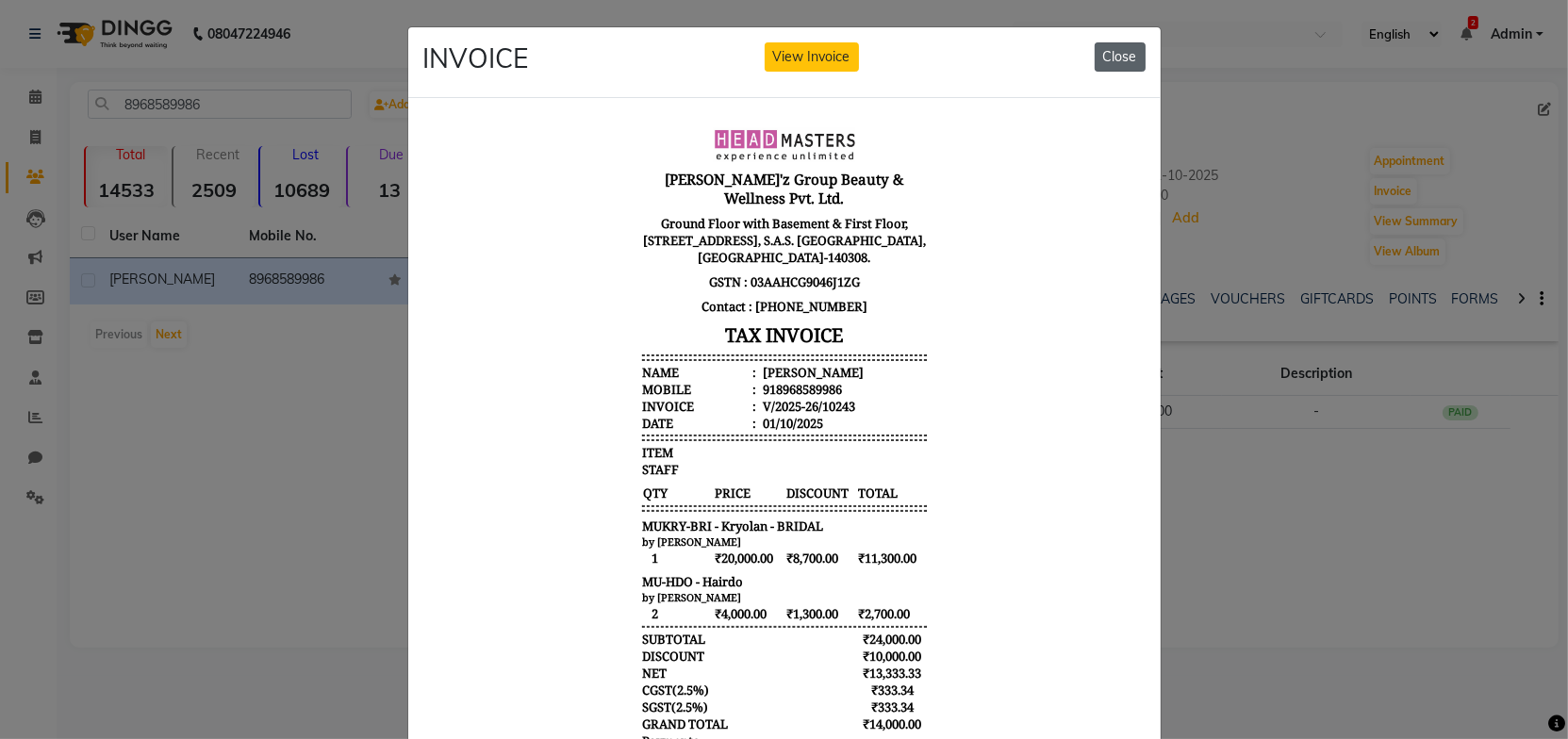
click at [1107, 59] on button "Close" at bounding box center [1120, 56] width 51 height 29
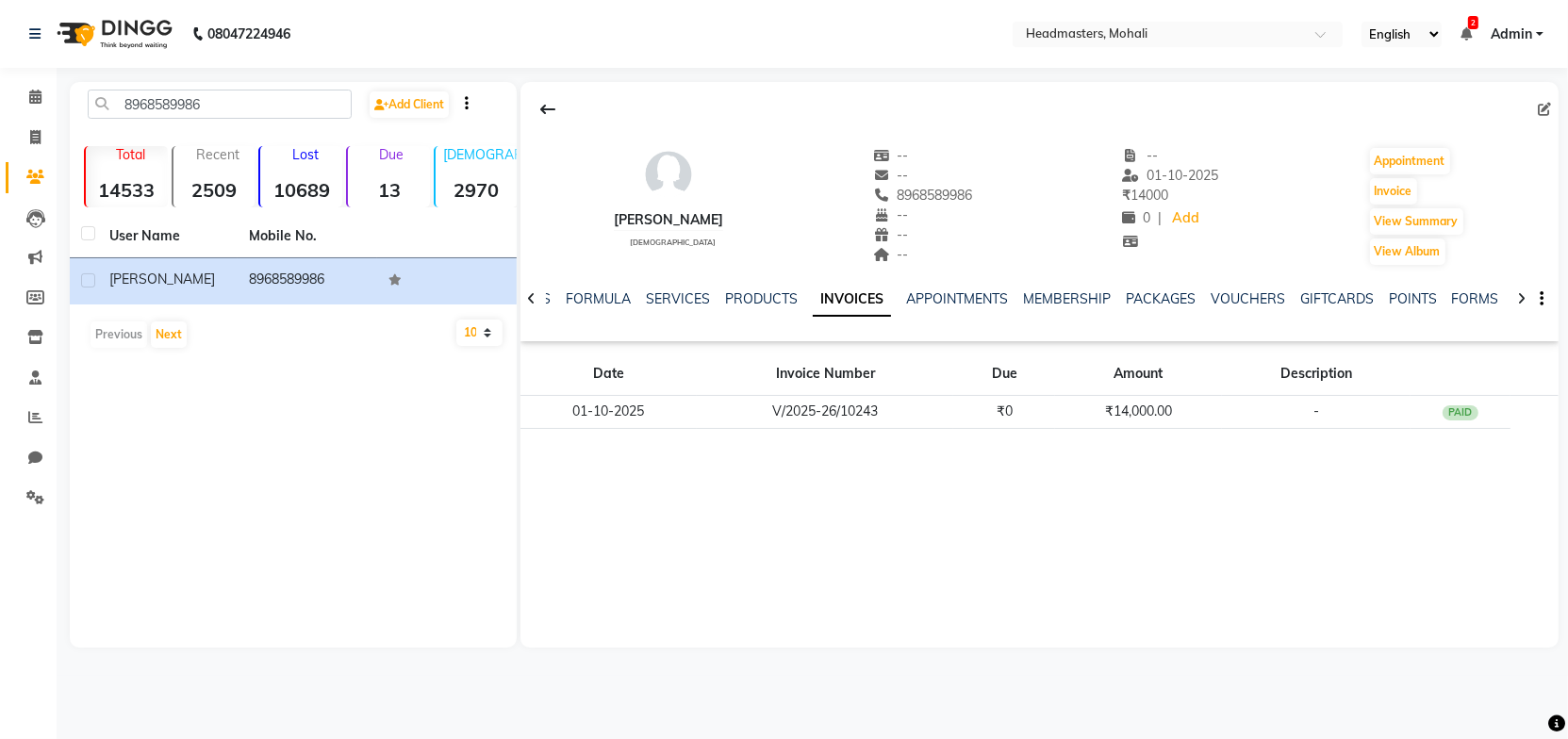
click at [691, 103] on div at bounding box center [1040, 109] width 1039 height 36
click at [554, 107] on button at bounding box center [548, 109] width 40 height 36
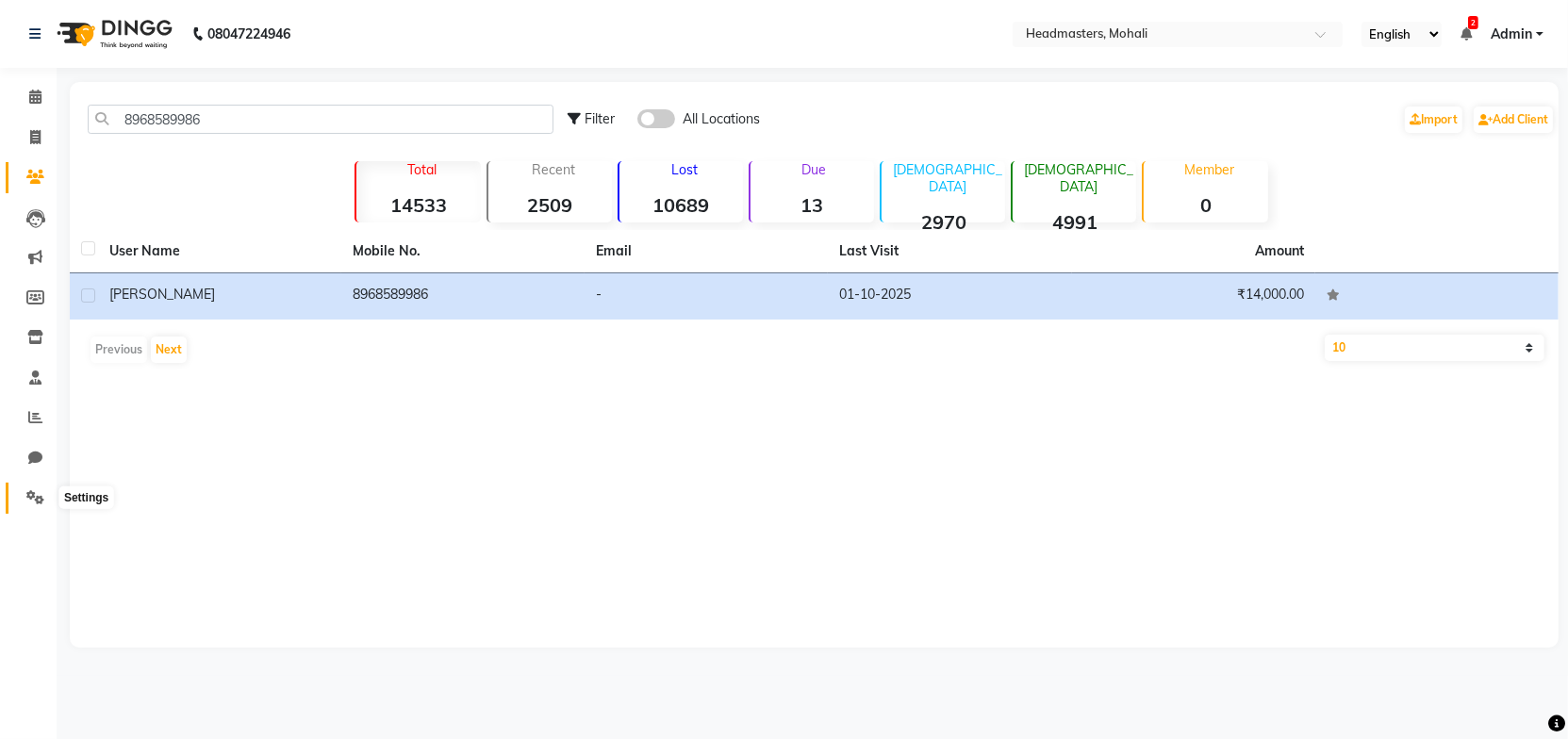
click at [36, 496] on icon at bounding box center [36, 497] width 18 height 14
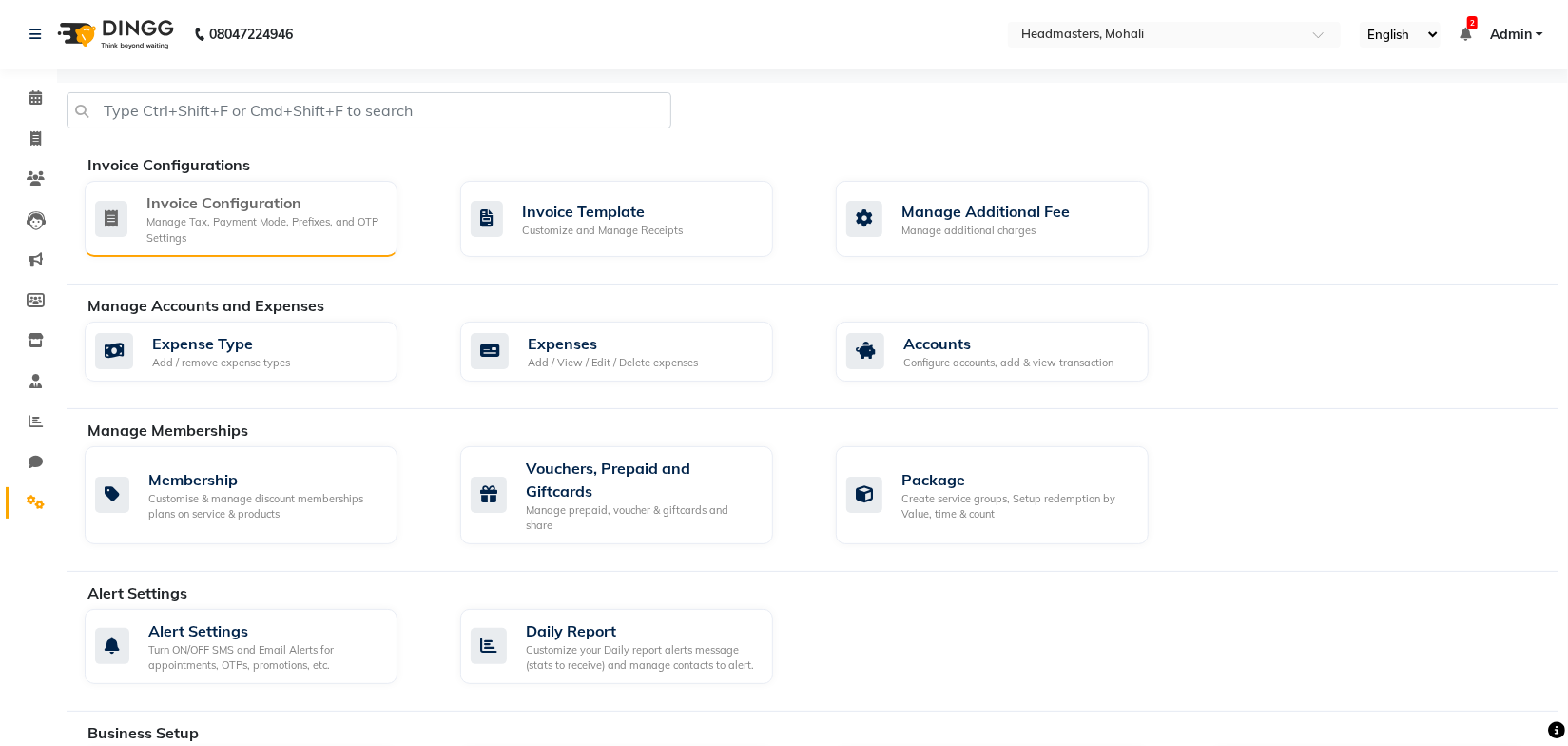
click at [288, 223] on div "Manage Tax, Payment Mode, Prefixes, and OTP Settings" at bounding box center [265, 229] width 236 height 31
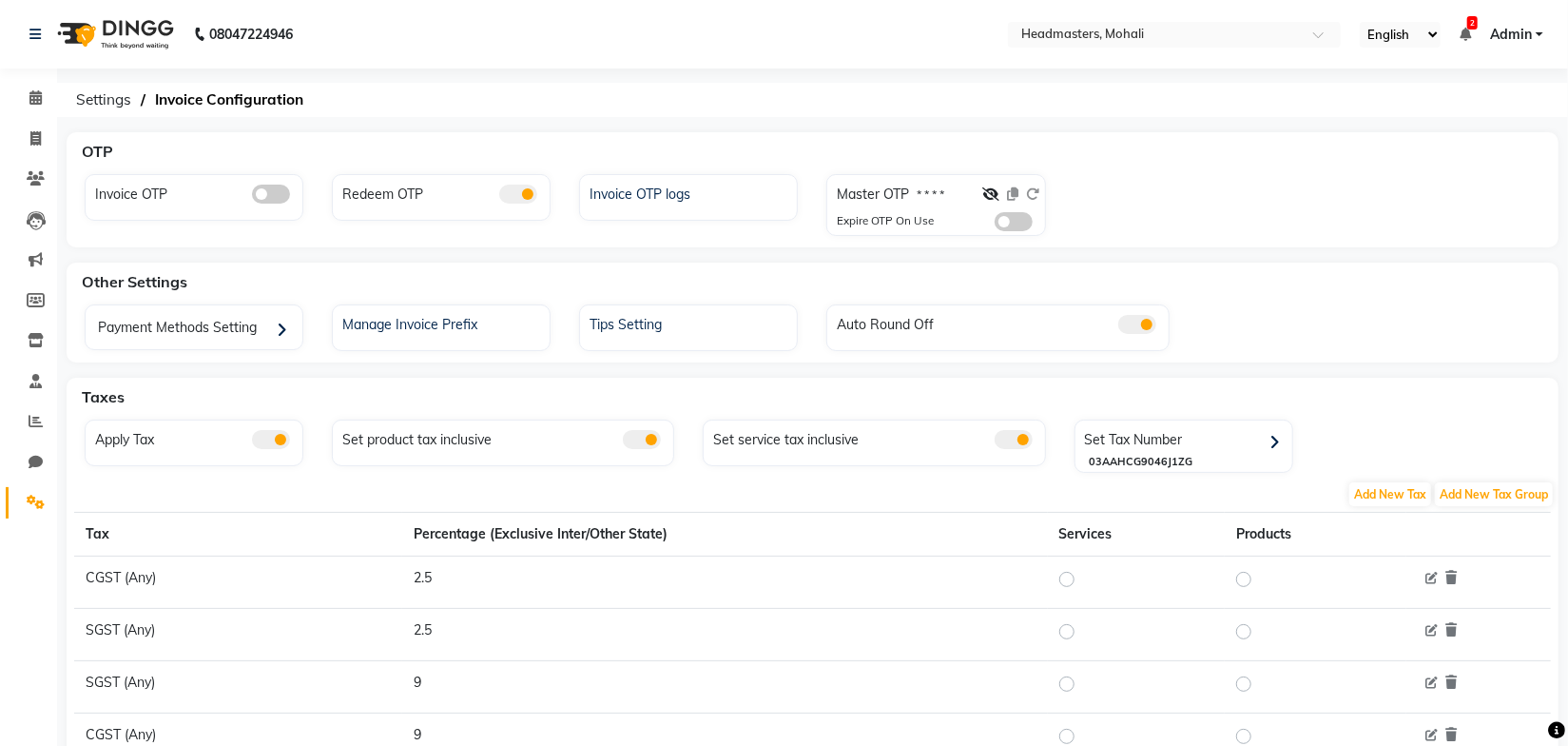
scroll to position [229, 0]
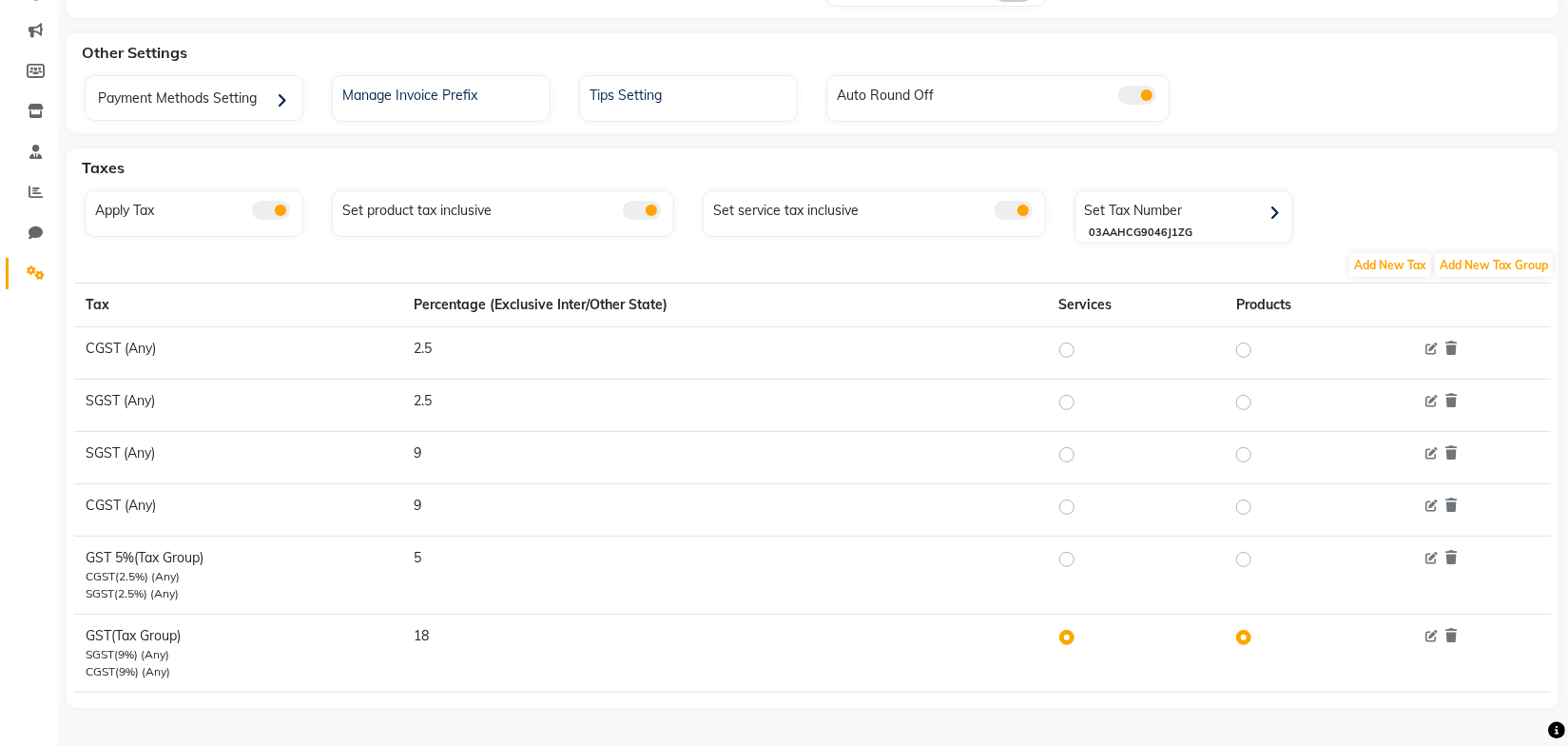
click at [1082, 561] on label at bounding box center [1082, 559] width 0 height 23
click at [1073, 561] on input "radio" at bounding box center [1069, 558] width 13 height 13
radio input "true"
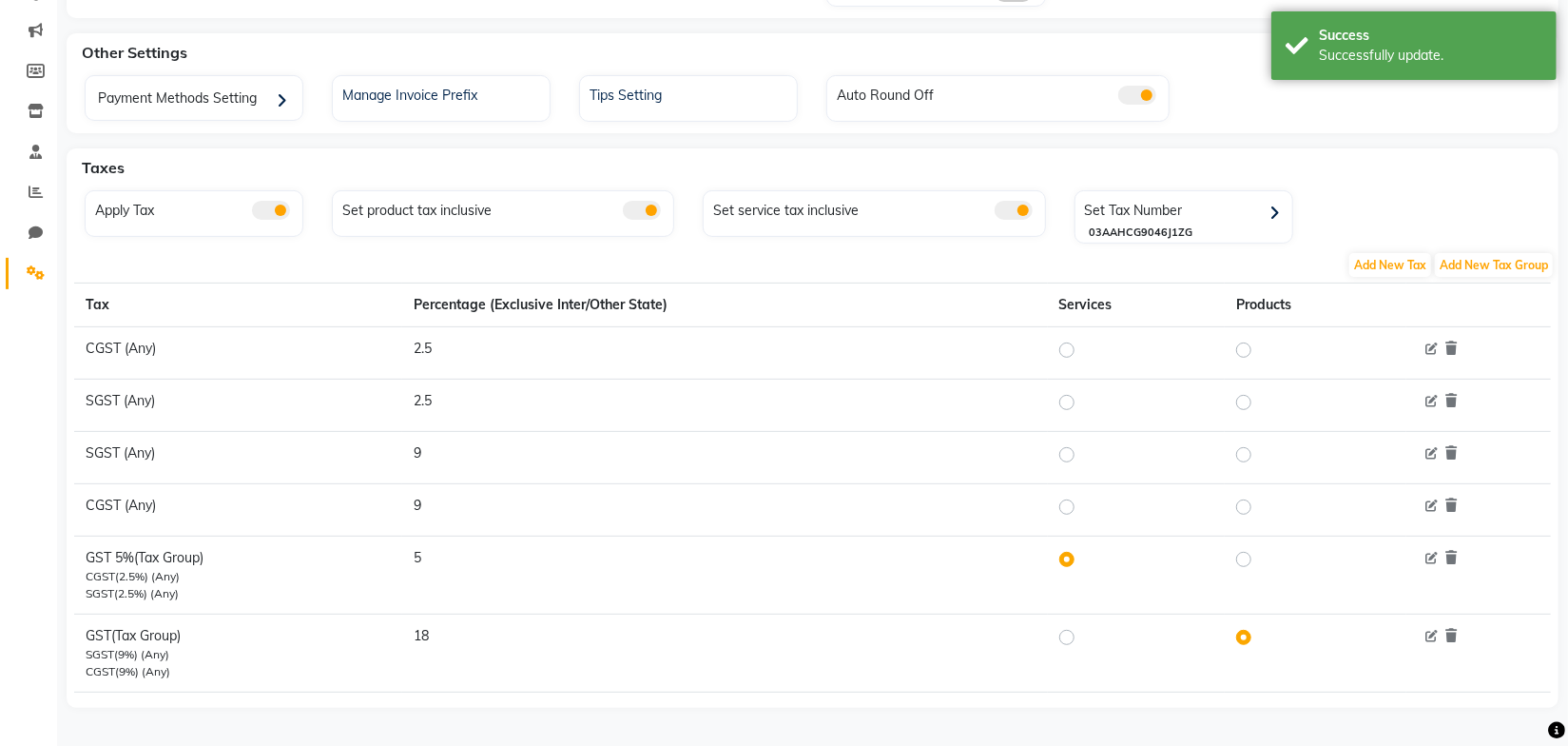
scroll to position [0, 0]
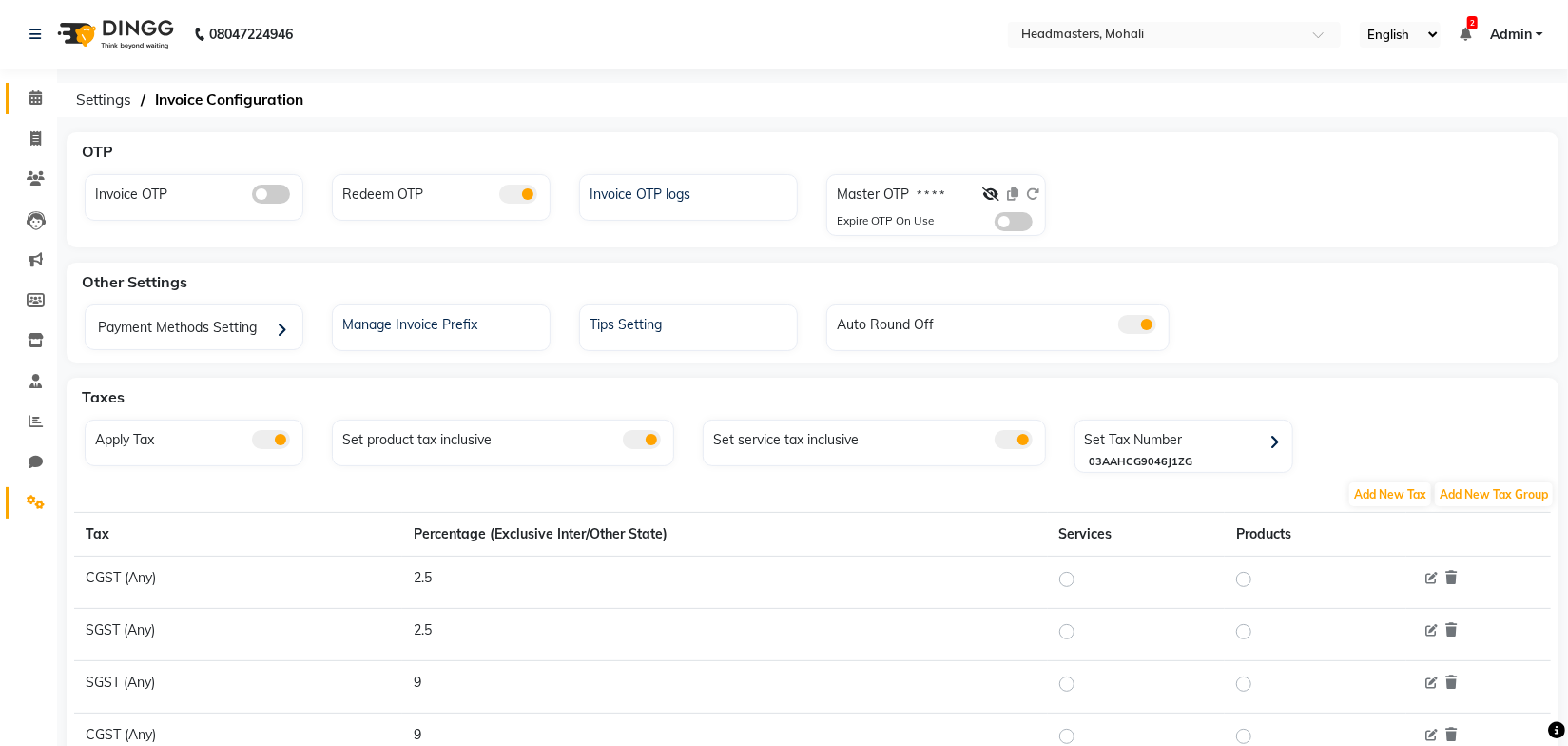
click at [39, 97] on icon at bounding box center [35, 97] width 12 height 14
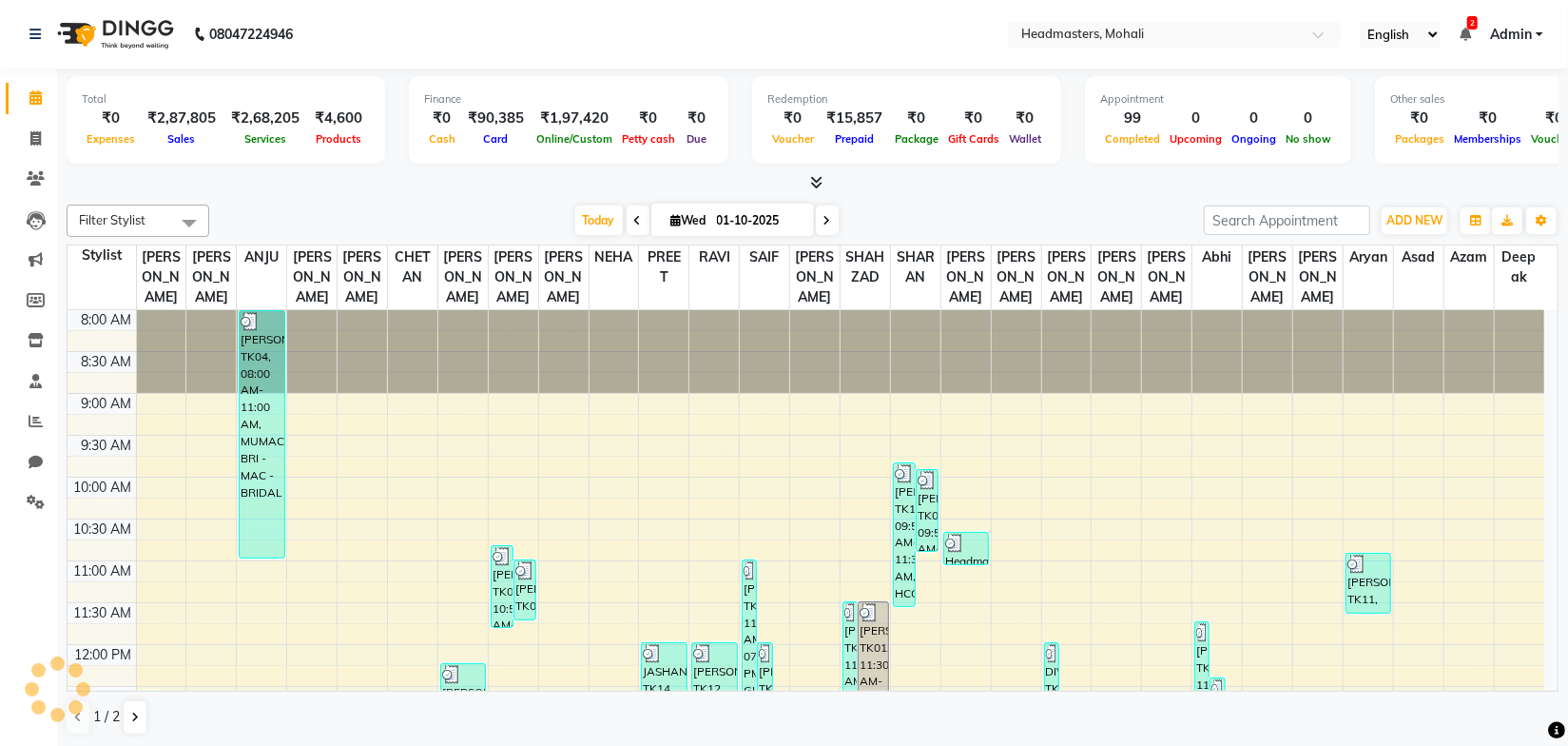
click at [406, 205] on div "Filter Stylist Select All AARIF ANJANA ANJU BALWINDER BIMLA CHETAN HARRY MICHAE…" at bounding box center [812, 221] width 1492 height 32
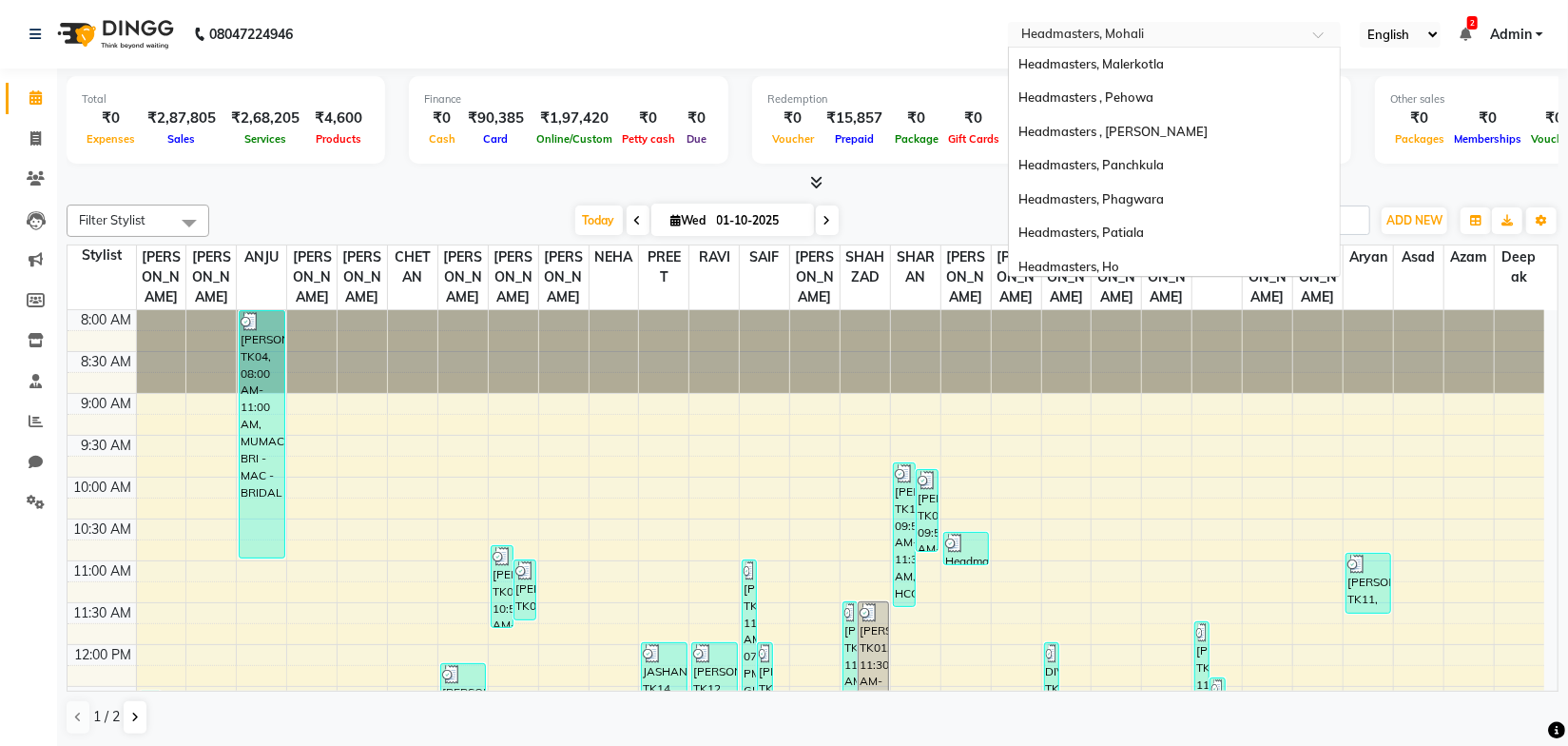
click at [1095, 32] on input "text" at bounding box center [1155, 36] width 276 height 19
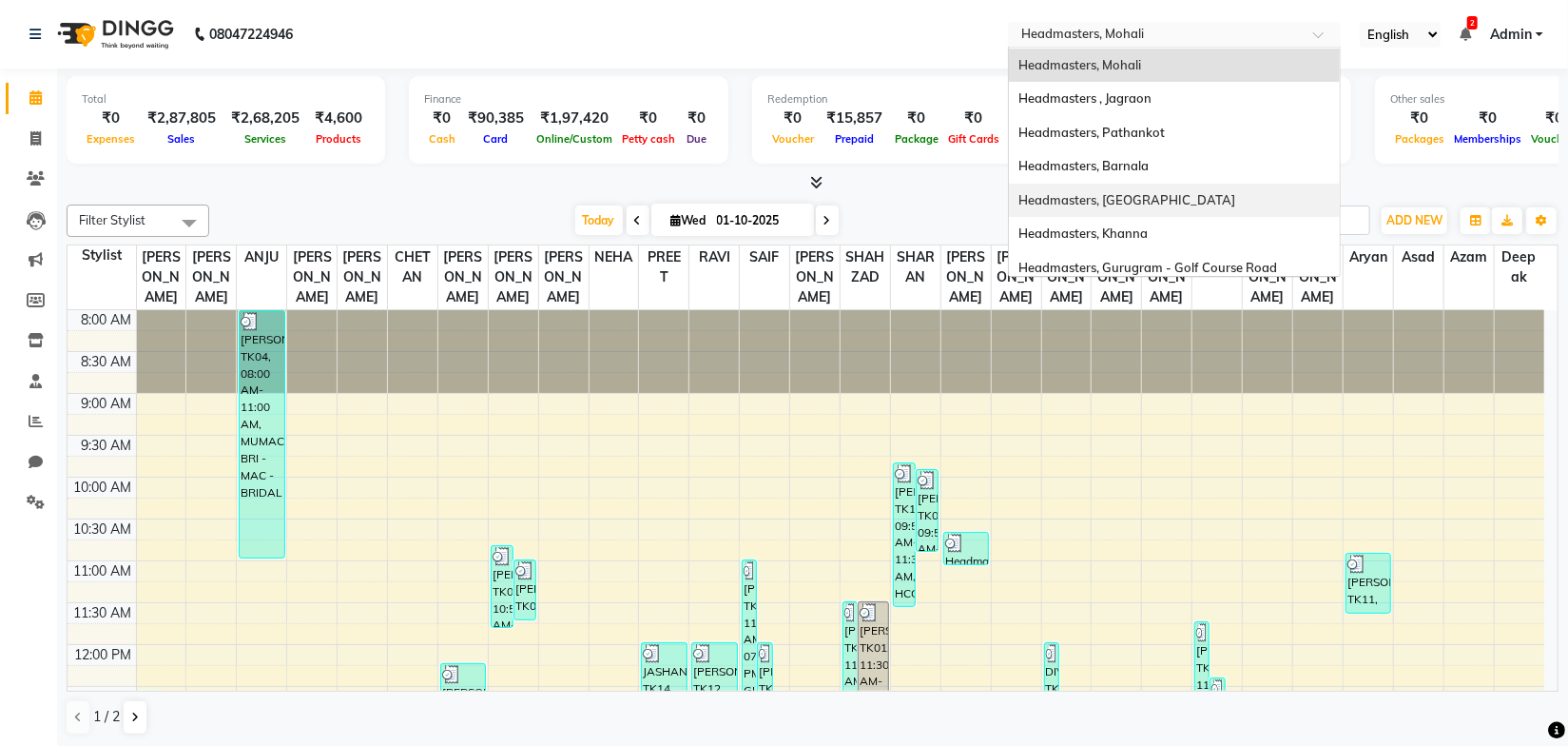
click at [1143, 200] on span "Headmasters, [GEOGRAPHIC_DATA]" at bounding box center [1126, 199] width 217 height 15
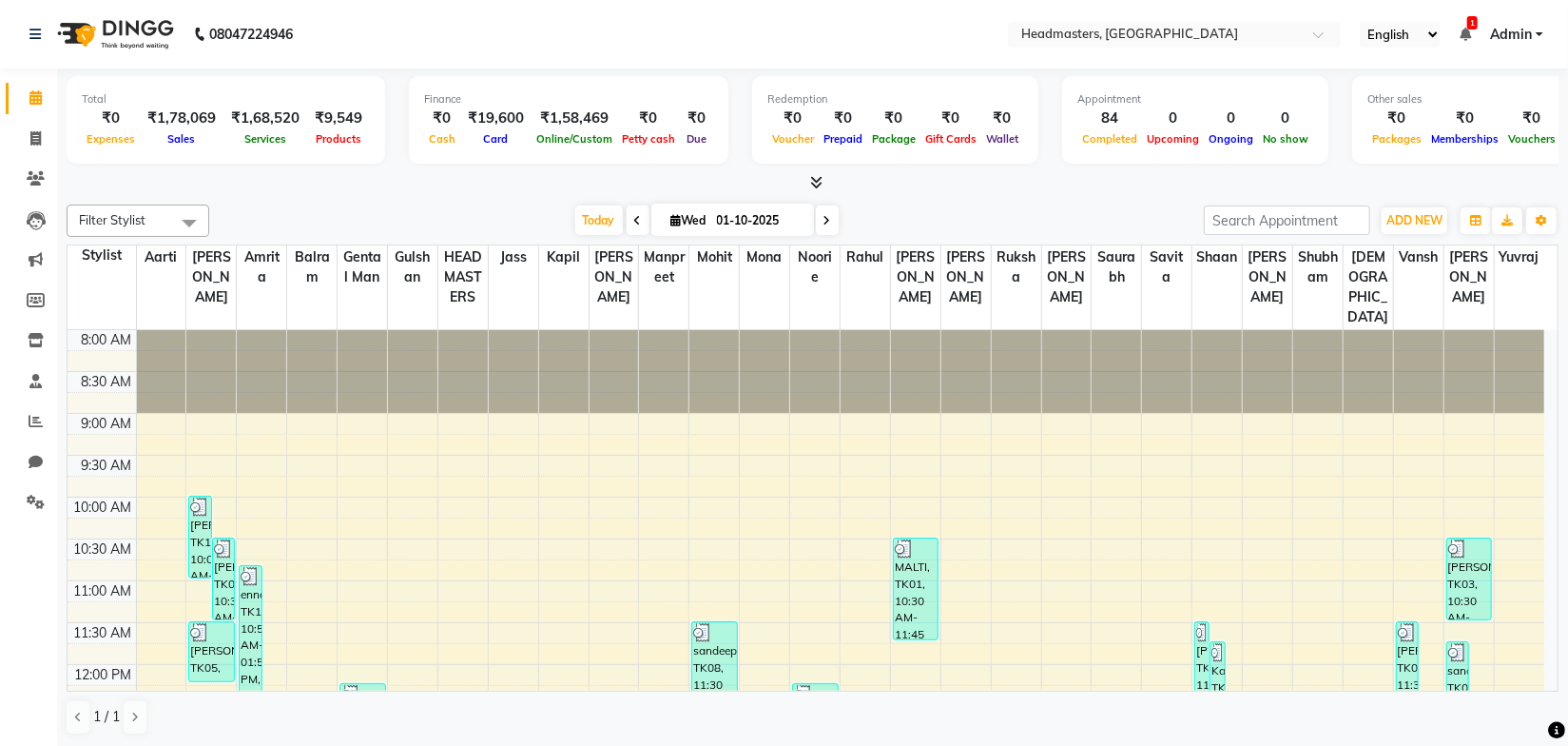
click at [453, 195] on div "Total ₹0 Expenses ₹1,78,069 Sales ₹1,68,520 Services ₹9,549 Products Finance ₹0…" at bounding box center [812, 408] width 1511 height 679
click at [30, 169] on span at bounding box center [35, 179] width 33 height 22
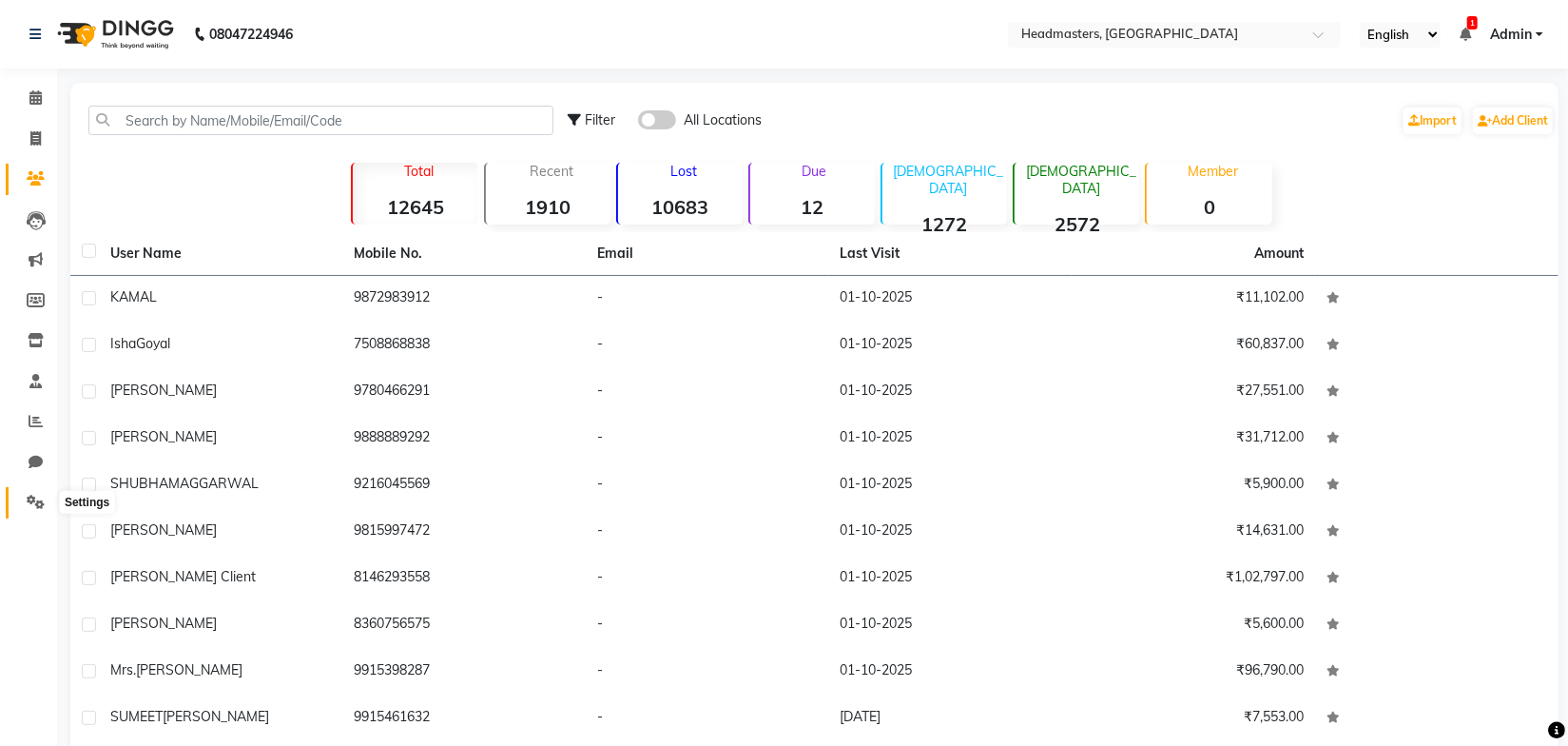
click at [36, 492] on span at bounding box center [35, 503] width 33 height 22
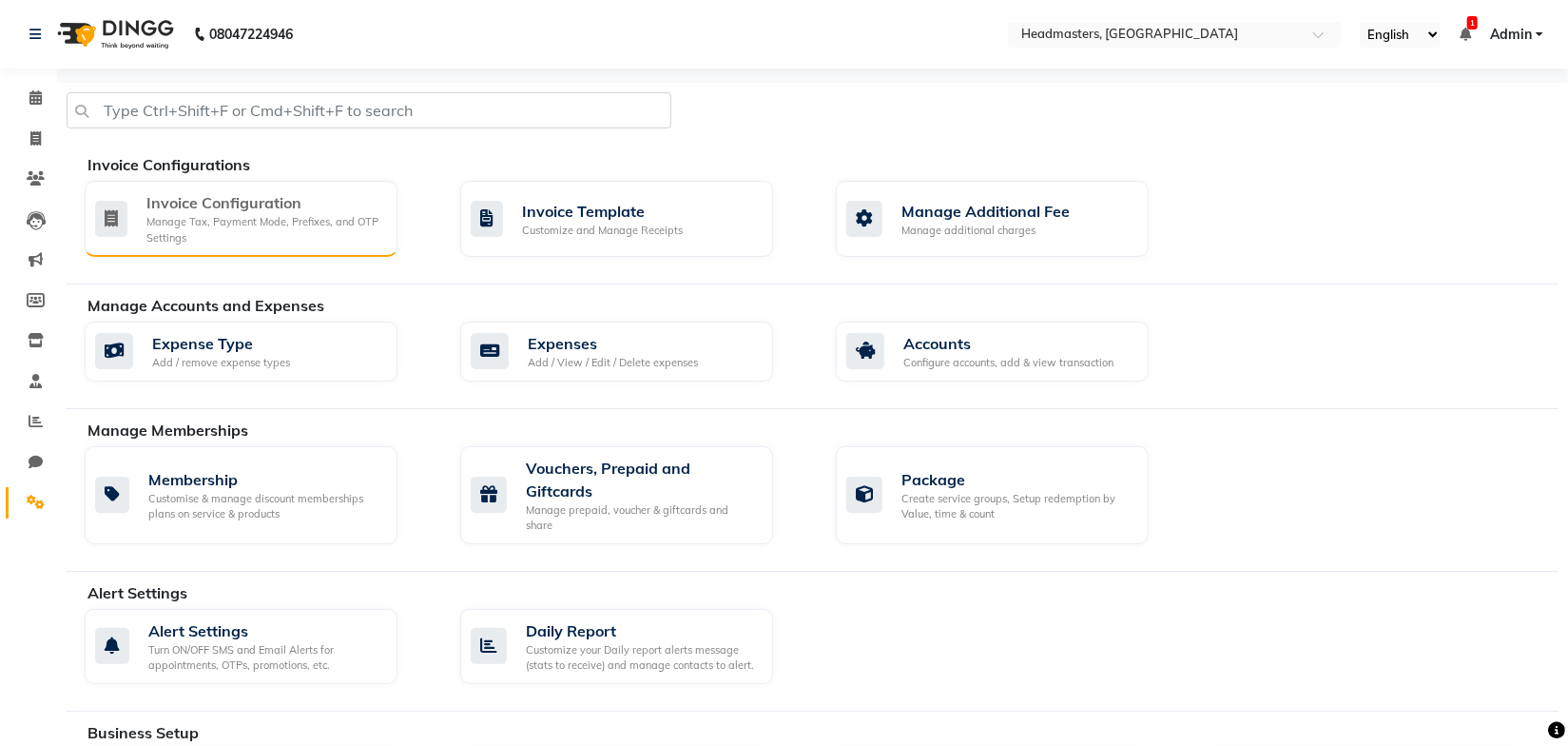
click at [251, 223] on div "Manage Tax, Payment Mode, Prefixes, and OTP Settings" at bounding box center [265, 229] width 236 height 31
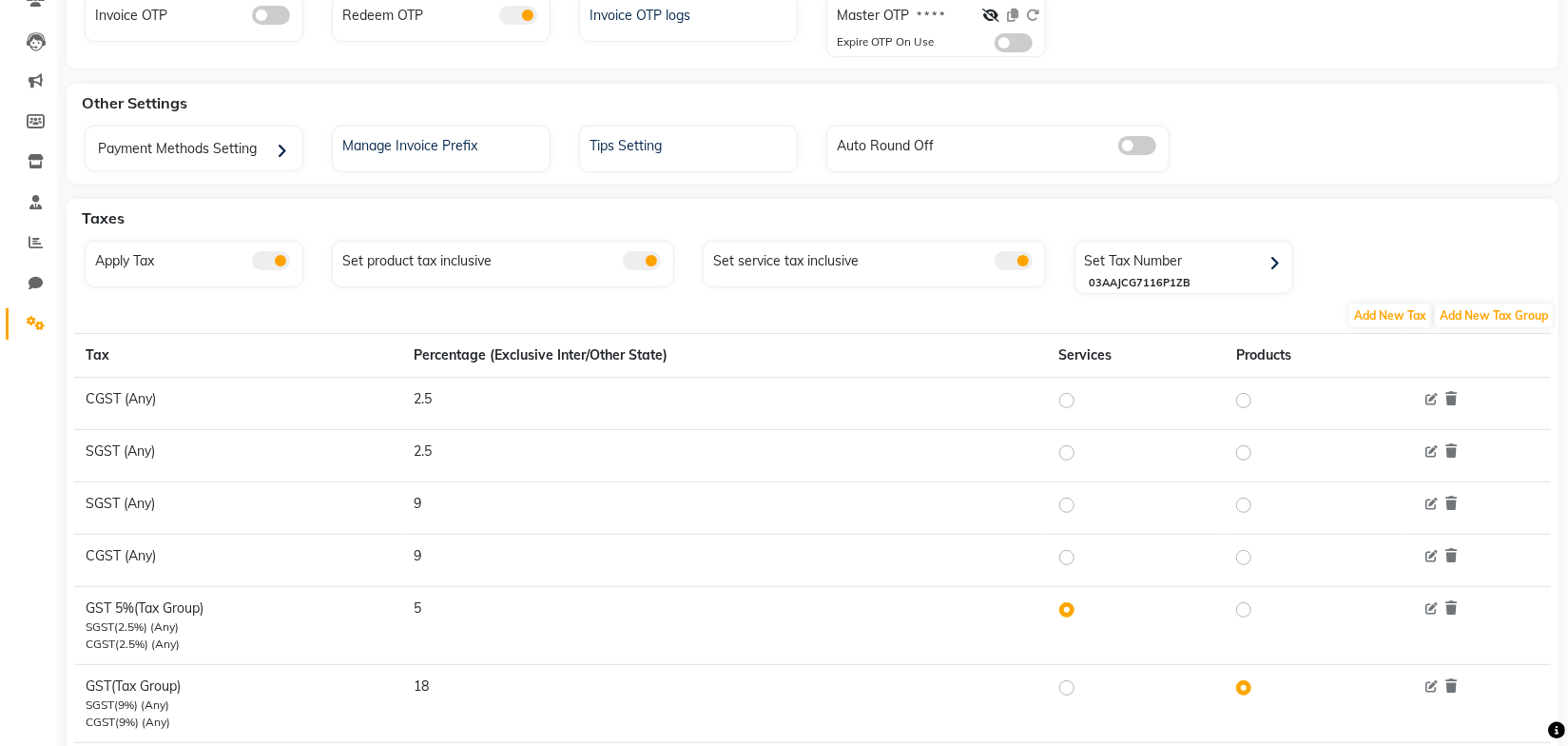
scroll to position [229, 0]
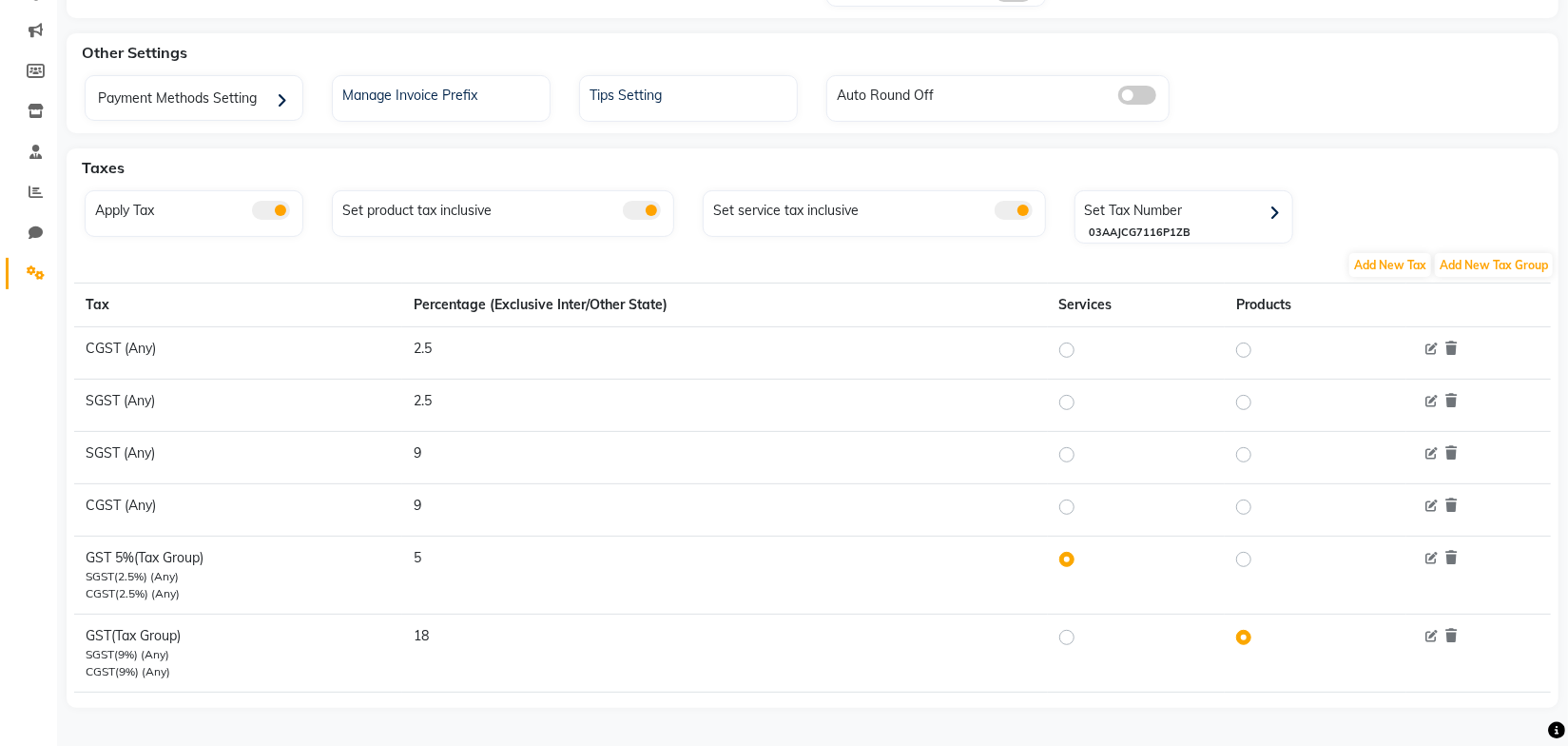
click at [1082, 637] on label at bounding box center [1082, 637] width 0 height 23
click at [1064, 637] on input "radio" at bounding box center [1069, 636] width 13 height 13
radio input "true"
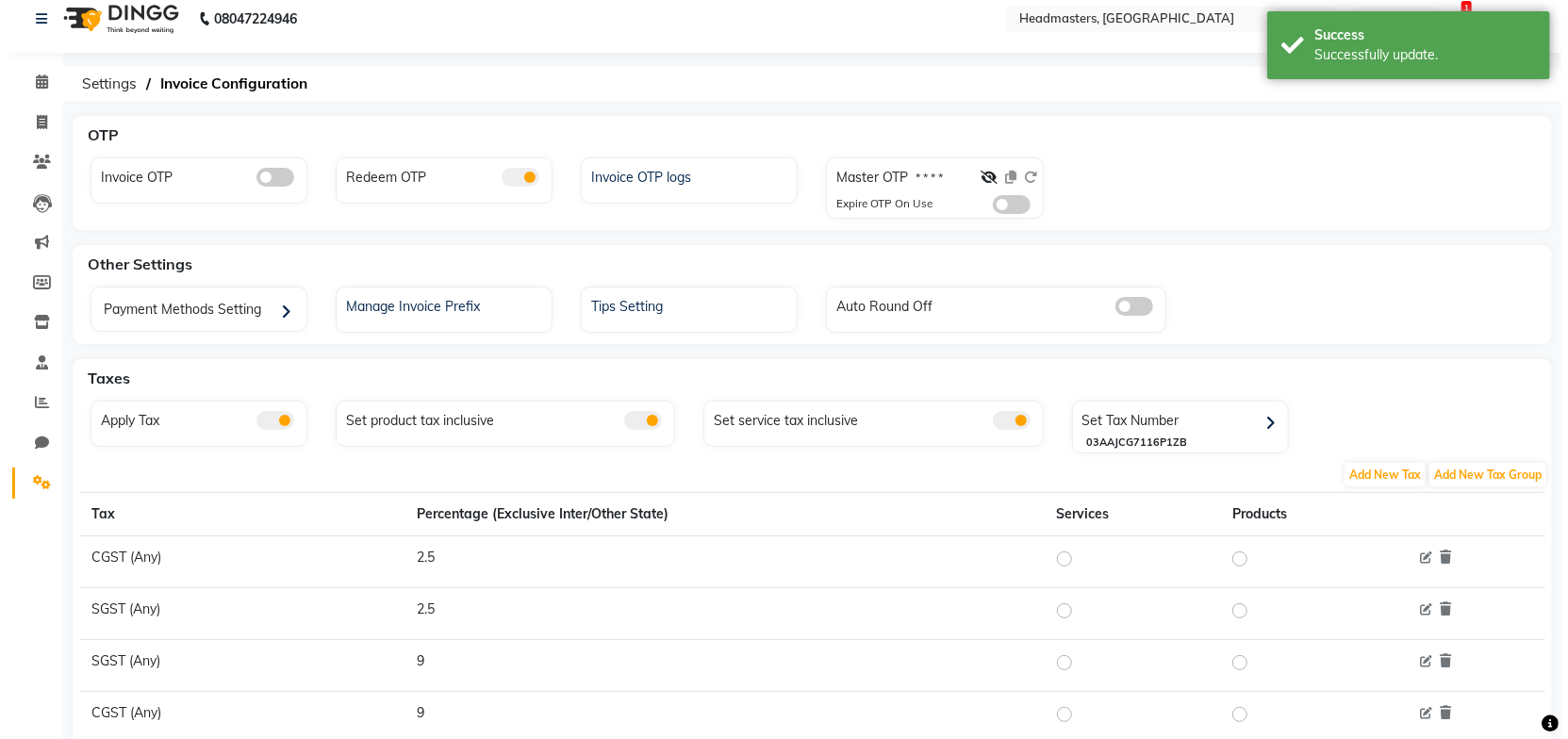
scroll to position [0, 0]
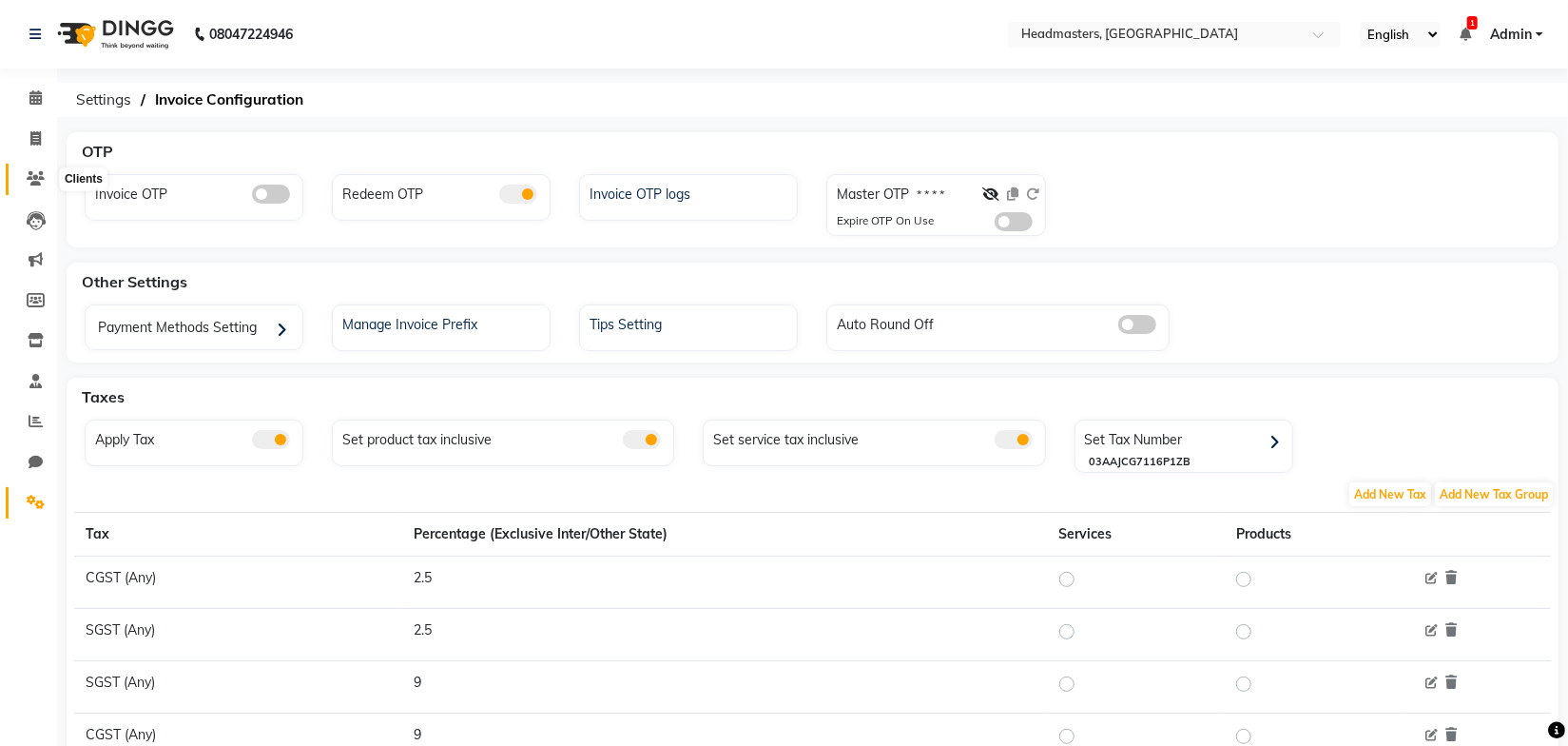
click at [38, 173] on icon at bounding box center [36, 178] width 18 height 14
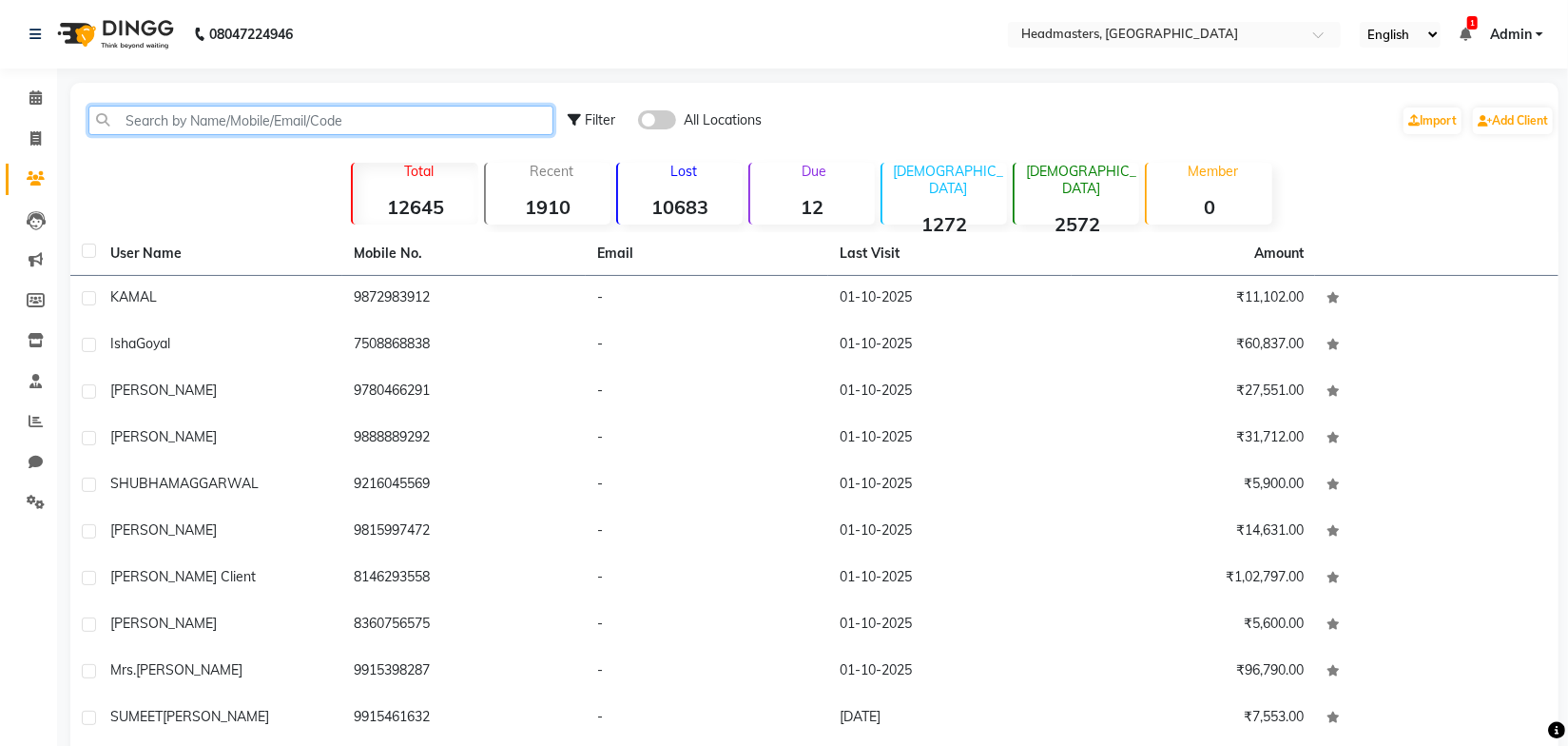
click at [233, 127] on input "text" at bounding box center [320, 120] width 465 height 29
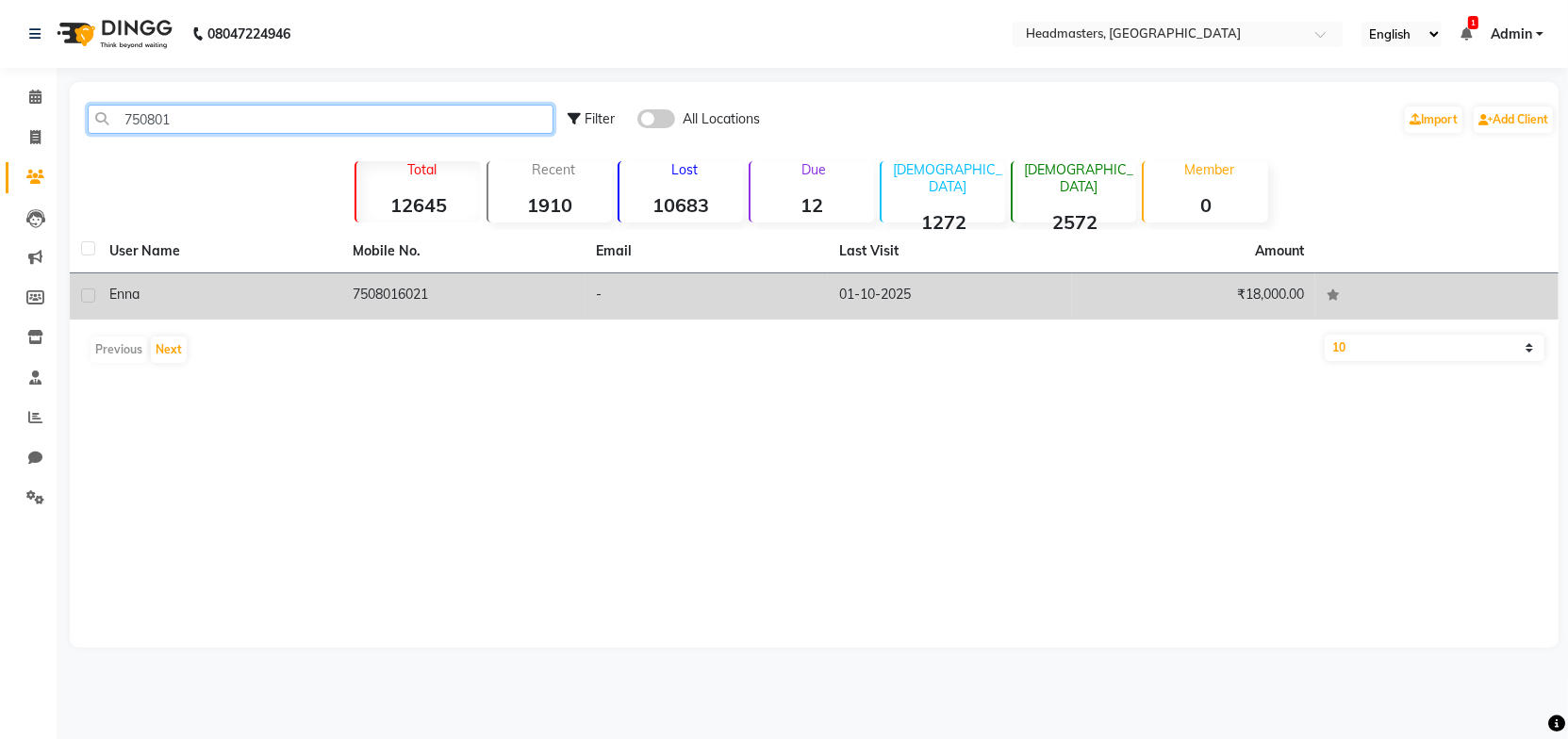
type input "750801"
click at [443, 313] on td "7508016021" at bounding box center [462, 296] width 243 height 47
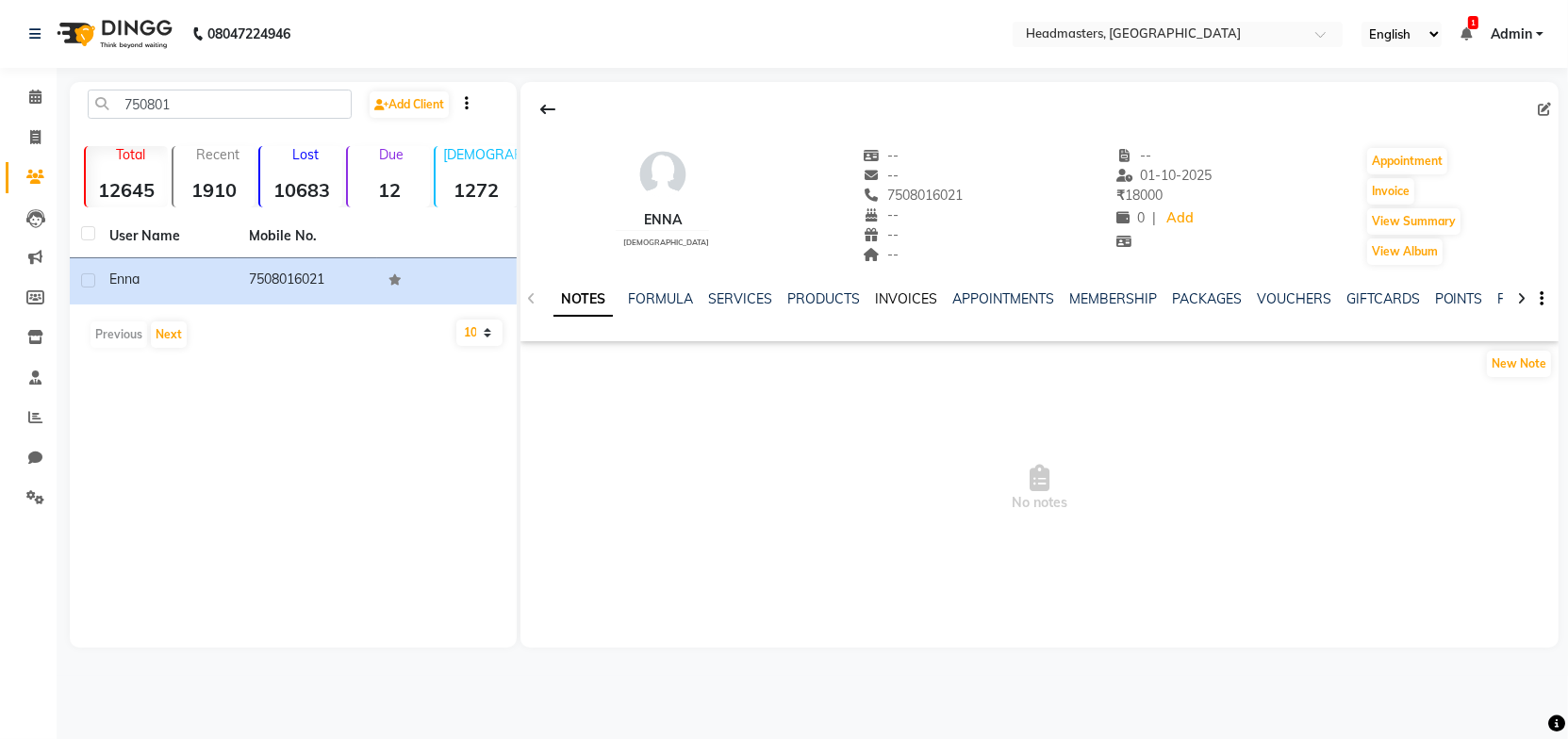
click at [912, 301] on link "INVOICES" at bounding box center [906, 298] width 62 height 17
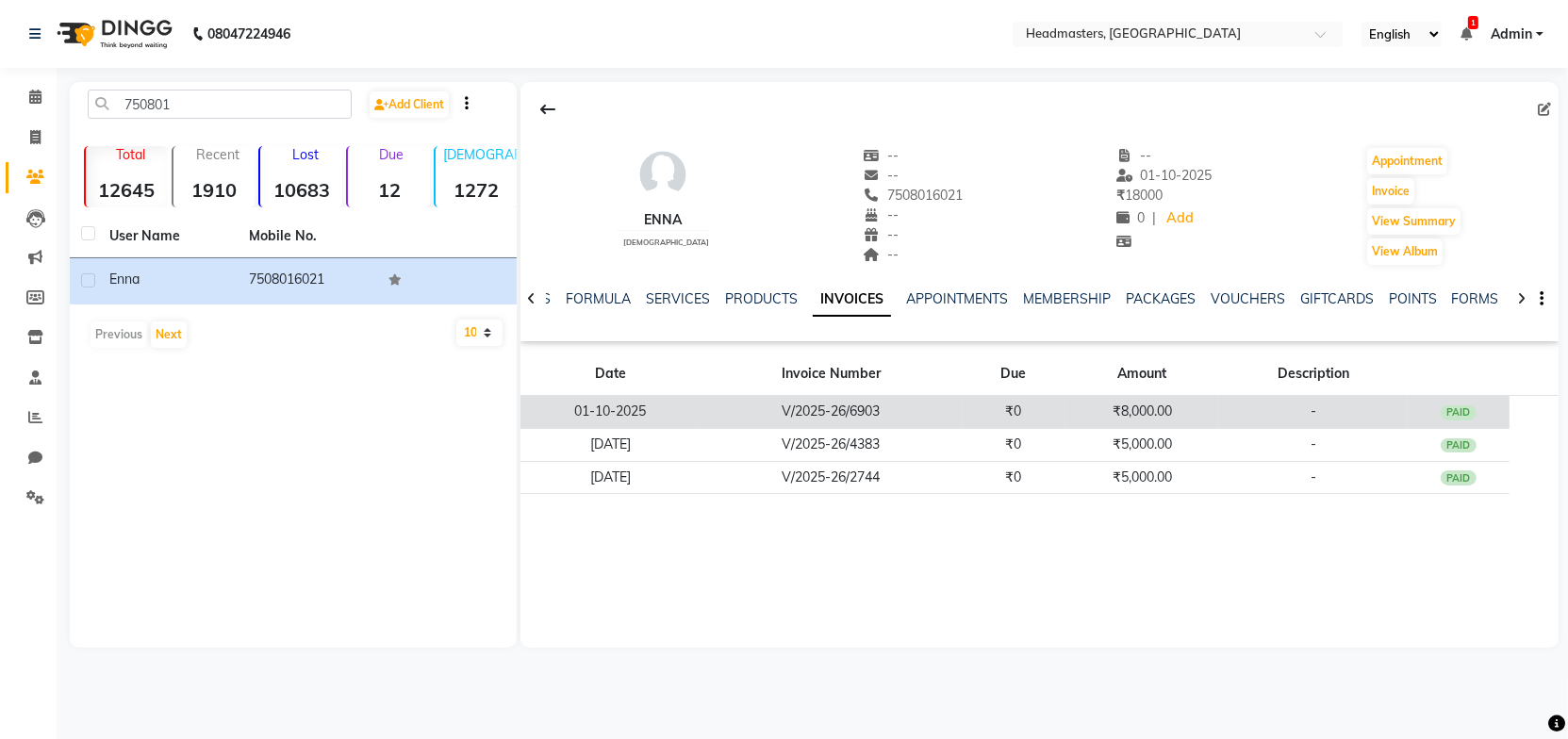
click at [878, 412] on td "V/2025-26/6903" at bounding box center [832, 412] width 262 height 33
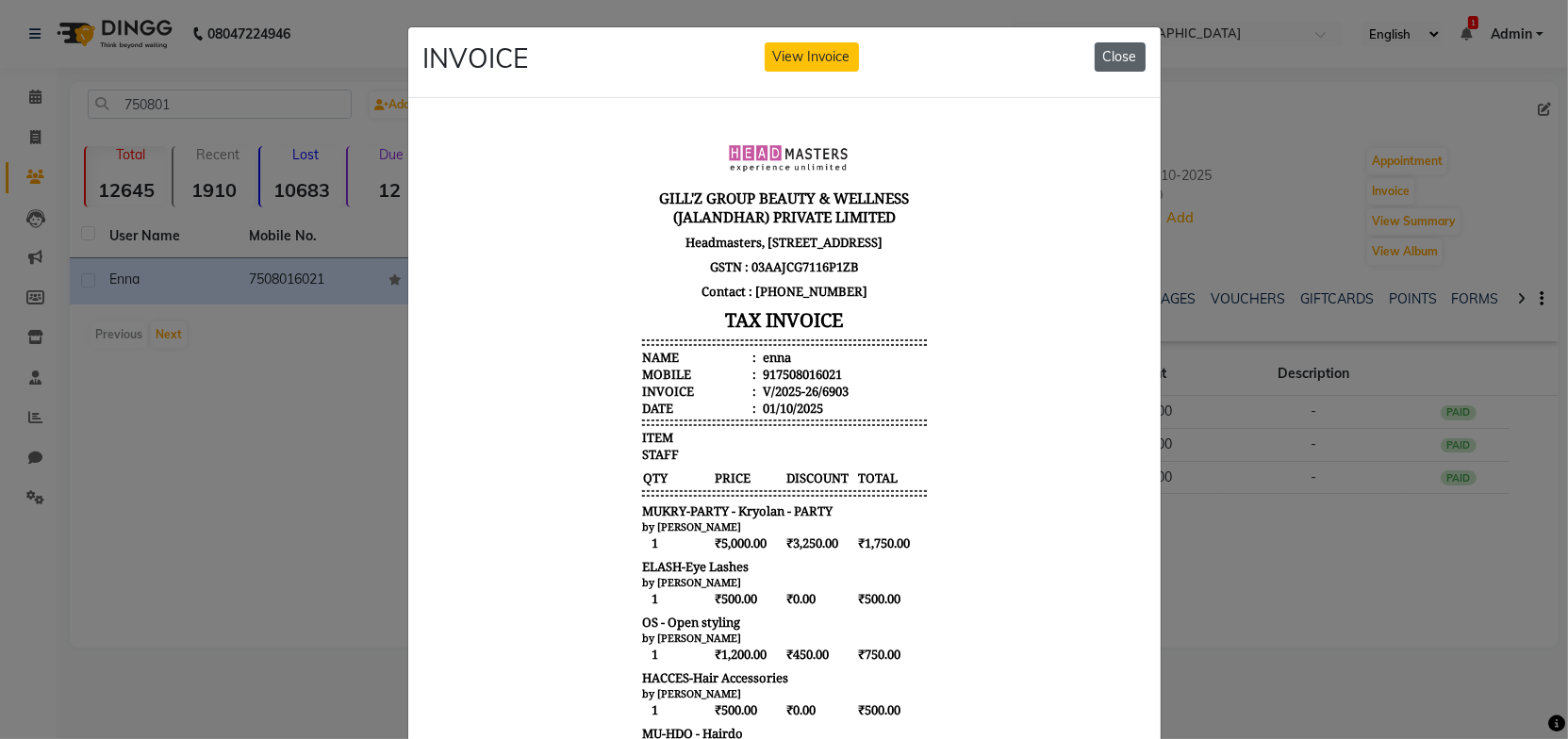
click at [1100, 51] on button "Close" at bounding box center [1120, 56] width 51 height 29
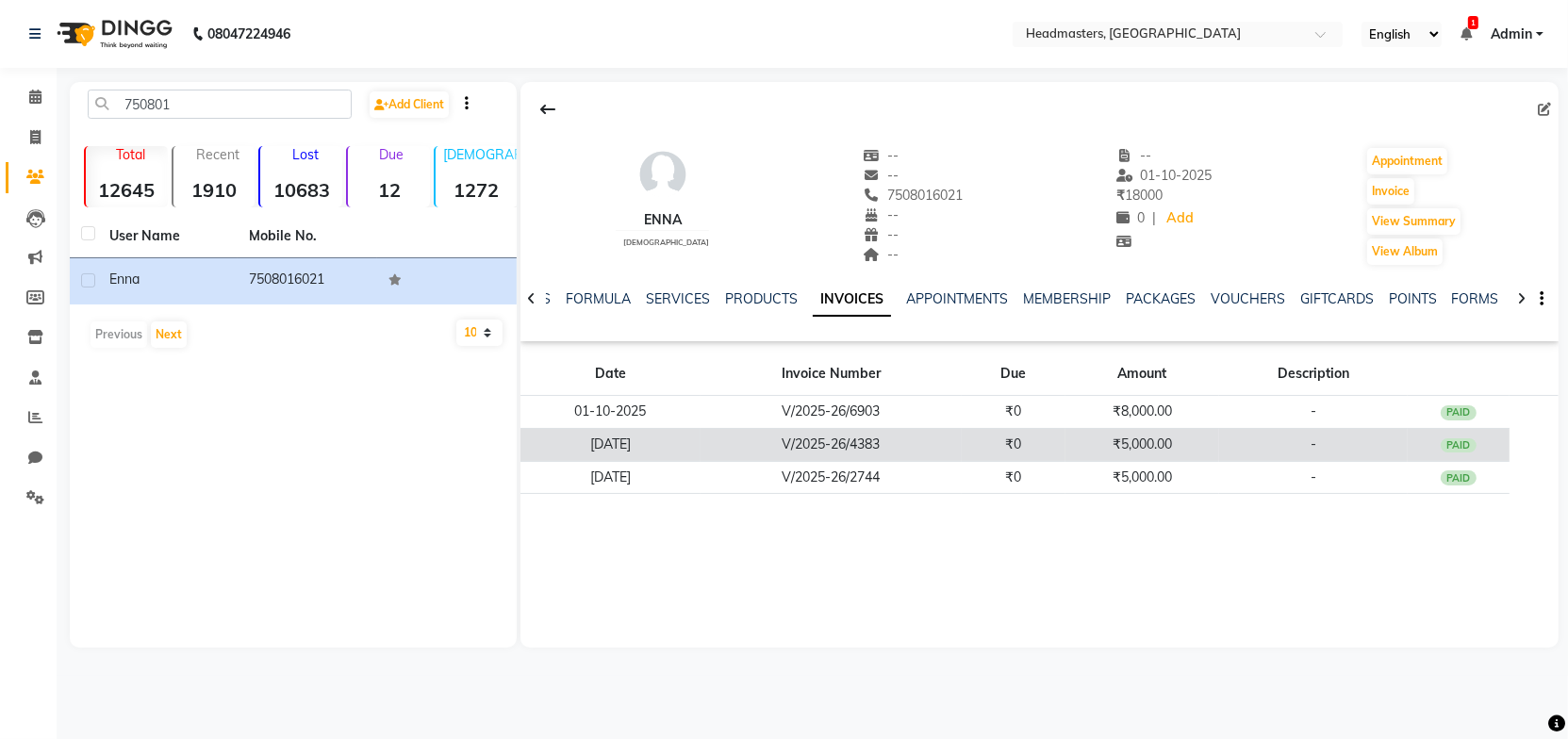
click at [871, 444] on td "V/2025-26/4383" at bounding box center [832, 444] width 262 height 33
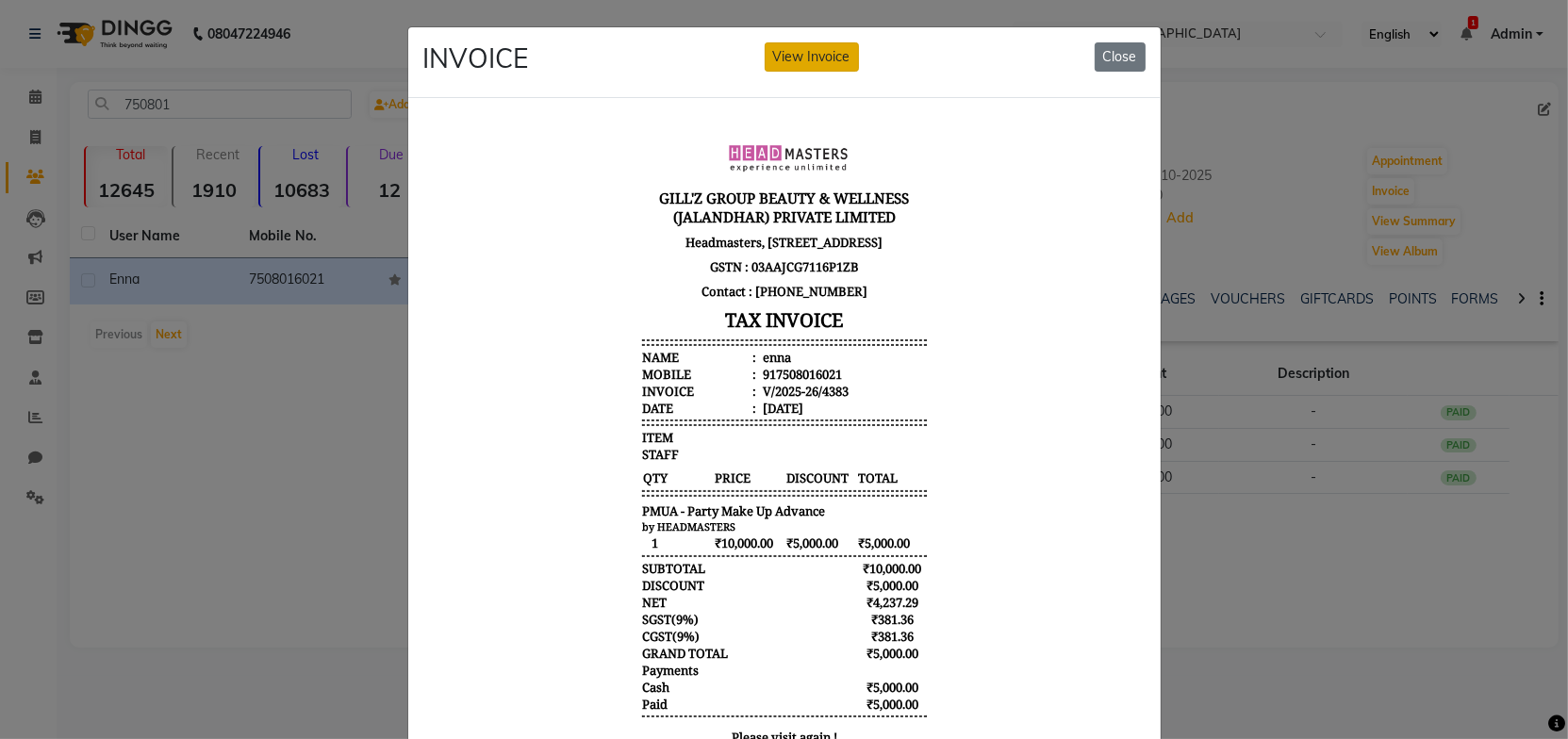
click at [797, 67] on button "View Invoice" at bounding box center [812, 56] width 94 height 29
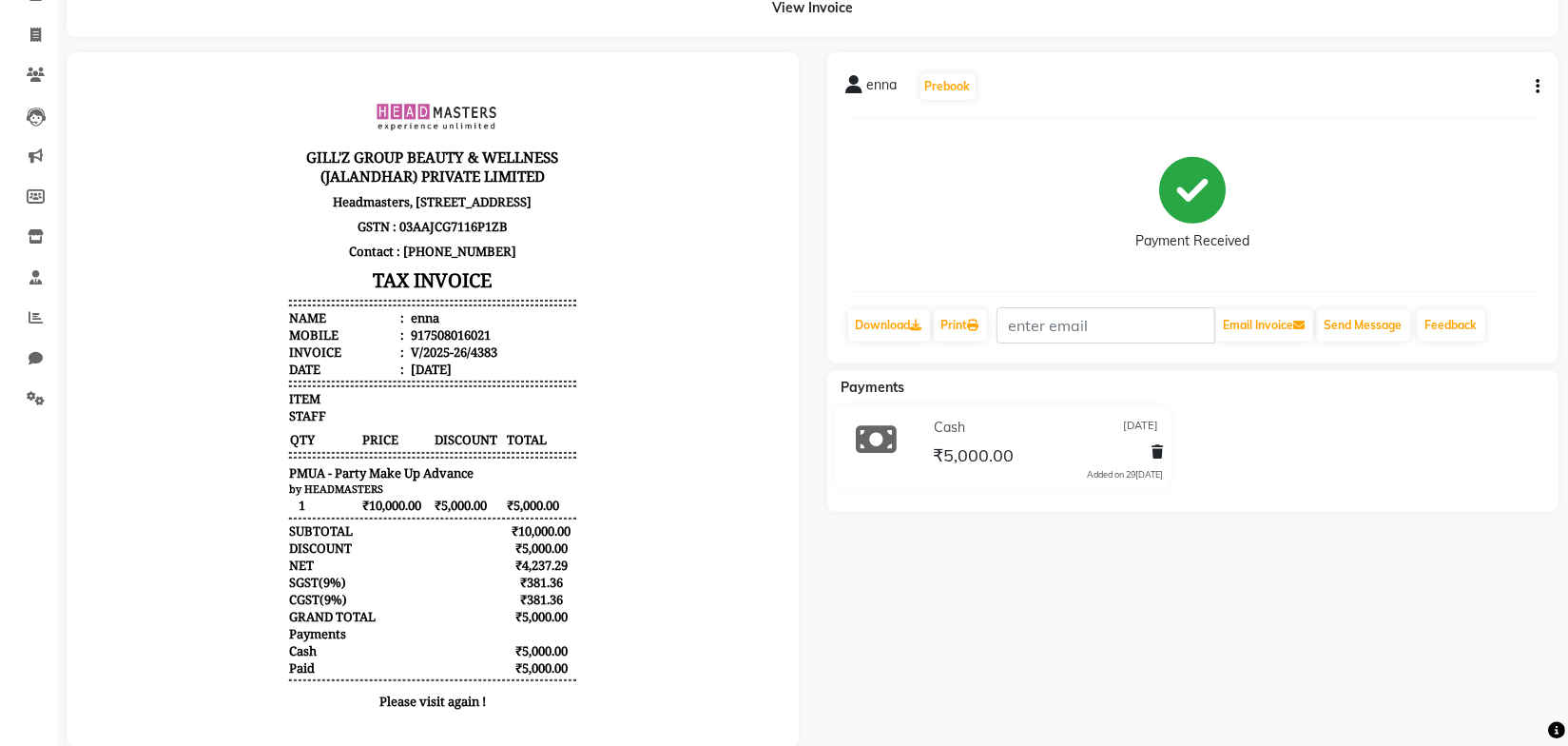
scroll to position [91, 0]
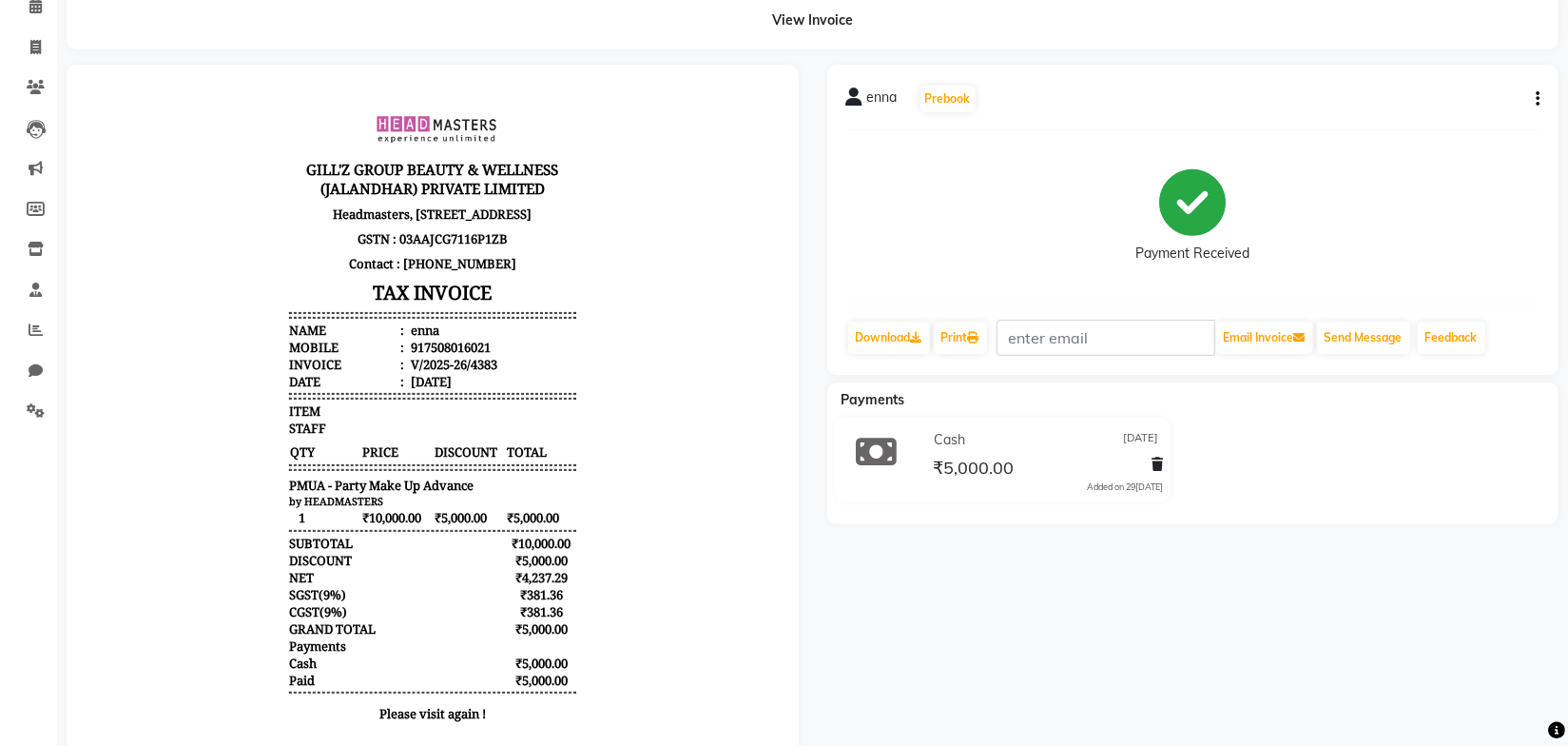
click at [1536, 100] on icon "button" at bounding box center [1538, 99] width 4 height 1
click at [1423, 119] on div "Edit Invoice" at bounding box center [1443, 123] width 130 height 24
select select "service"
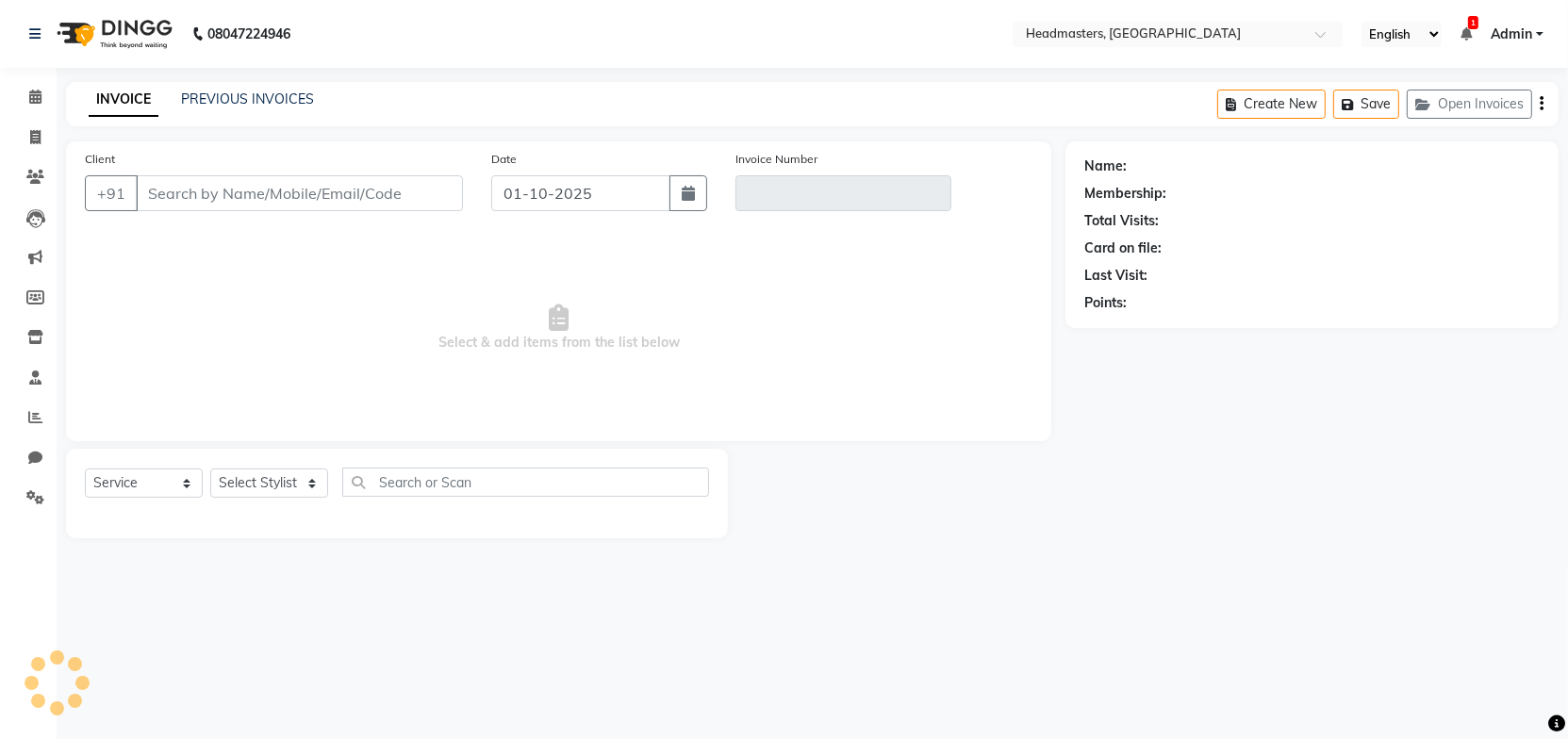
type input "7508016021"
type input "V/2025-26/4383"
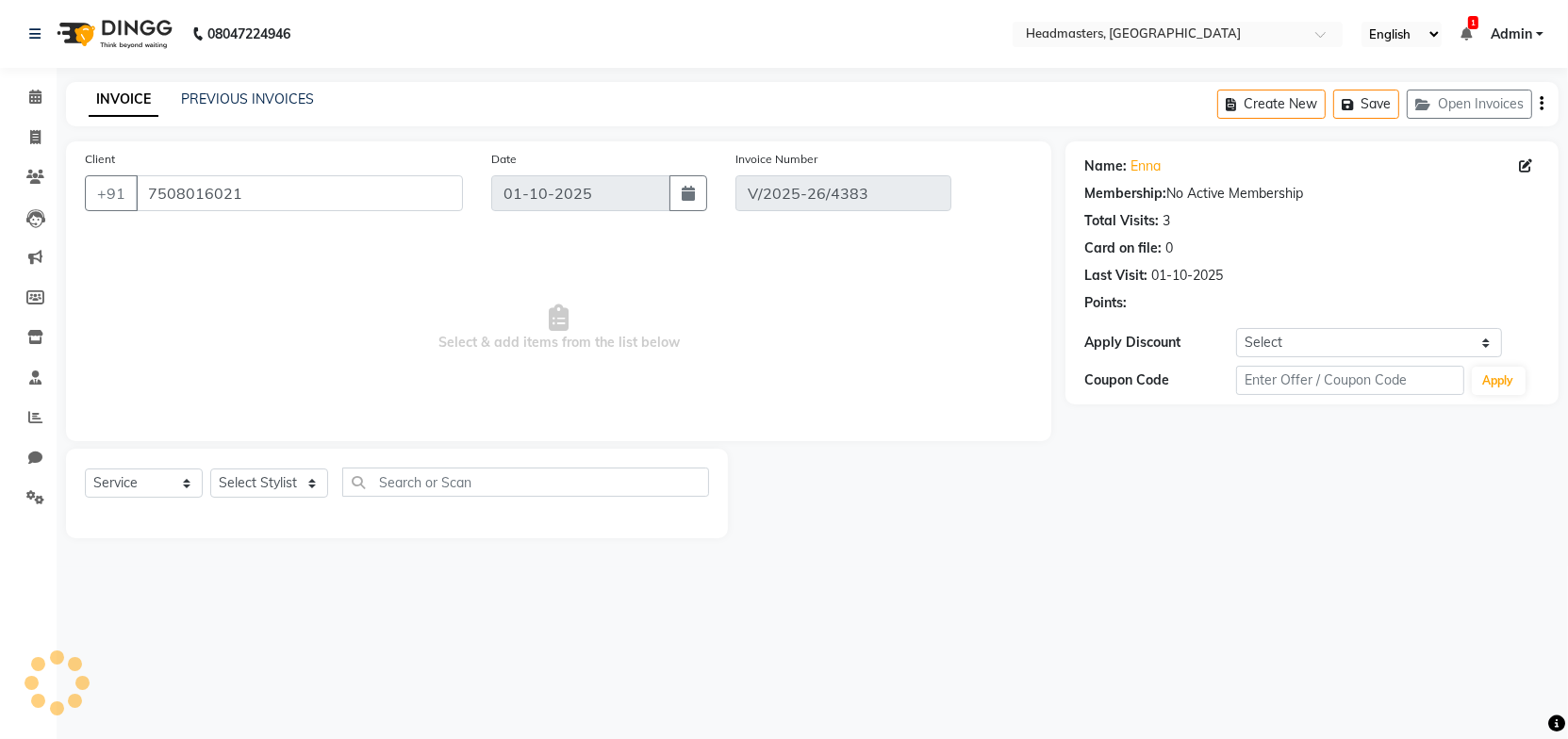
type input "29-07-2025"
select select "select"
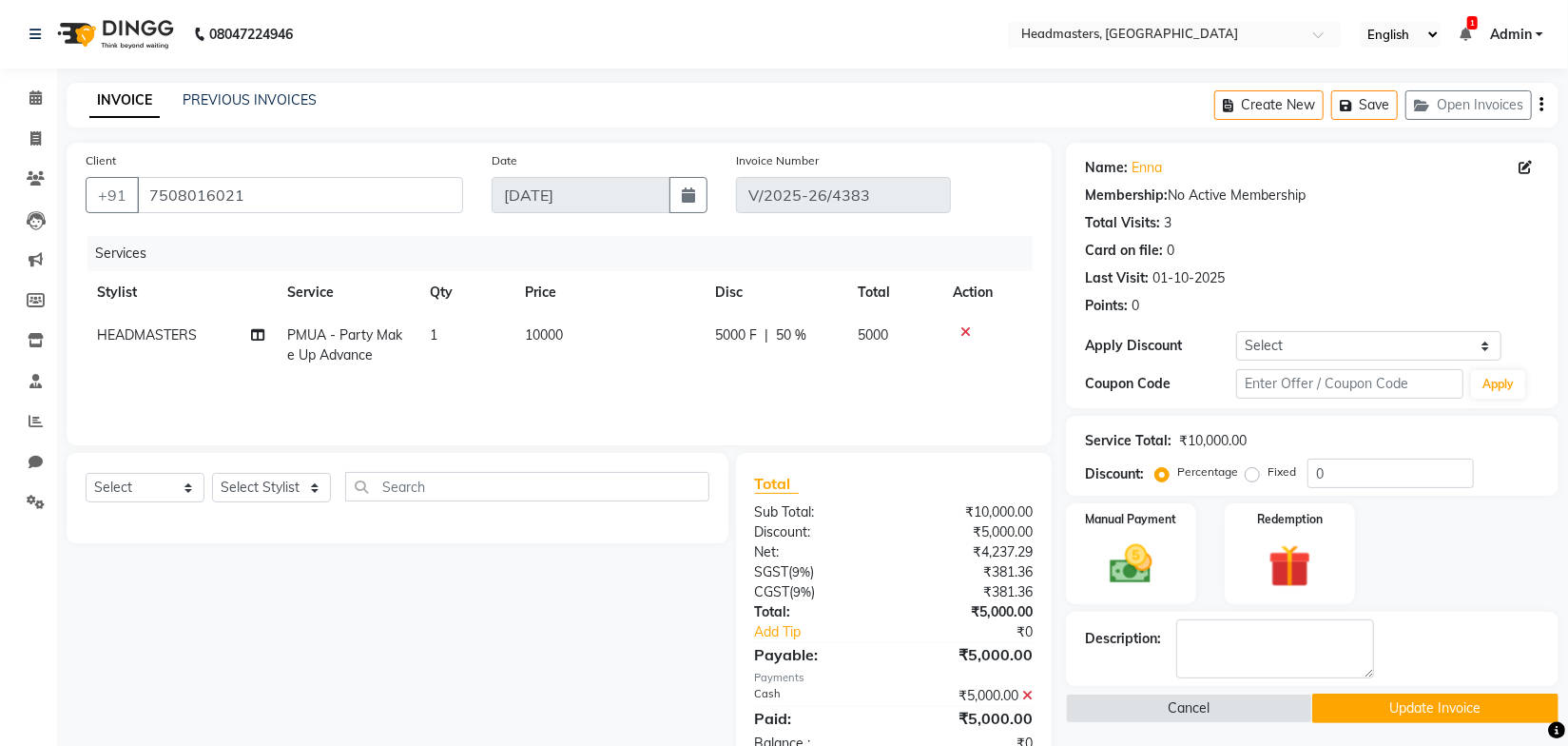
click at [127, 328] on span "HEADMASTERS" at bounding box center [147, 334] width 100 height 17
select select "61029"
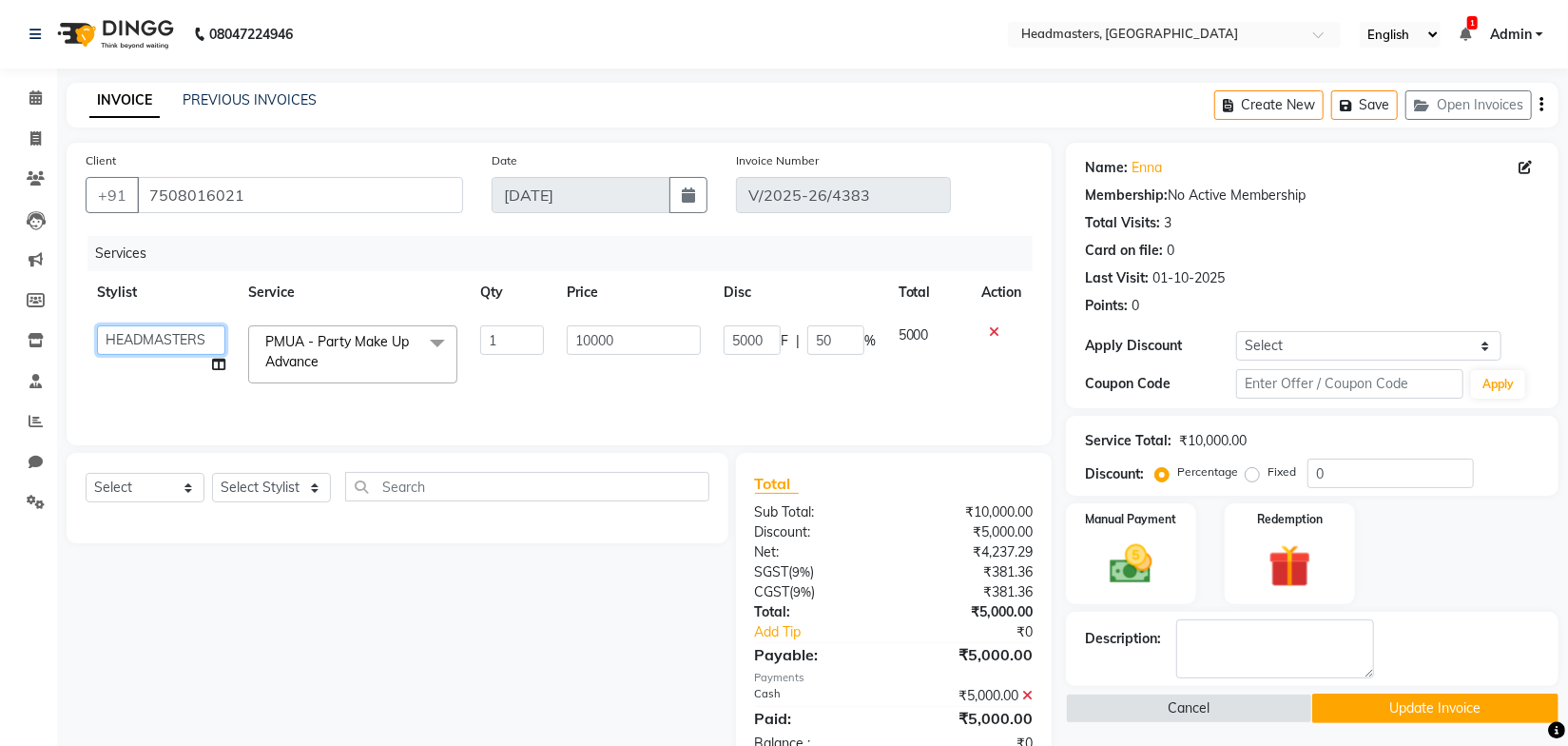
click at [133, 337] on select "Aarti Ali Amrita Amrita - Front Desk Balram Gental Man Gulshan HEADMASTERS Jass…" at bounding box center [161, 339] width 128 height 29
select select "60712"
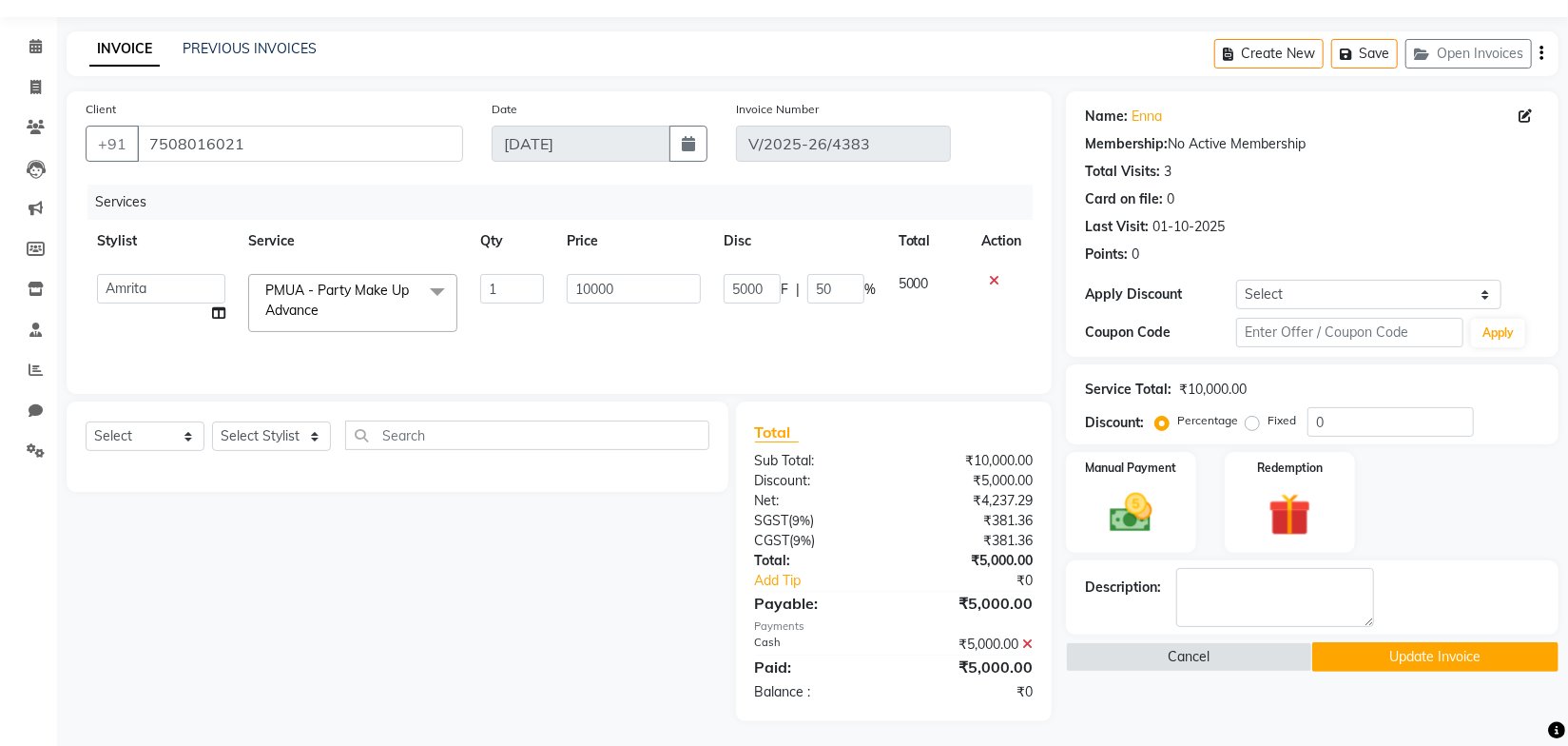
scroll to position [55, 0]
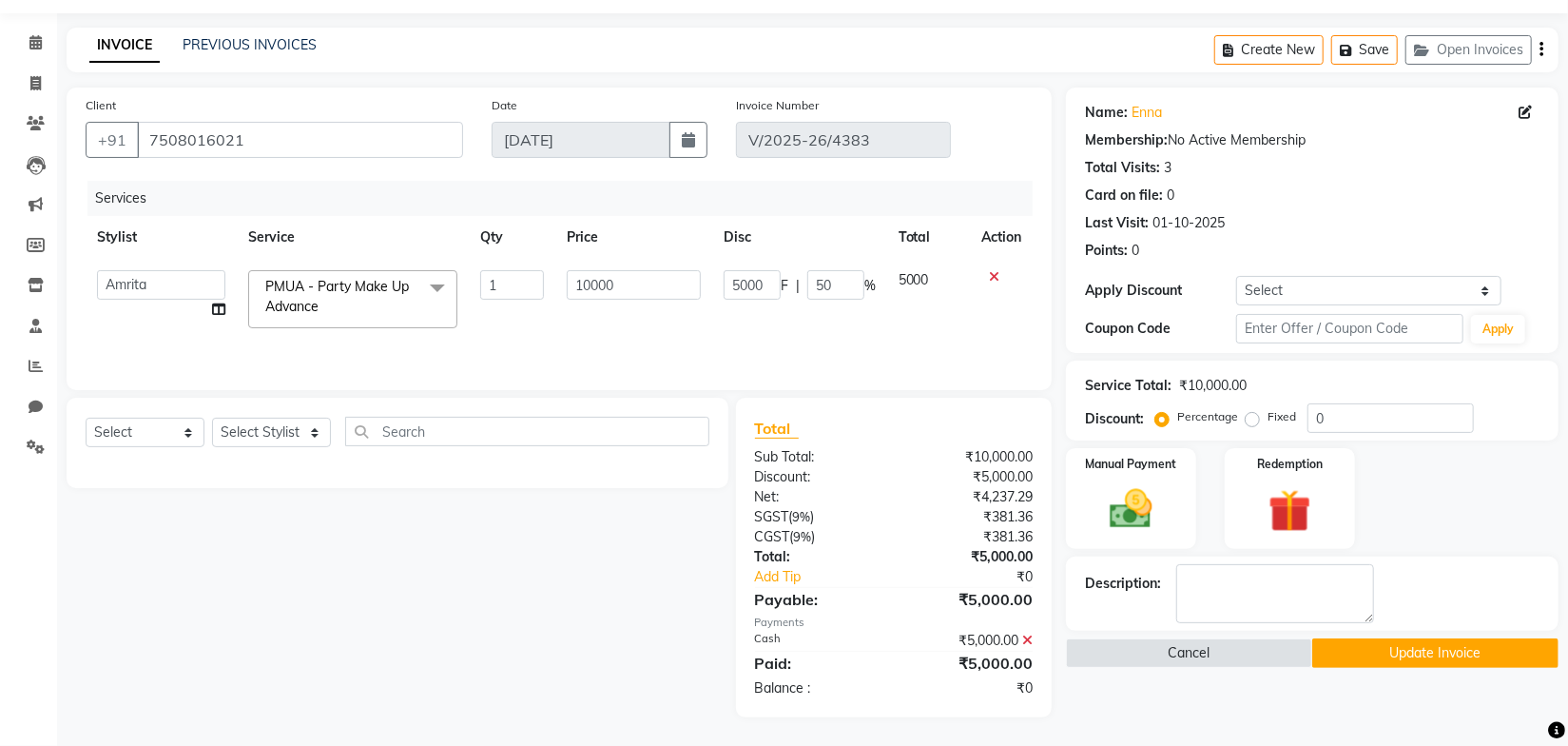
click at [1397, 656] on button "Update Invoice" at bounding box center [1435, 652] width 246 height 29
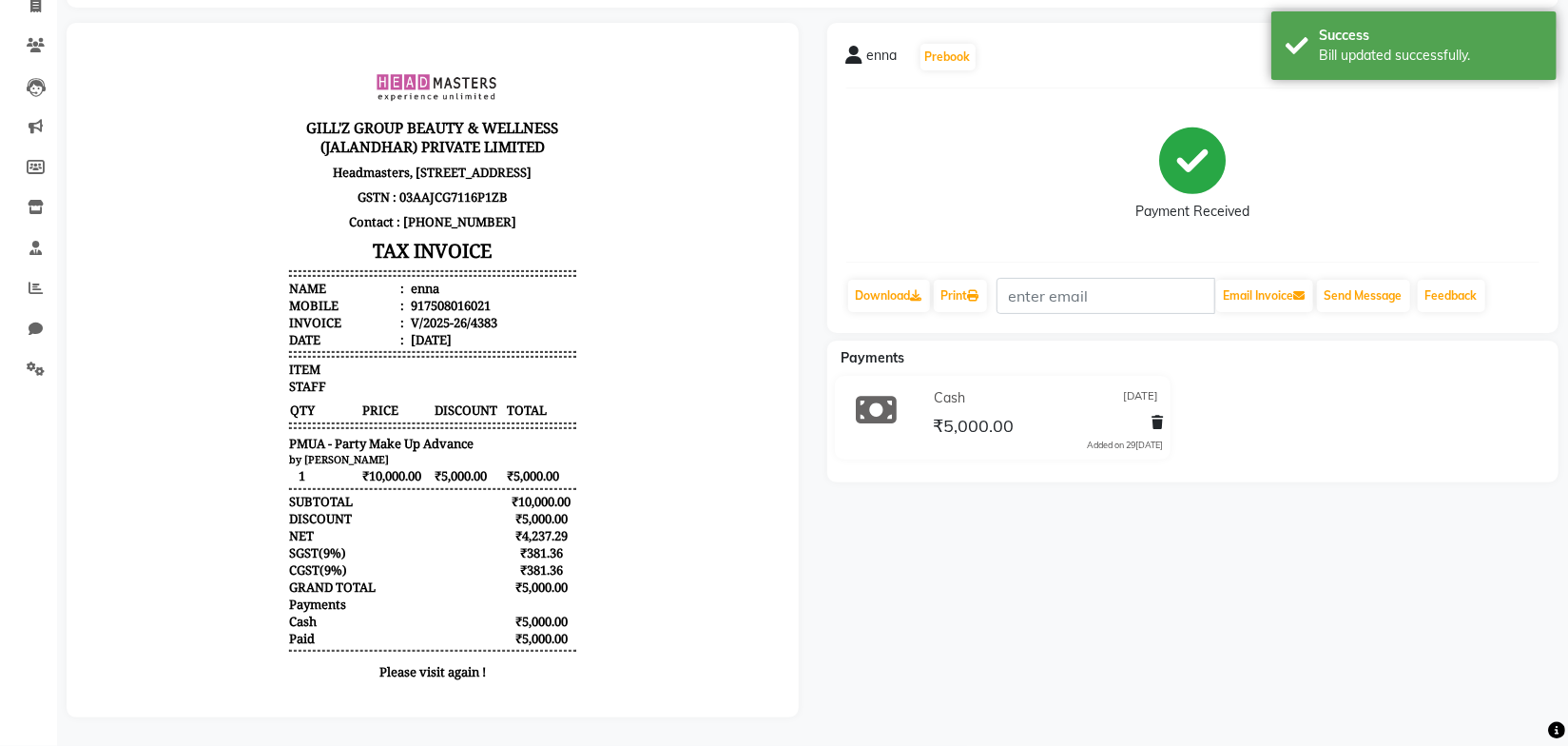
scroll to position [145, 0]
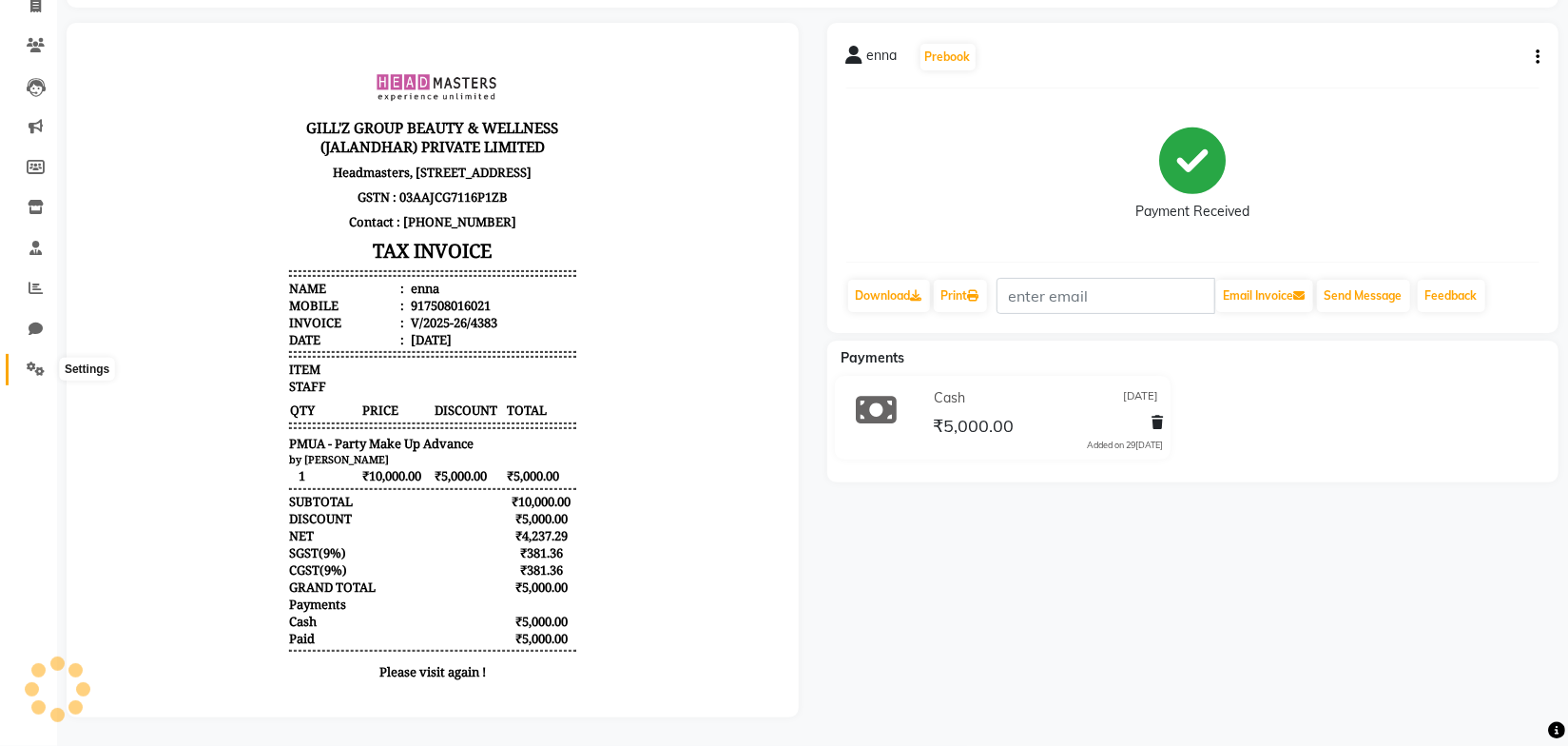
click at [23, 361] on span at bounding box center [35, 370] width 33 height 22
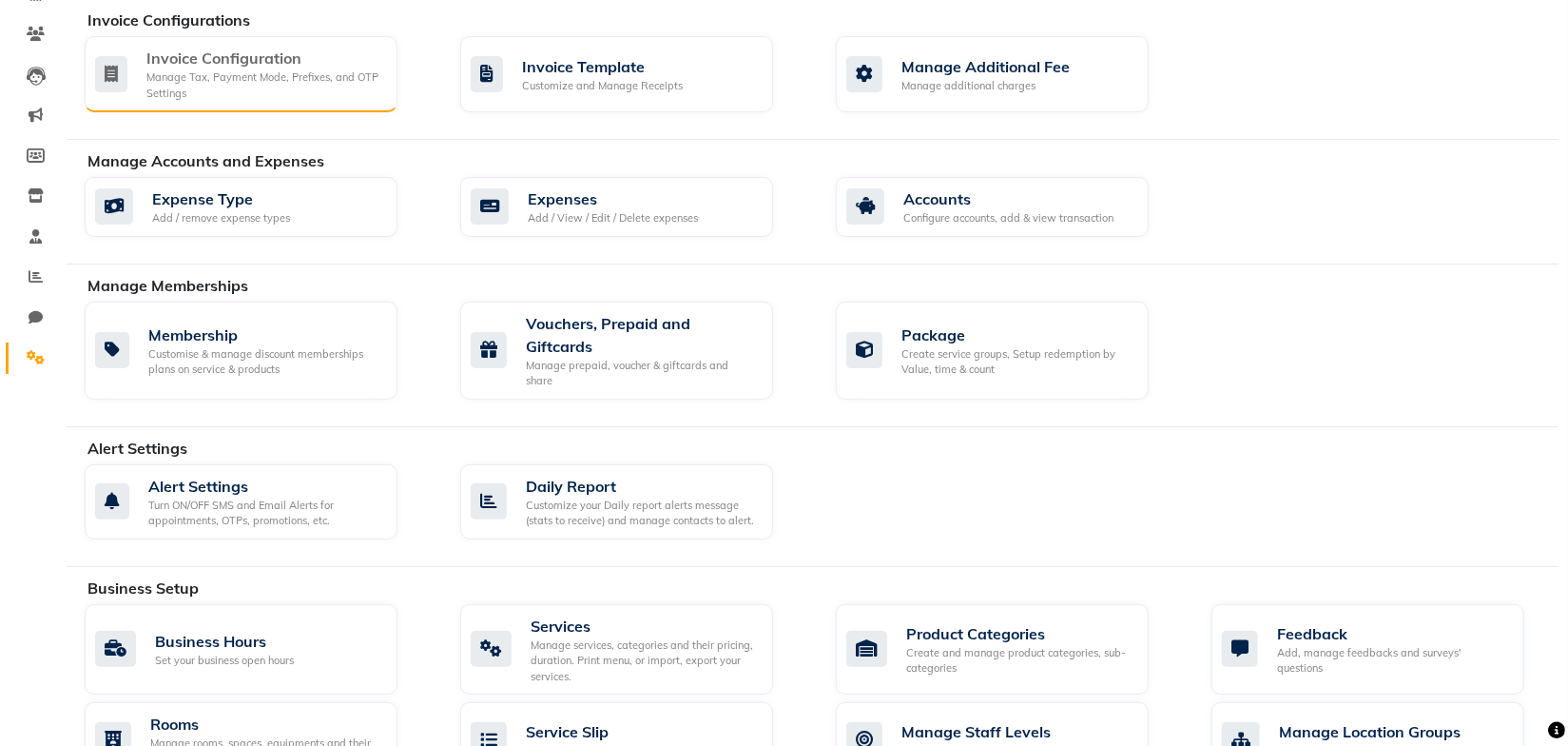
click at [313, 107] on div "Invoice Configuration Manage Tax, Payment Mode, Prefixes, and OTP Settings" at bounding box center [241, 74] width 313 height 76
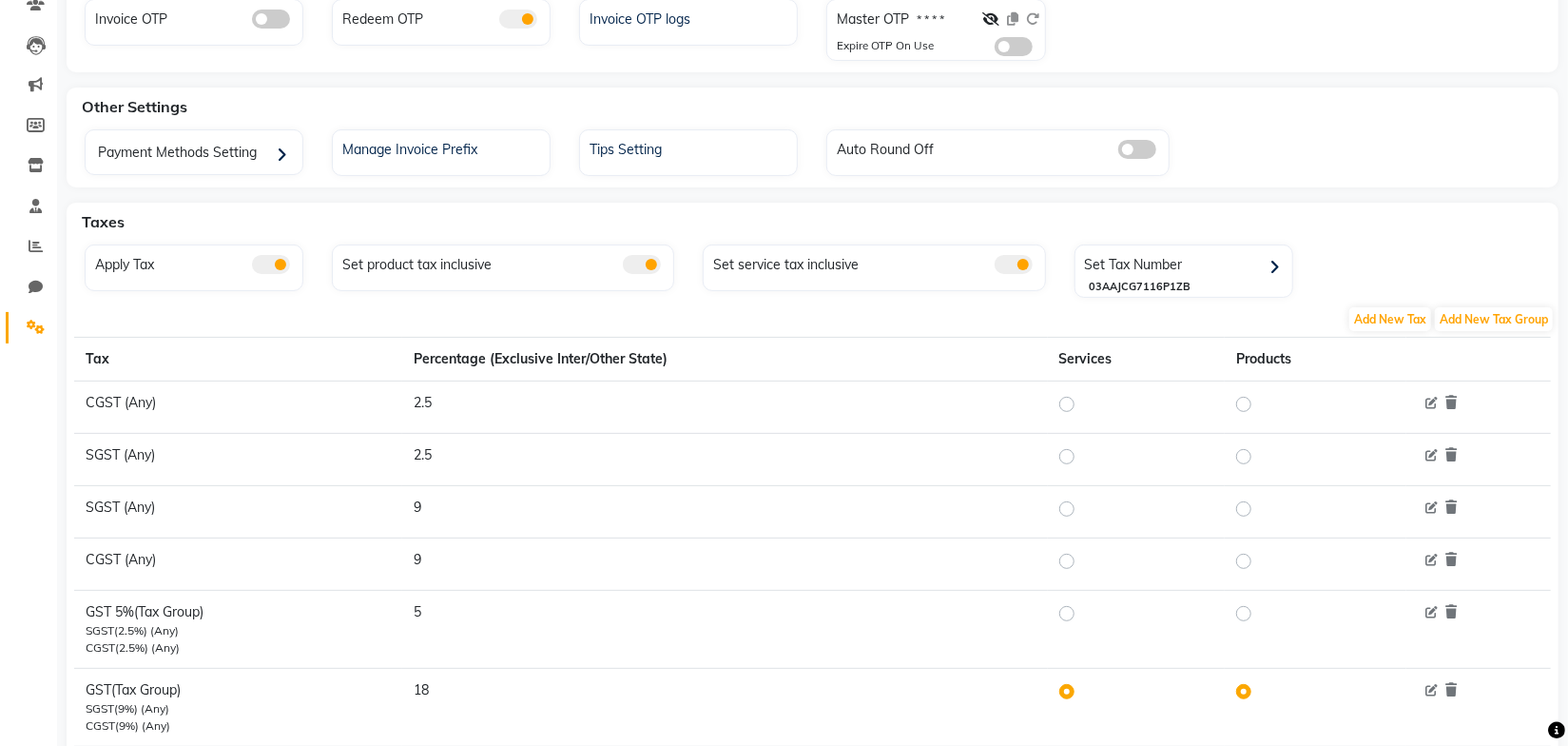
scroll to position [229, 0]
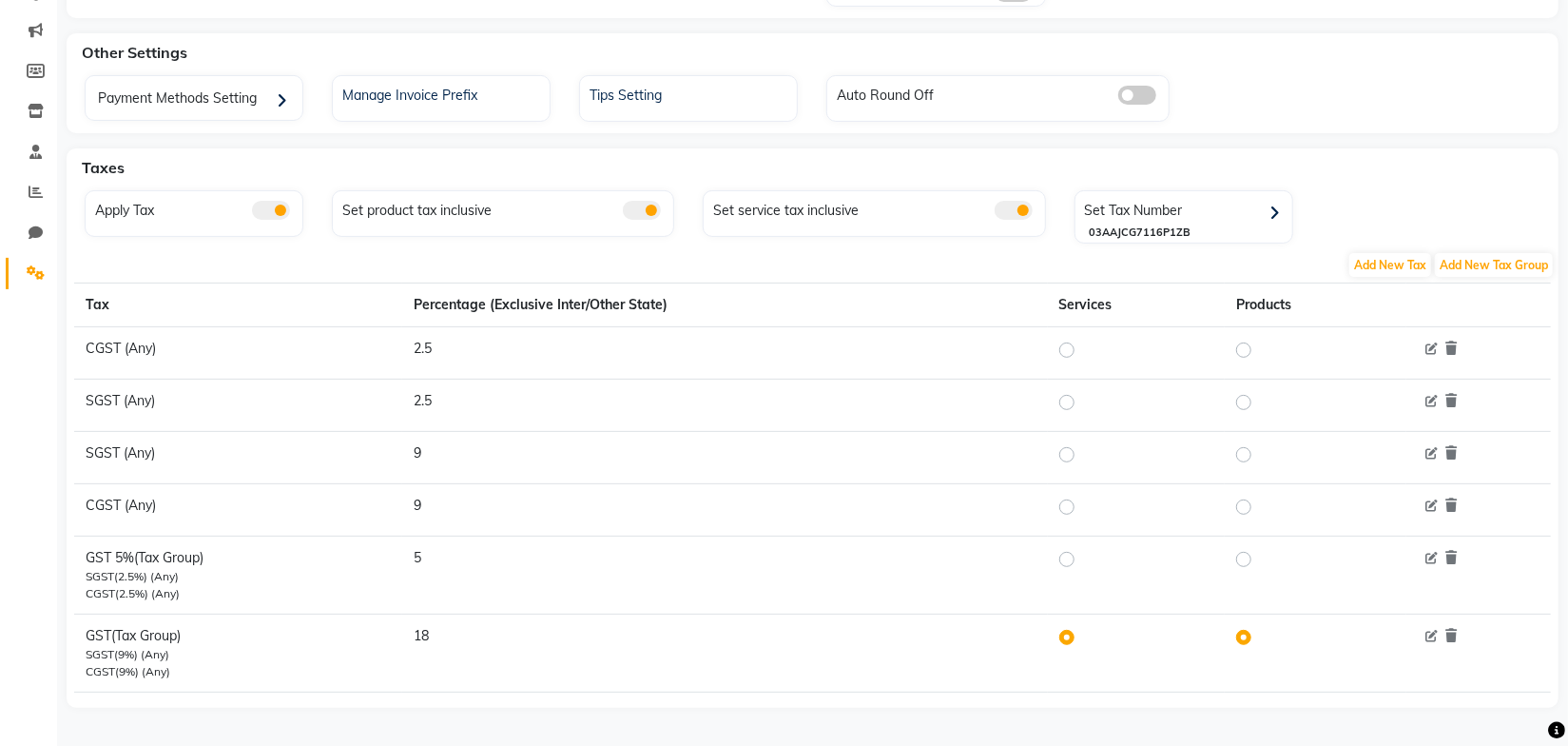
click at [1082, 558] on label at bounding box center [1082, 559] width 0 height 23
click at [1067, 558] on input "radio" at bounding box center [1069, 558] width 13 height 13
radio input "true"
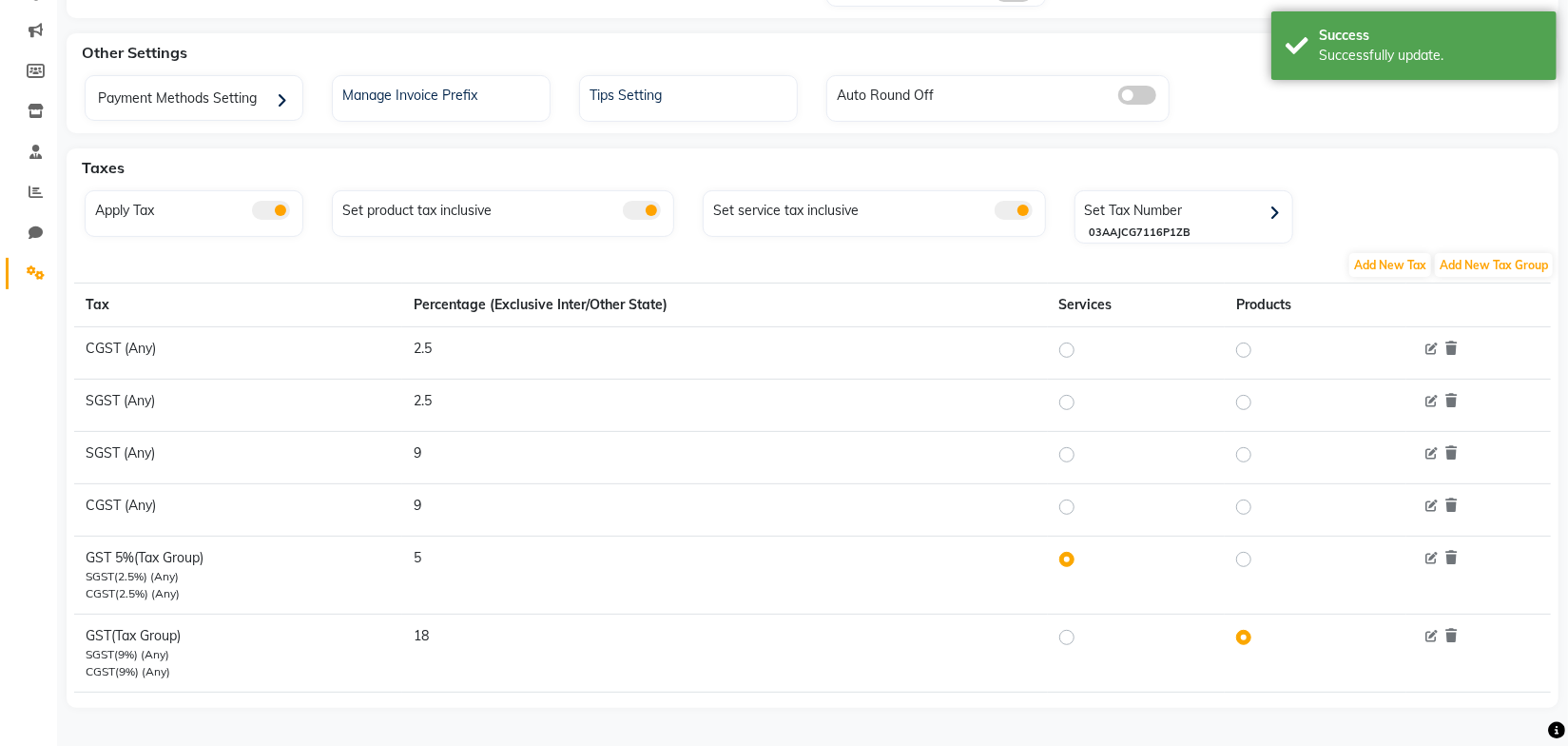
scroll to position [0, 0]
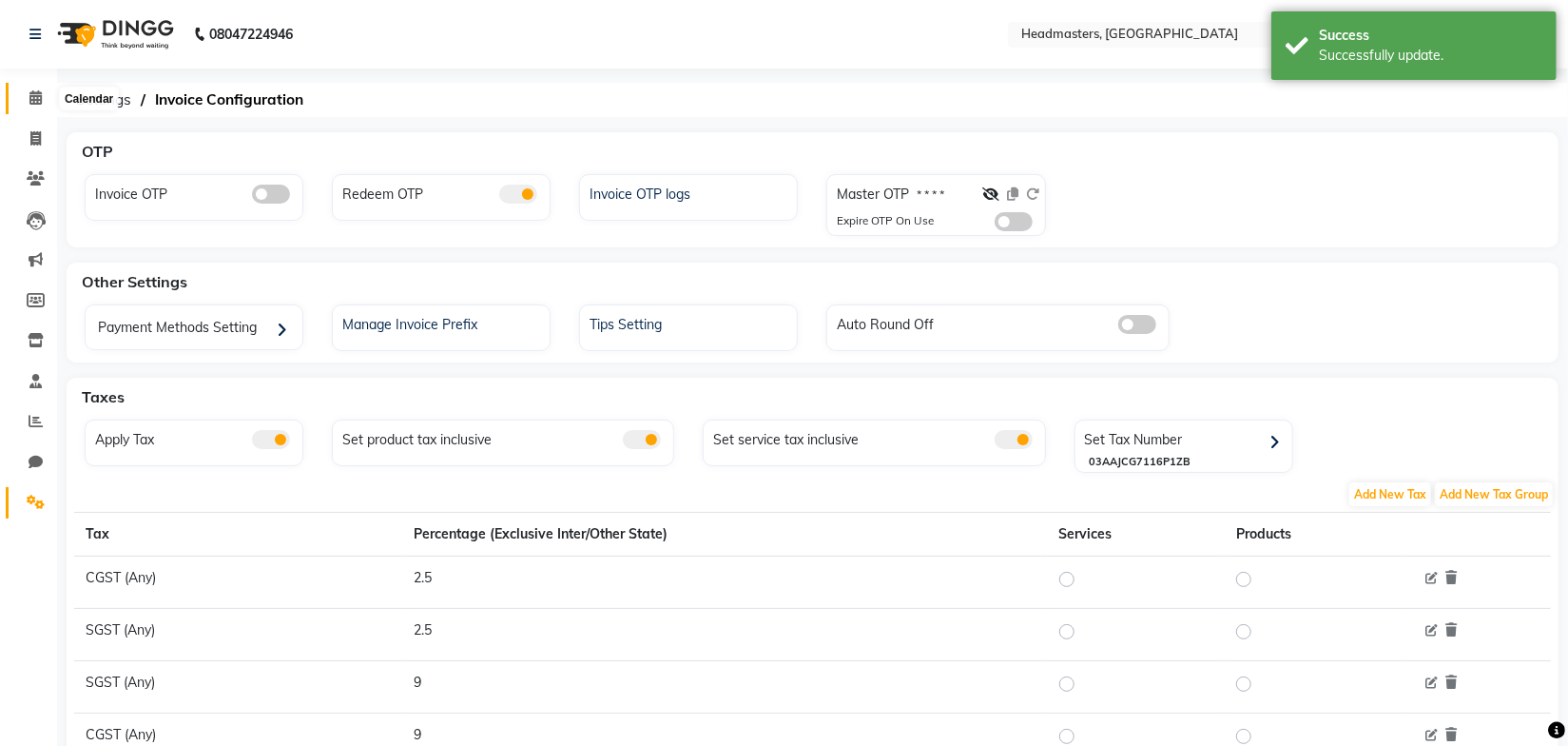
click at [31, 97] on icon at bounding box center [35, 97] width 12 height 14
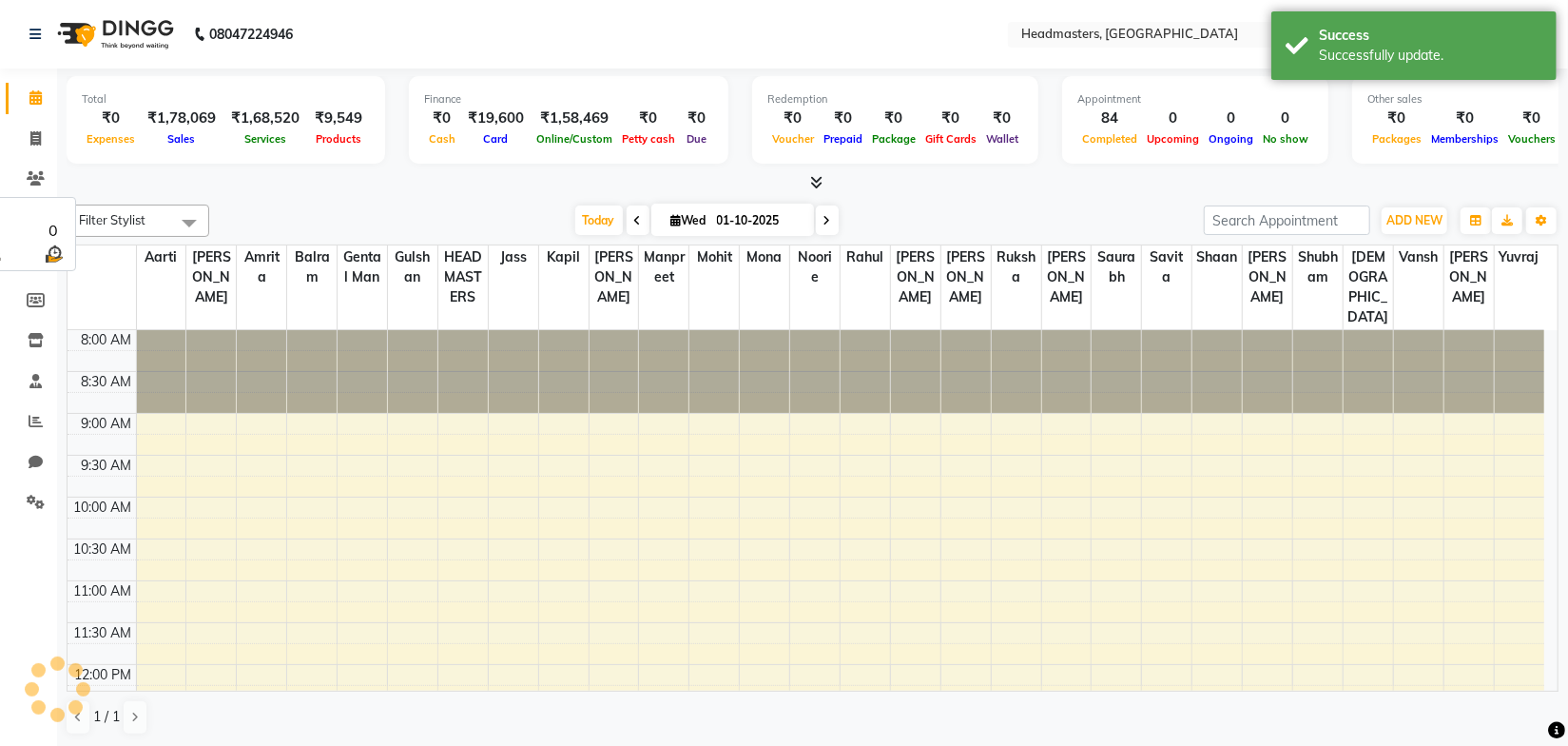
click at [512, 202] on div "Filter Stylist Select All Aarti Ali Amrita Balram Gental Man Gulshan HEADMASTER…" at bounding box center [812, 470] width 1492 height 546
